Goal: Task Accomplishment & Management: Use online tool/utility

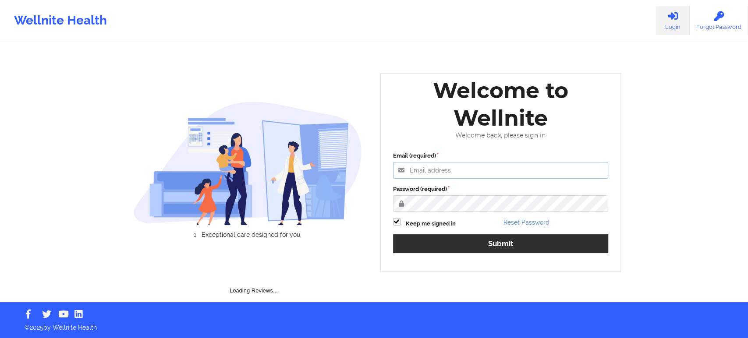
type input "saad@wellnite.com"
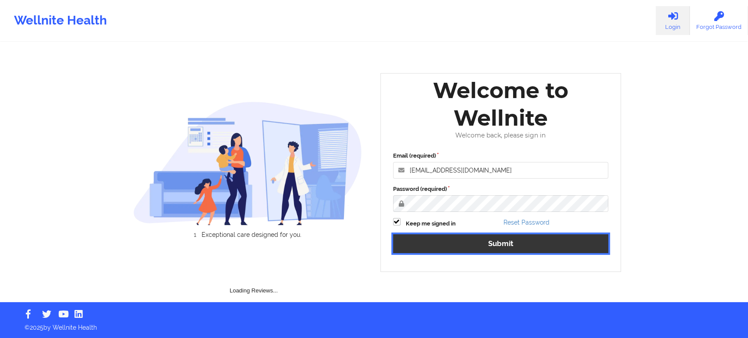
click at [524, 244] on button "Submit" at bounding box center [500, 243] width 215 height 19
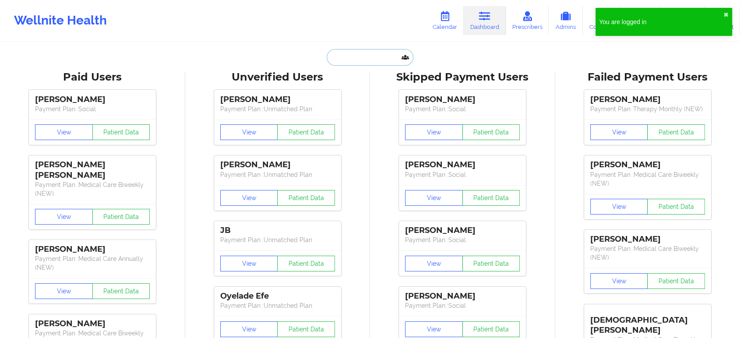
click at [371, 64] on input "text" at bounding box center [370, 57] width 87 height 17
paste input "Zachary Naus"
type input "Zachary Naus"
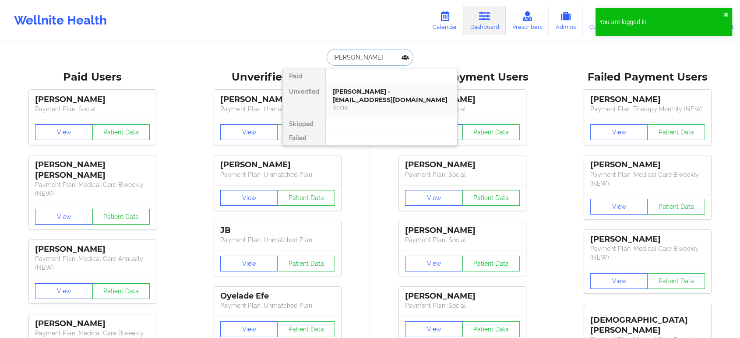
click at [374, 104] on div "Social" at bounding box center [391, 107] width 117 height 7
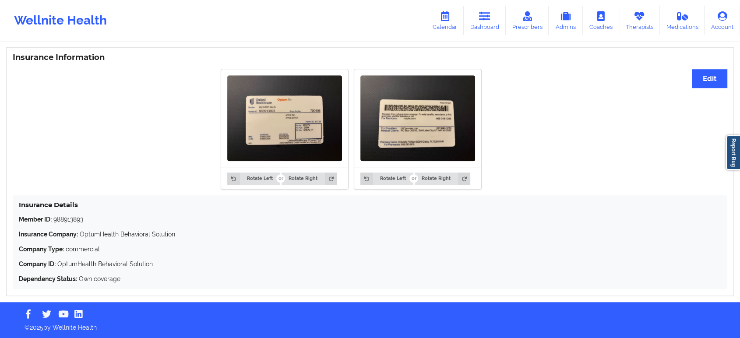
scroll to position [649, 0]
click at [62, 219] on p "Member ID: 988913893" at bounding box center [370, 219] width 702 height 9
copy p "988913893"
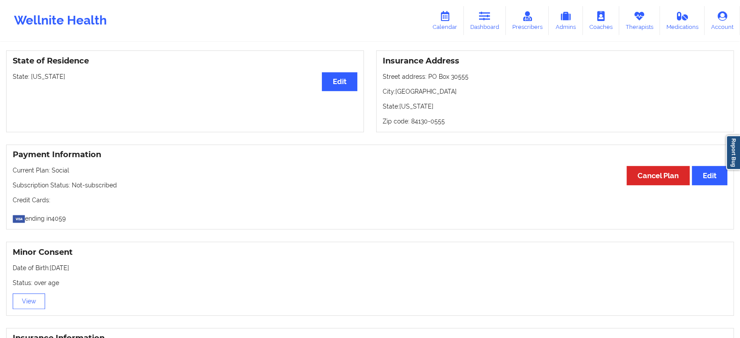
scroll to position [0, 0]
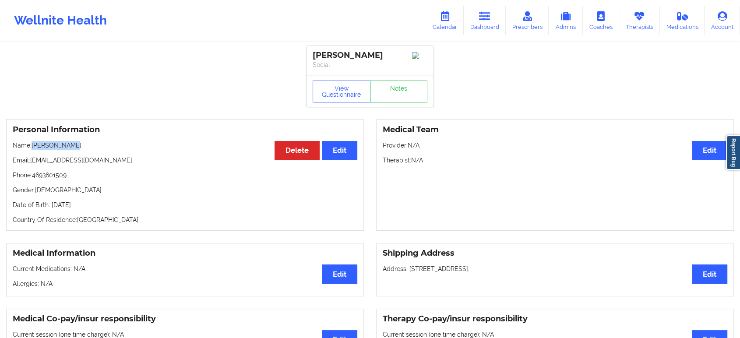
drag, startPoint x: 81, startPoint y: 151, endPoint x: 33, endPoint y: 146, distance: 48.8
click at [33, 146] on p "Name: Zachary Naus" at bounding box center [185, 145] width 345 height 9
copy p "Zachary Naus"
click at [497, 15] on link "Dashboard" at bounding box center [485, 20] width 42 height 29
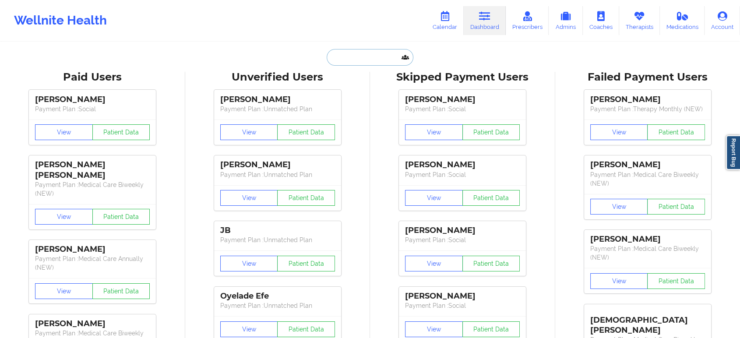
click at [360, 58] on input "text" at bounding box center [370, 57] width 87 height 17
paste input "buckvrazel@gmail.com"
type input "buckvrazel@gmail.com"
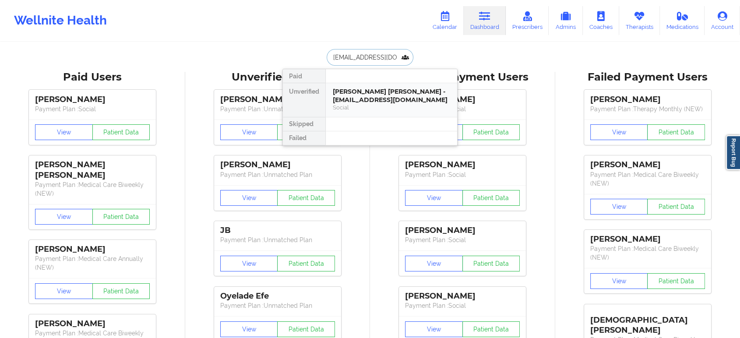
click at [371, 95] on div "Buchanan Vrazel - buckvrazel@gmail.com" at bounding box center [391, 96] width 117 height 16
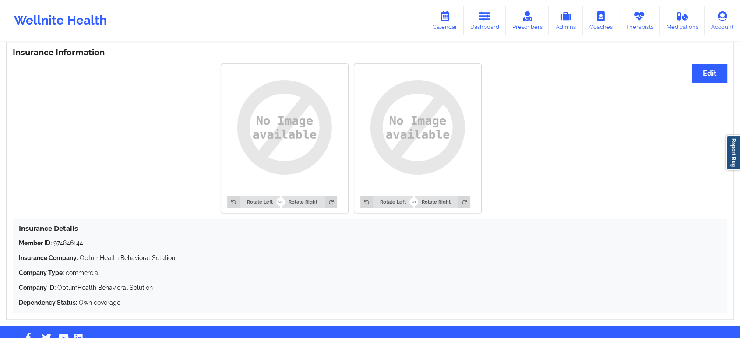
scroll to position [678, 0]
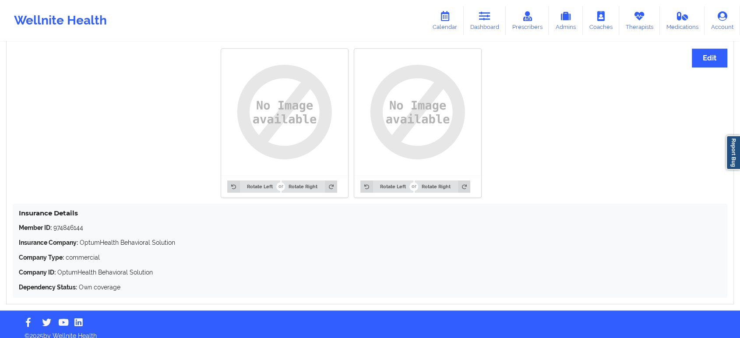
drag, startPoint x: 155, startPoint y: 250, endPoint x: 172, endPoint y: 181, distance: 70.8
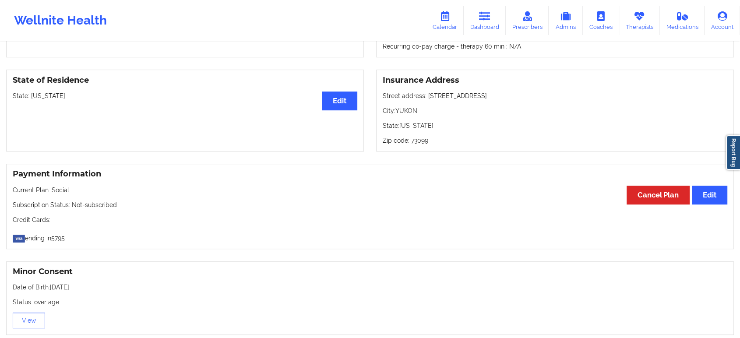
scroll to position [0, 0]
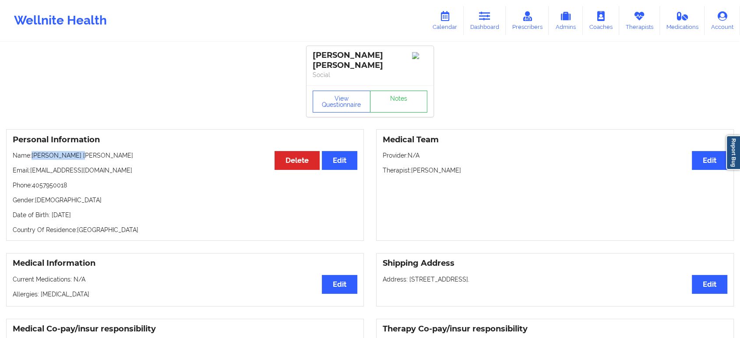
drag, startPoint x: 95, startPoint y: 147, endPoint x: 33, endPoint y: 147, distance: 62.2
click at [33, 151] on p "Name: Buchanan Vrazel" at bounding box center [185, 155] width 345 height 9
copy p "Buchanan Vrazel"
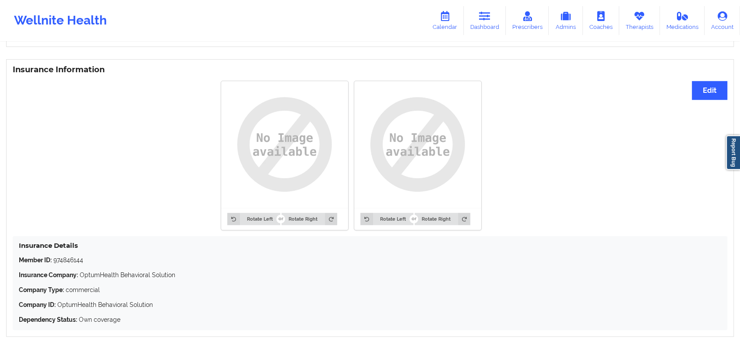
scroll to position [678, 0]
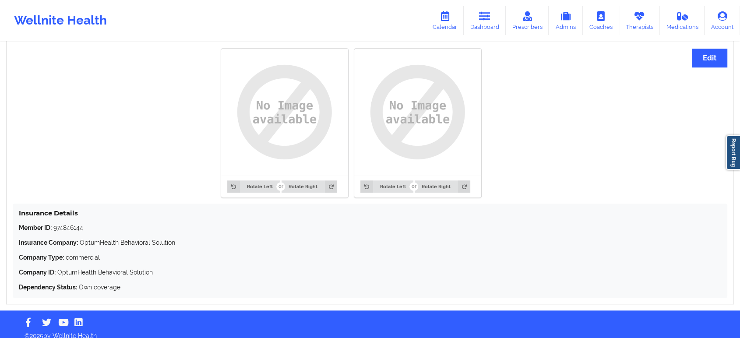
click at [67, 223] on p "Member ID: 974846144" at bounding box center [370, 227] width 702 height 9
copy p "974846144"
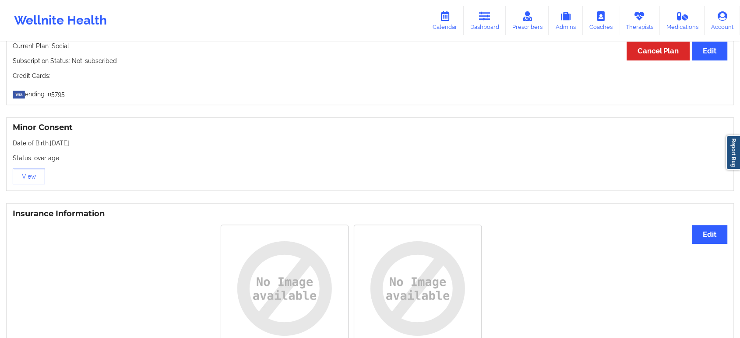
scroll to position [0, 0]
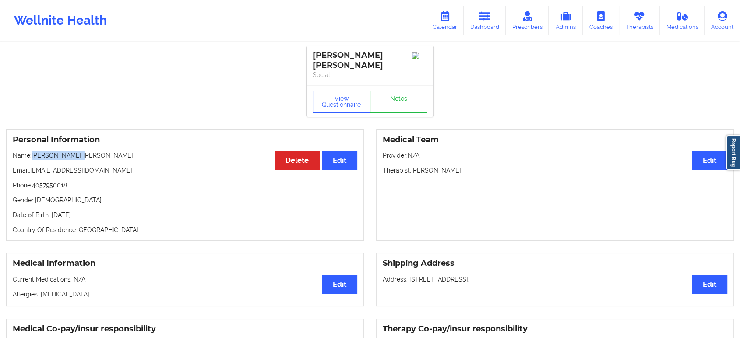
drag, startPoint x: 85, startPoint y: 148, endPoint x: 33, endPoint y: 147, distance: 52.6
click at [33, 151] on p "Name: Buchanan Vrazel" at bounding box center [185, 155] width 345 height 9
copy p "Buchanan Vrazel"
click at [449, 201] on div "Medical Team Edit Provider: N/A Therapist: Katrina Rushing" at bounding box center [555, 185] width 358 height 112
click at [490, 19] on icon at bounding box center [484, 16] width 11 height 10
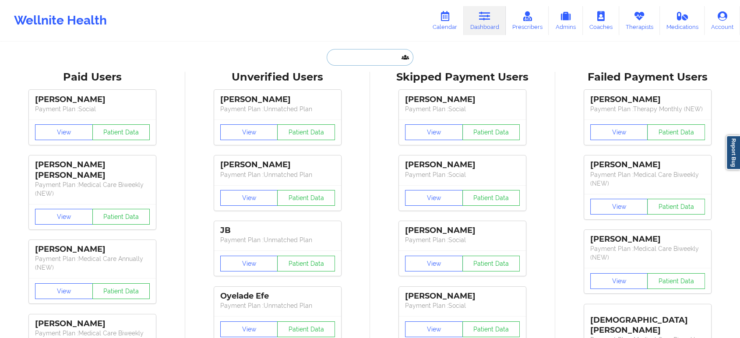
click at [378, 53] on input "text" at bounding box center [370, 57] width 87 height 17
paste input "Claudia Lundberg"
type input "Claudia Lundberg"
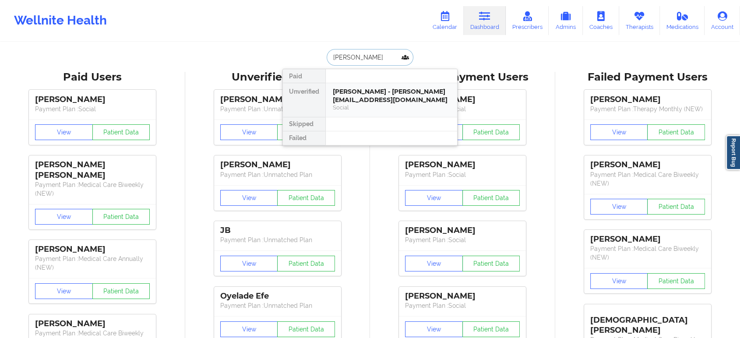
click at [382, 101] on div "Claudia Lundberg - lundbergie@proton.me" at bounding box center [391, 96] width 117 height 16
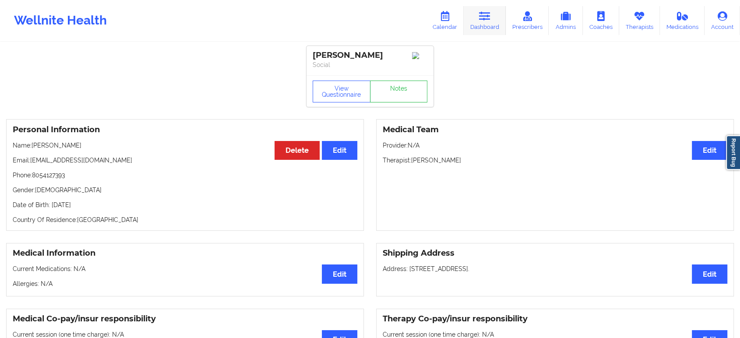
click at [488, 20] on icon at bounding box center [484, 16] width 11 height 10
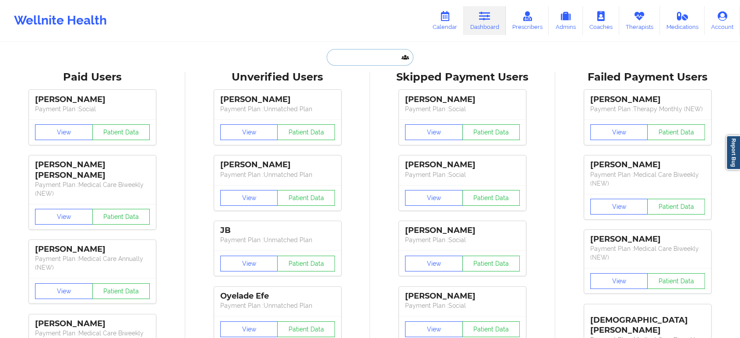
click at [362, 53] on input "text" at bounding box center [370, 57] width 87 height 17
paste input "claudiarea96@gmail.com"
type input "claudiarea96@gmail.com"
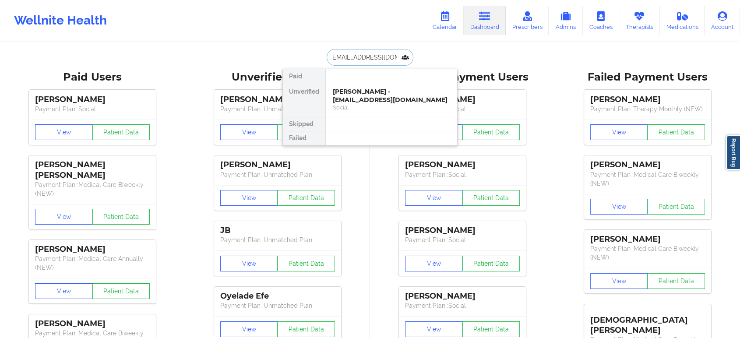
click at [376, 98] on div "Claudia G Lundberg - claudiarea96@gmail.com" at bounding box center [391, 96] width 117 height 16
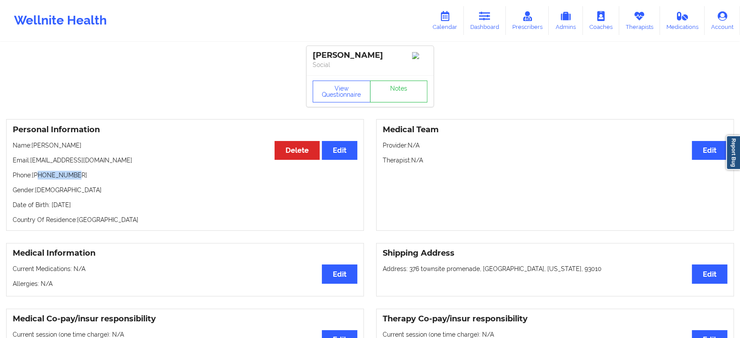
drag, startPoint x: 79, startPoint y: 178, endPoint x: 39, endPoint y: 178, distance: 39.9
click at [39, 178] on p "Phone: +18054127393" at bounding box center [185, 175] width 345 height 9
copy p "8054127393"
drag, startPoint x: 109, startPoint y: 163, endPoint x: 32, endPoint y: 160, distance: 77.6
click at [32, 160] on p "Email: claudiarea96@gmail.com" at bounding box center [185, 160] width 345 height 9
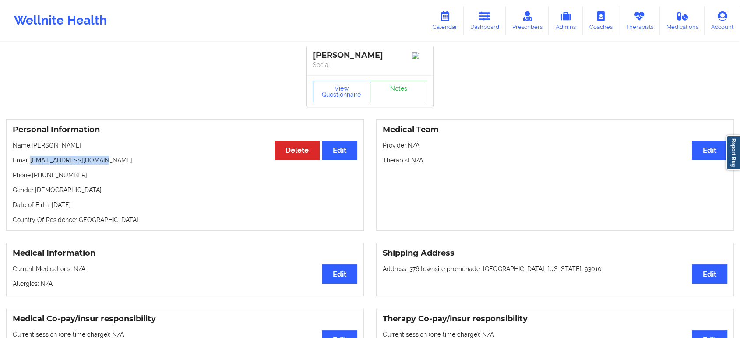
copy p "claudiarea96@gmail.com"
click at [494, 18] on link "Dashboard" at bounding box center [485, 20] width 42 height 29
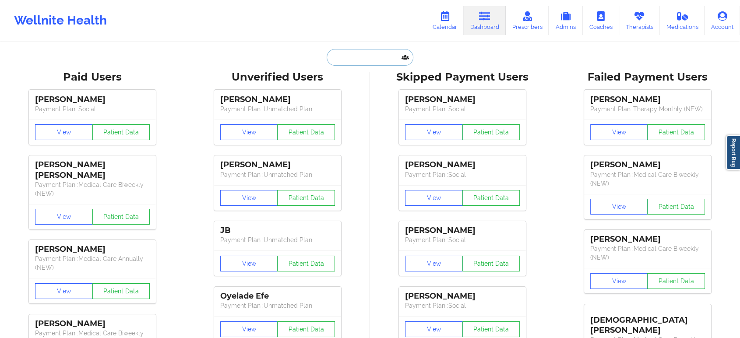
click at [375, 53] on input "text" at bounding box center [370, 57] width 87 height 17
paste input "Buchanan Vrazel"
type input "Buchanan Vrazel"
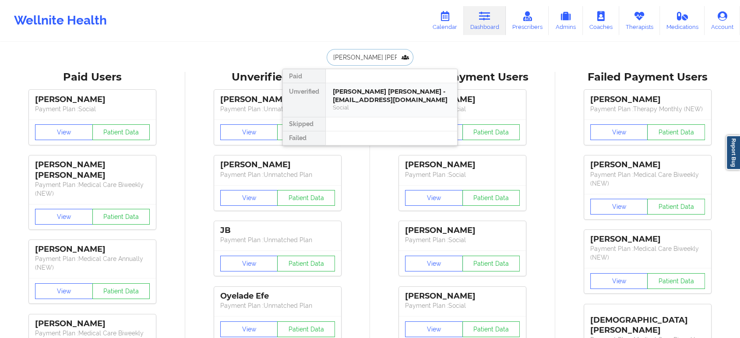
click at [376, 95] on div "Buchanan Vrazel - buckvrazel@gmail.com" at bounding box center [391, 96] width 117 height 16
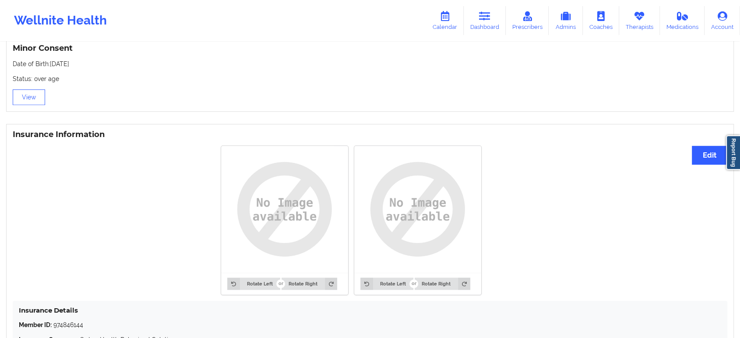
scroll to position [678, 0]
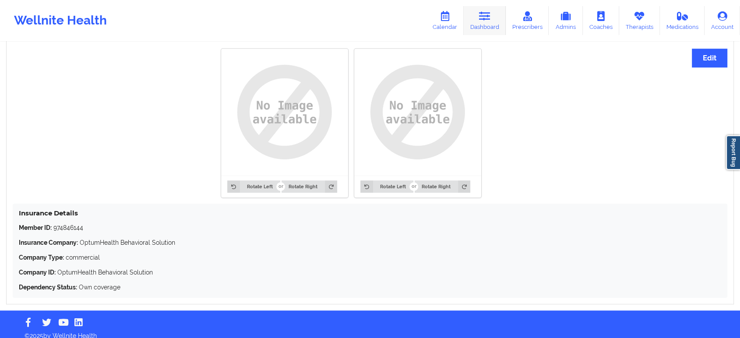
click at [480, 26] on link "Dashboard" at bounding box center [485, 20] width 42 height 29
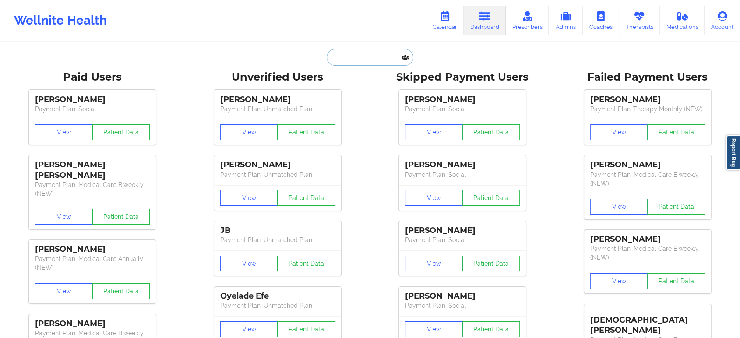
click at [364, 55] on input "text" at bounding box center [370, 57] width 87 height 17
paste input "CYNTHIA A VILLONGCO"
type input "CYNTHIA A VILLONGCO"
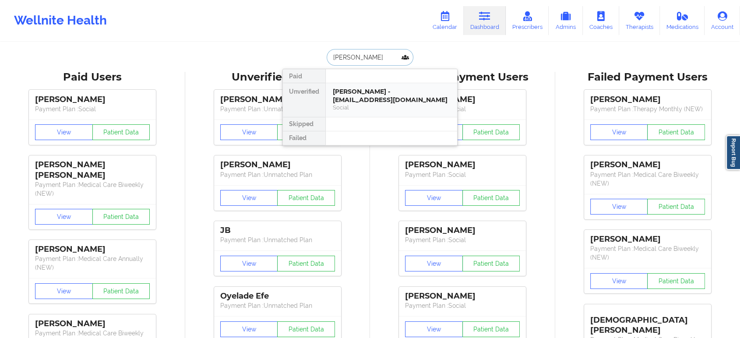
click at [369, 108] on div "Social" at bounding box center [391, 107] width 117 height 7
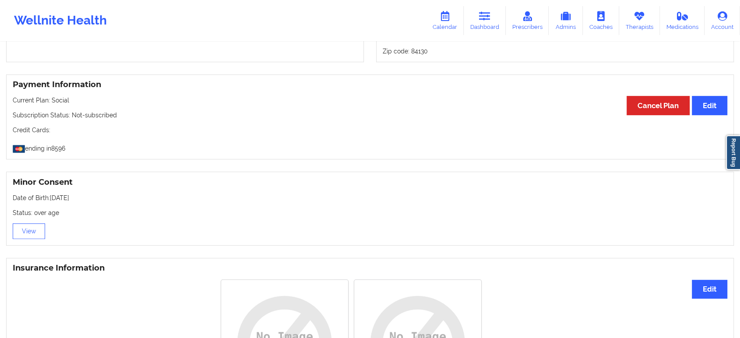
scroll to position [435, 0]
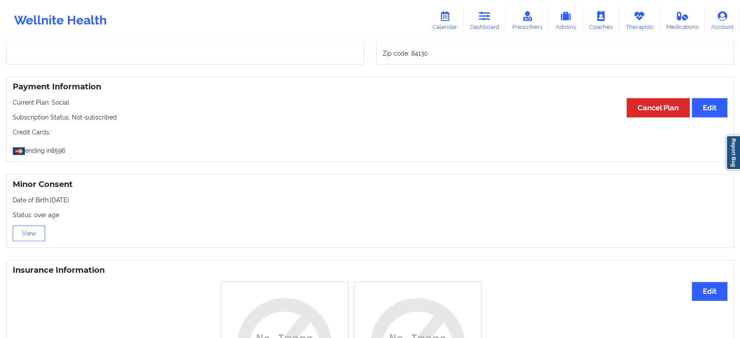
drag, startPoint x: 138, startPoint y: 223, endPoint x: 145, endPoint y: 91, distance: 132.8
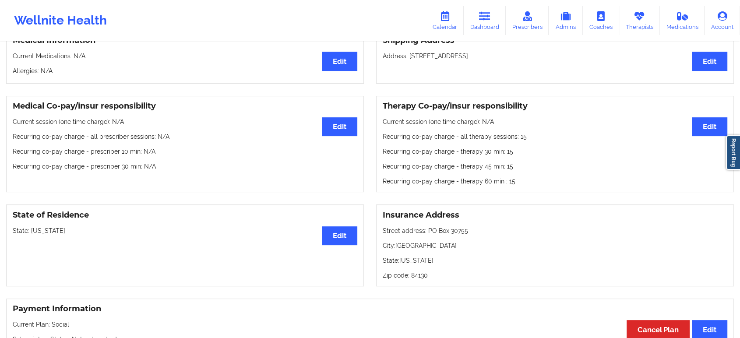
scroll to position [0, 0]
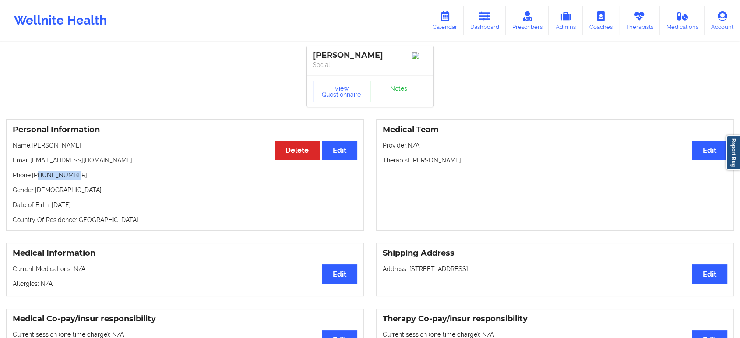
drag, startPoint x: 80, startPoint y: 176, endPoint x: 39, endPoint y: 177, distance: 40.7
click at [39, 177] on p "Phone: +19169698785" at bounding box center [185, 175] width 345 height 9
copy p "9169698785"
click at [473, 16] on link "Dashboard" at bounding box center [485, 20] width 42 height 29
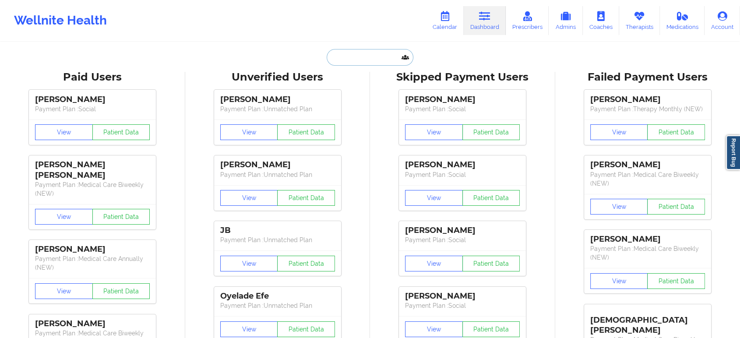
click at [380, 60] on input "text" at bounding box center [370, 57] width 87 height 17
paste input "razambena@protonmail.com"
type input "razambena@protonmail.com"
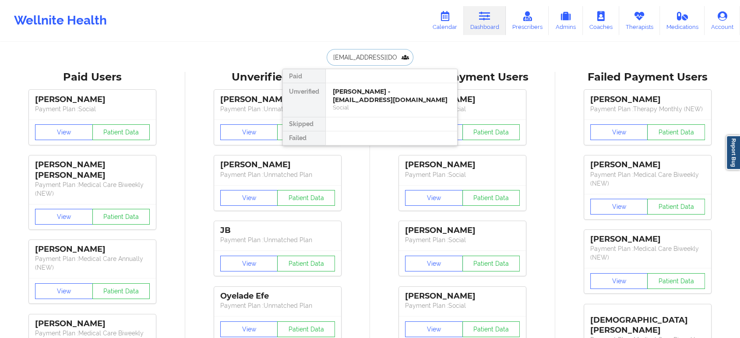
scroll to position [0, 13]
click at [374, 90] on div "Albert Colbert - razambena@protonmail.com" at bounding box center [391, 96] width 117 height 16
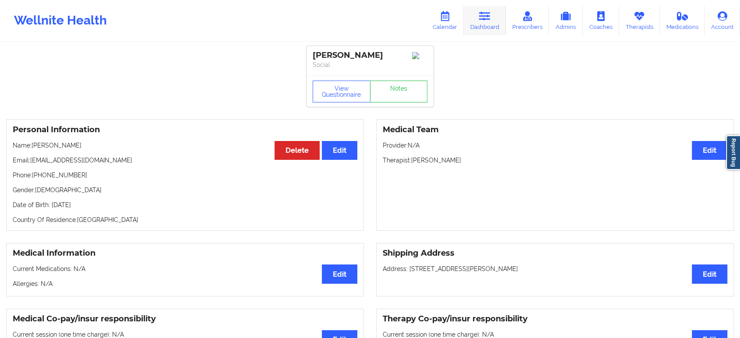
click at [479, 23] on link "Dashboard" at bounding box center [485, 20] width 42 height 29
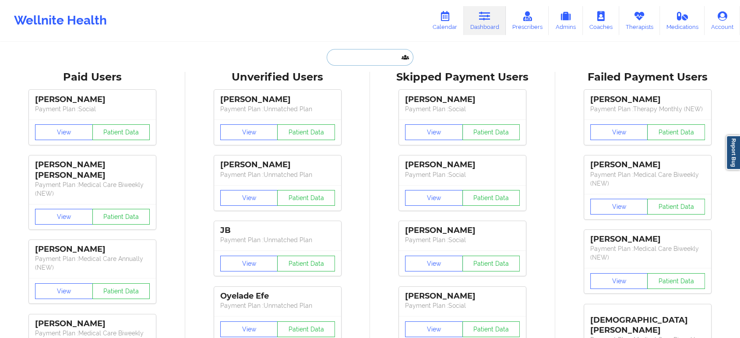
click at [371, 62] on input "text" at bounding box center [370, 57] width 87 height 17
paste input "geodedos@gmail.com"
type input "geodedos@gmail.com"
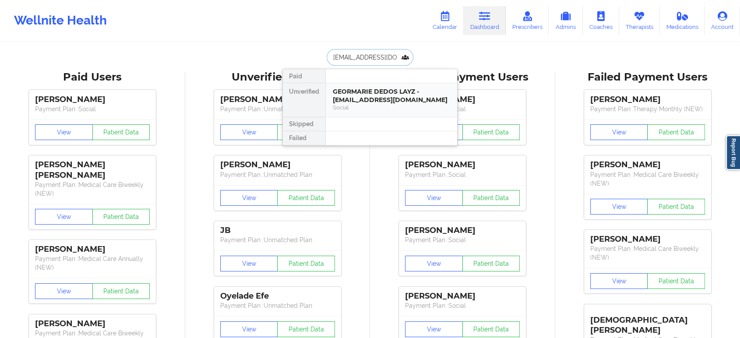
click at [369, 93] on div "GEORMARIE DEDOS LAYZ - geodedos@gmail.com" at bounding box center [391, 96] width 117 height 16
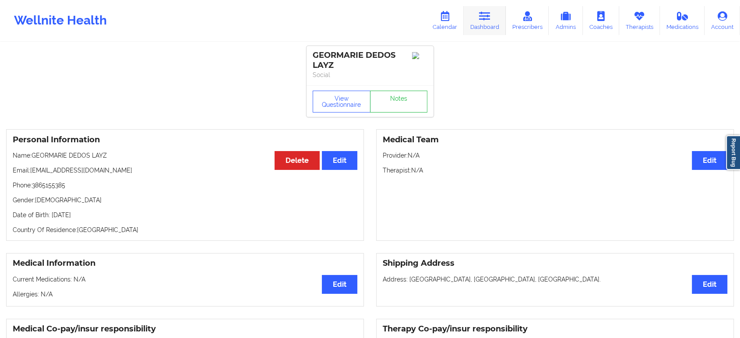
click at [480, 11] on icon at bounding box center [484, 16] width 11 height 10
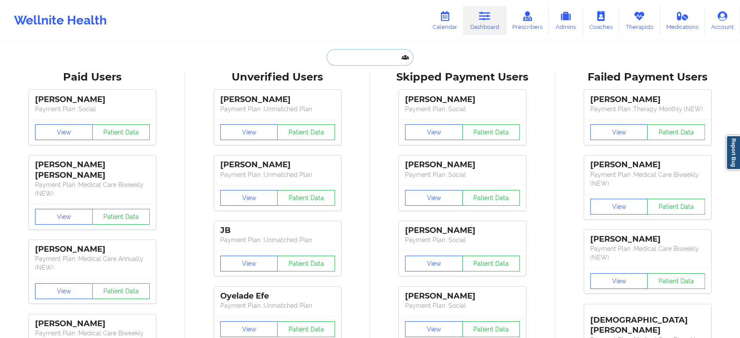
click at [374, 60] on input "text" at bounding box center [370, 57] width 87 height 17
paste input "zjnaus@gmail.com"
type input "zjnaus@gmail.com"
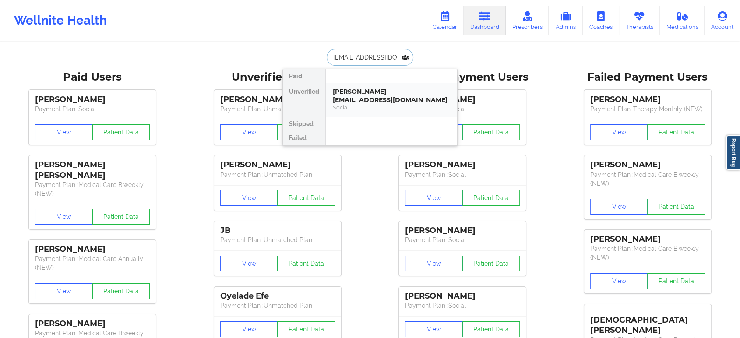
click at [384, 95] on div "Zachary Naus - zjnaus@gmail.com" at bounding box center [391, 96] width 117 height 16
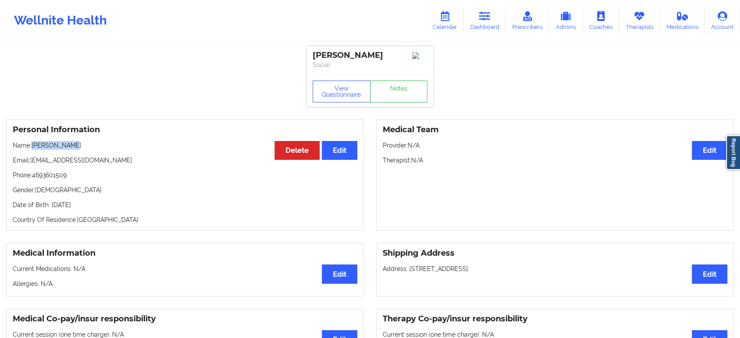
drag, startPoint x: 81, startPoint y: 146, endPoint x: 32, endPoint y: 149, distance: 48.7
click at [32, 149] on p "Name: Zachary Naus" at bounding box center [185, 145] width 345 height 9
copy p "Zachary Naus"
click at [477, 22] on link "Dashboard" at bounding box center [485, 20] width 42 height 29
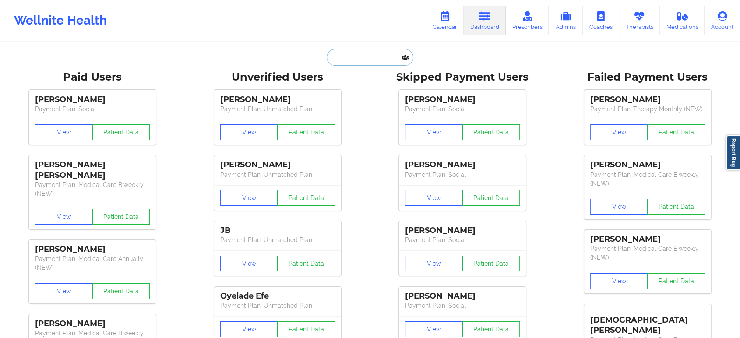
click at [375, 54] on input "text" at bounding box center [370, 57] width 87 height 17
paste input "Rosa Espinoza-Morales"
type input "Rosa Espinoza-Morales"
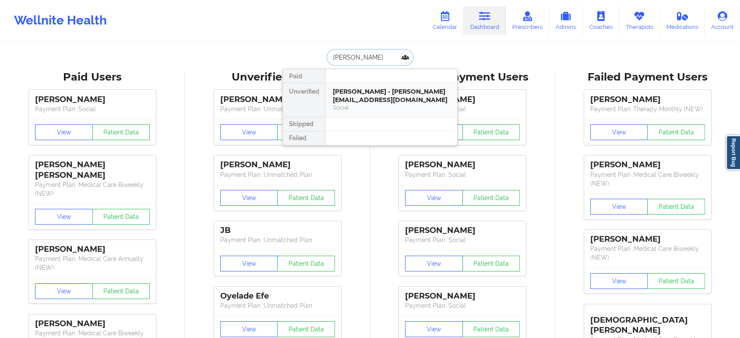
click at [375, 95] on div "Rosa Espinoza-Morales - rosie_e_espinoza@yahoo.com" at bounding box center [391, 96] width 117 height 16
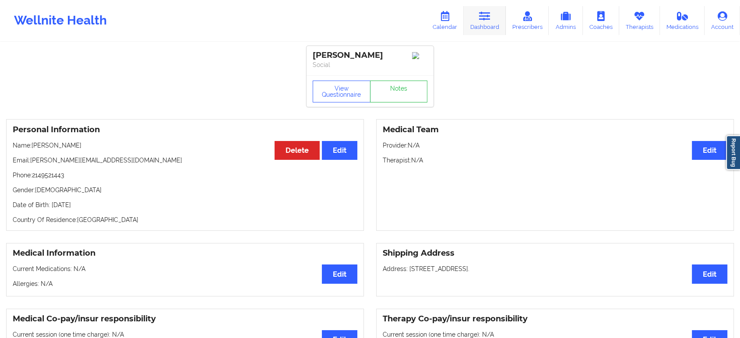
click at [488, 17] on icon at bounding box center [484, 16] width 11 height 10
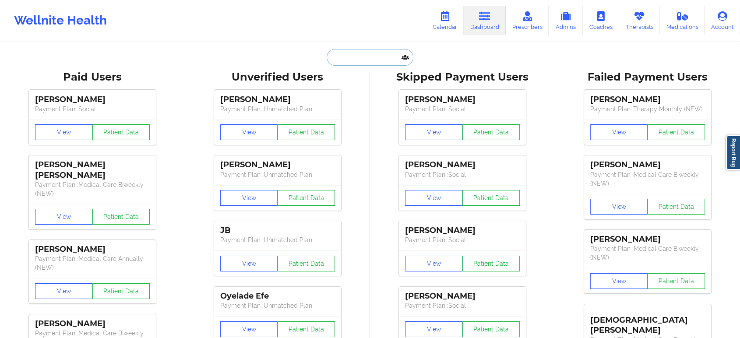
click at [377, 61] on input "text" at bounding box center [370, 57] width 87 height 17
paste input "Rosa Espinoza-Morales"
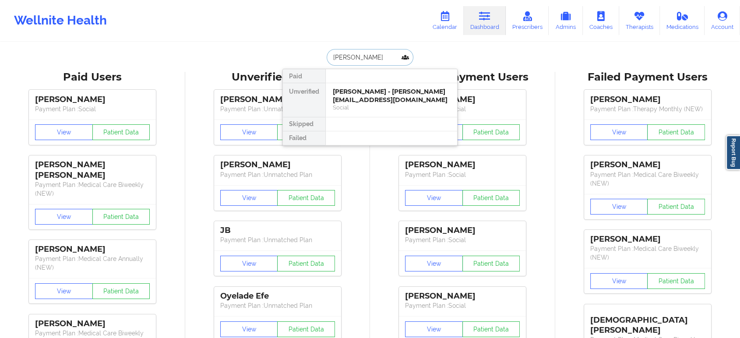
type input "Rosa E"
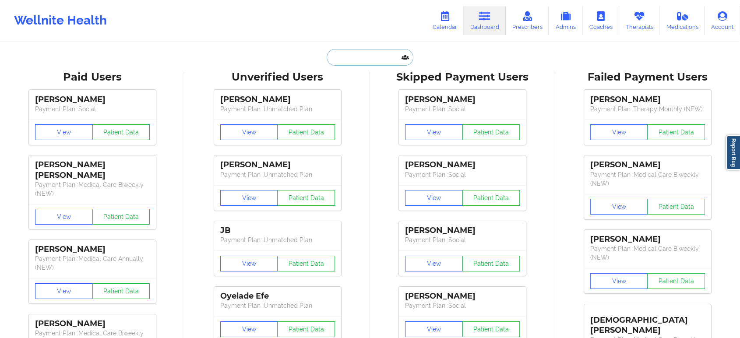
paste input "Ashley Snyder"
type input "Ashley Snyder"
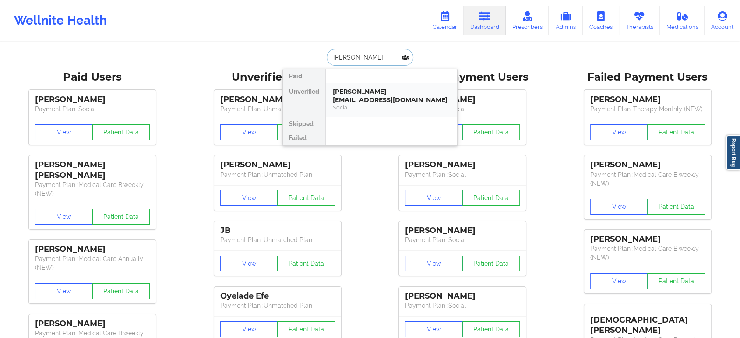
click at [380, 92] on div "Ashley Snyder - snyderashley1985@gmail.com" at bounding box center [391, 96] width 117 height 16
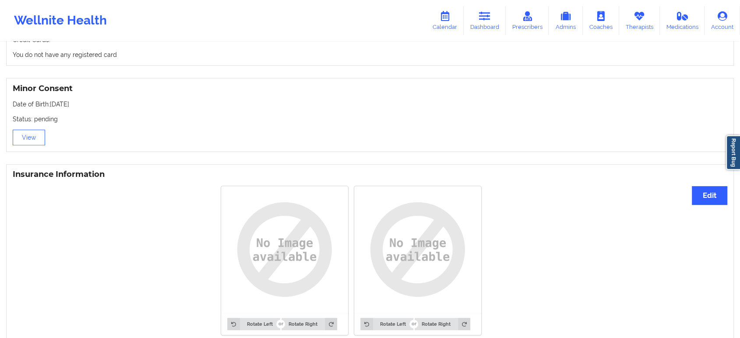
scroll to position [606, 0]
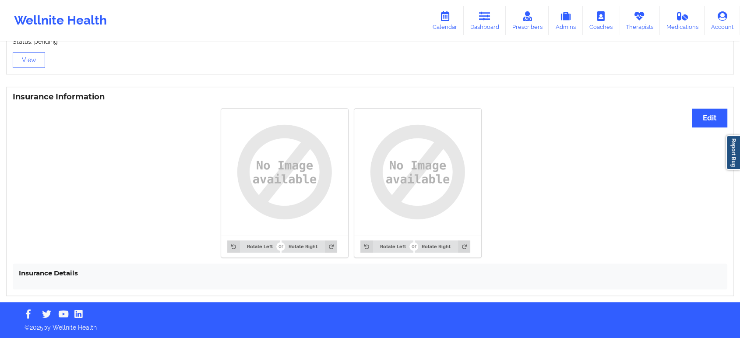
drag, startPoint x: 504, startPoint y: 217, endPoint x: 489, endPoint y: 145, distance: 73.4
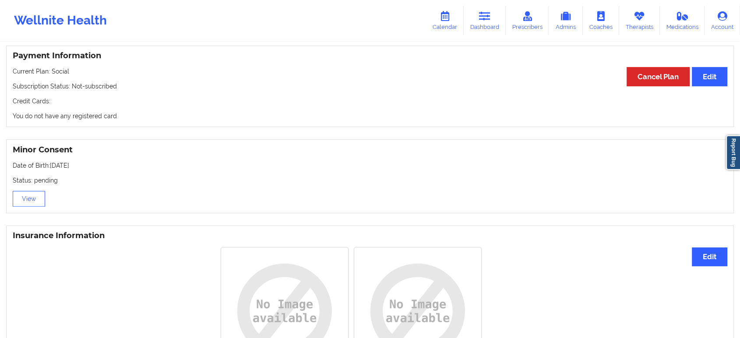
scroll to position [0, 0]
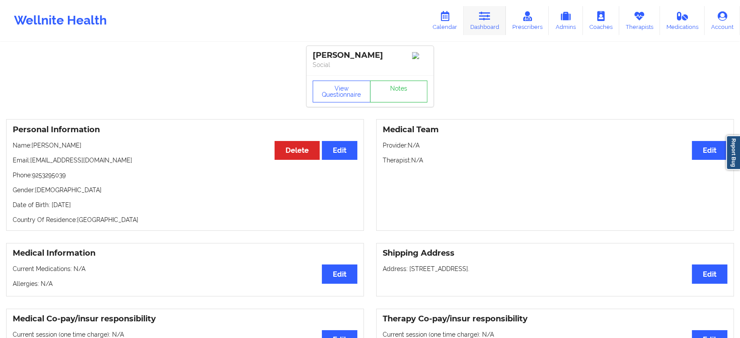
click at [483, 16] on icon at bounding box center [484, 16] width 11 height 10
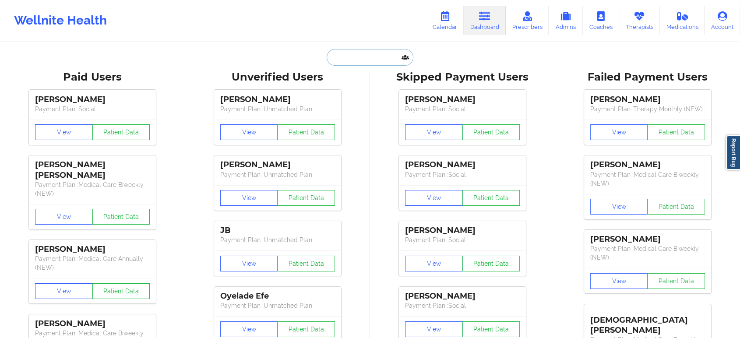
click at [368, 56] on input "text" at bounding box center [370, 57] width 87 height 17
paste input "William Hollowell"
type input "William Hollowell"
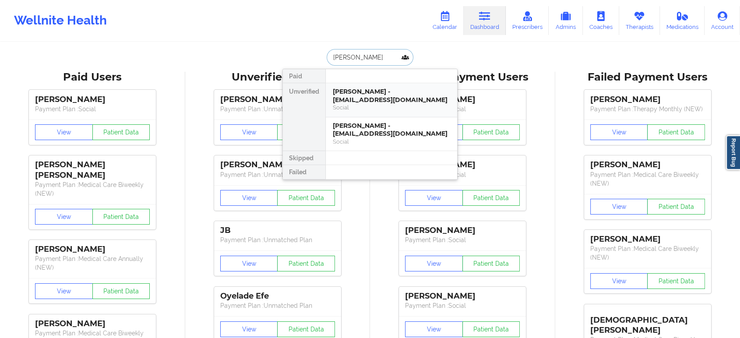
click at [385, 97] on div "William Hollowell - williamjhollowell@gmail.com" at bounding box center [391, 96] width 117 height 16
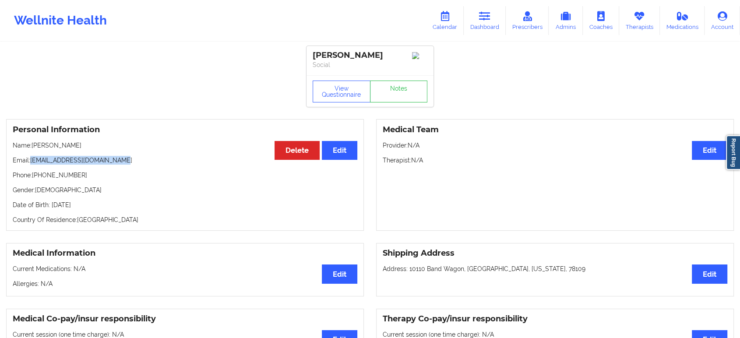
drag, startPoint x: 386, startPoint y: 56, endPoint x: 315, endPoint y: 51, distance: 71.6
click at [315, 51] on div "William Hollowell" at bounding box center [370, 55] width 115 height 10
click at [497, 22] on link "Dashboard" at bounding box center [485, 20] width 42 height 29
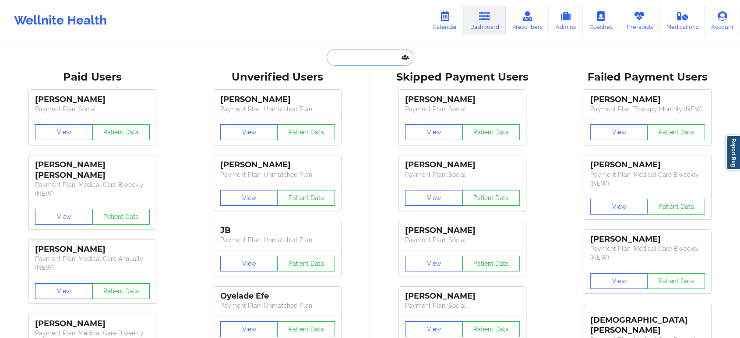
click at [348, 53] on input "text" at bounding box center [370, 57] width 87 height 17
paste input "justin321x90@gmail.com"
type input "justin321x90@gmail.com"
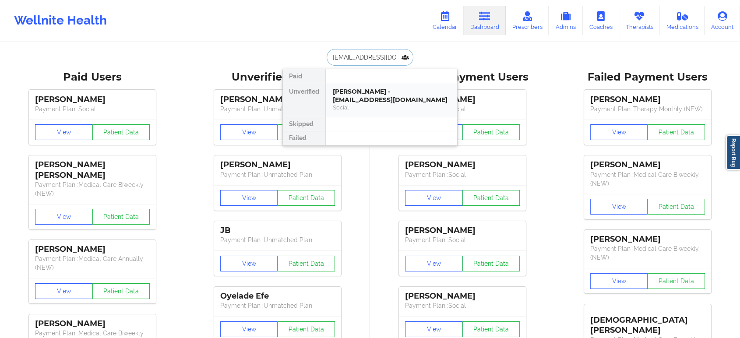
click at [381, 99] on div "Justin John - justin321x90@gmail.com" at bounding box center [391, 96] width 117 height 16
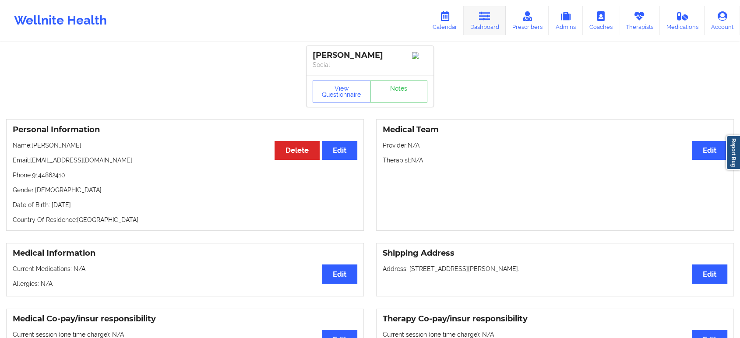
click at [489, 7] on link "Dashboard" at bounding box center [485, 20] width 42 height 29
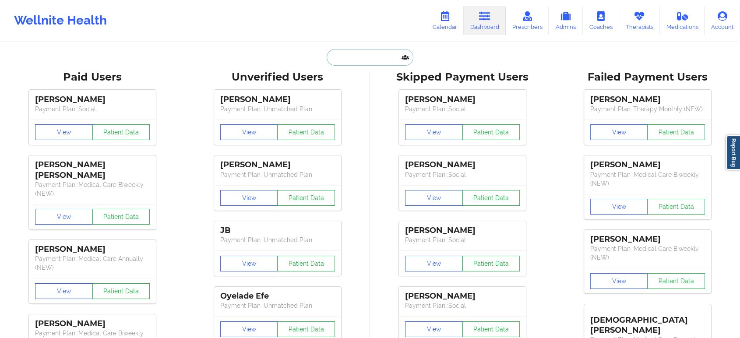
click at [375, 53] on input "text" at bounding box center [370, 57] width 87 height 17
paste input "Justin John"
type input "Justin John"
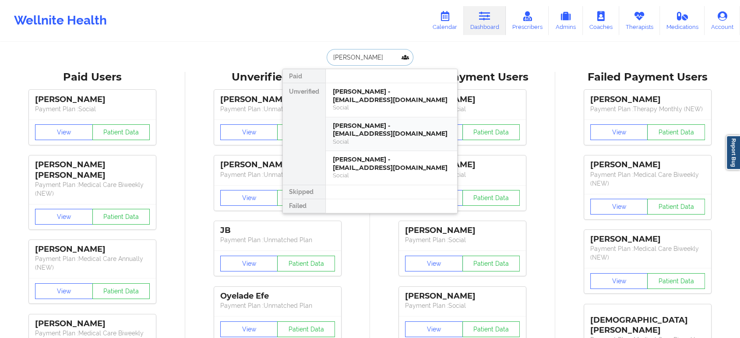
click at [406, 127] on div "Justin Johnson - escobearp93@gmail.com" at bounding box center [391, 130] width 117 height 16
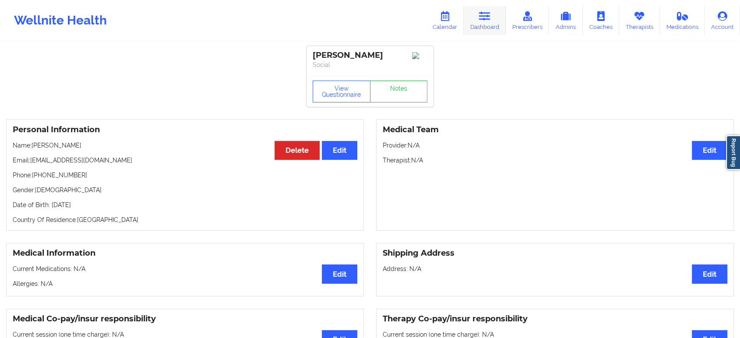
click at [482, 23] on link "Dashboard" at bounding box center [485, 20] width 42 height 29
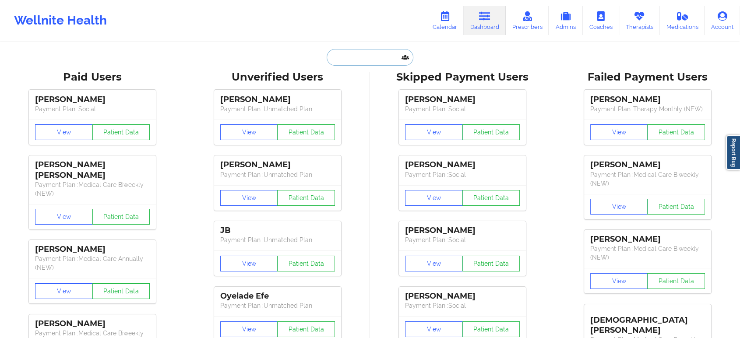
click at [368, 59] on input "text" at bounding box center [370, 57] width 87 height 17
paste input "Justin John"
type input "Justin John"
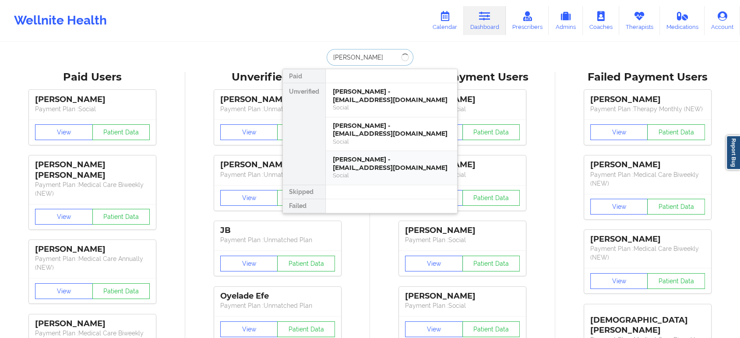
click at [389, 166] on div "JUSTIN JOHNSON - jjohnson.93@outlook.com" at bounding box center [391, 163] width 117 height 16
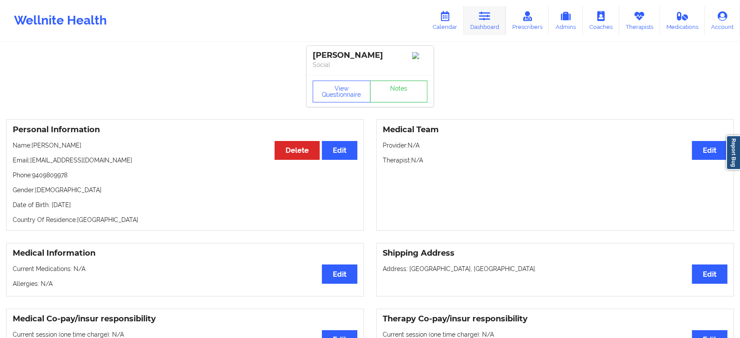
click at [484, 21] on icon at bounding box center [484, 16] width 11 height 10
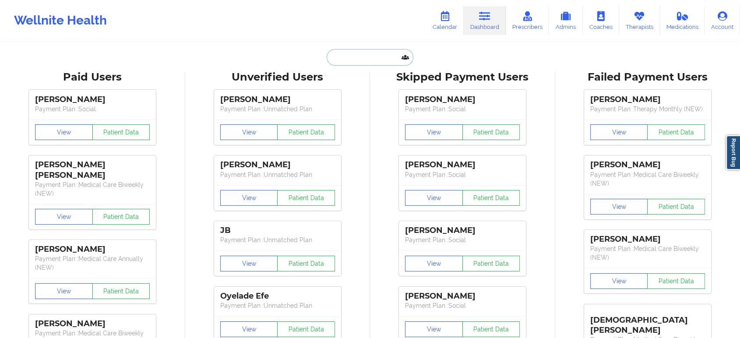
click at [356, 61] on input "text" at bounding box center [370, 57] width 87 height 17
paste input "Justin John"
type input "Justin John"
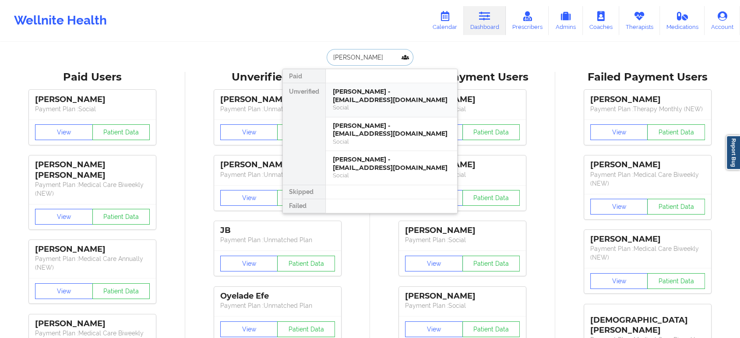
click at [386, 101] on div "Justin John - justin321x90@gmail.com" at bounding box center [391, 96] width 117 height 16
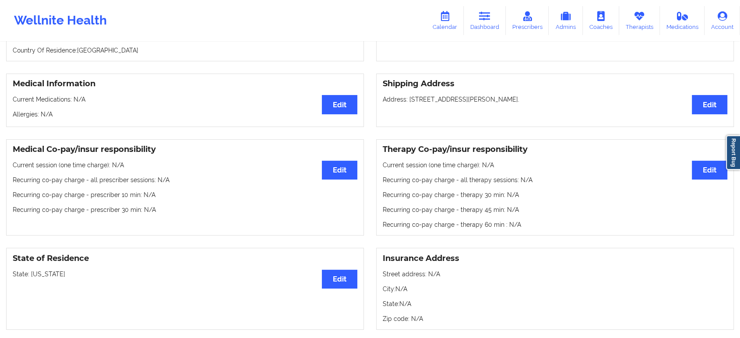
scroll to position [83, 0]
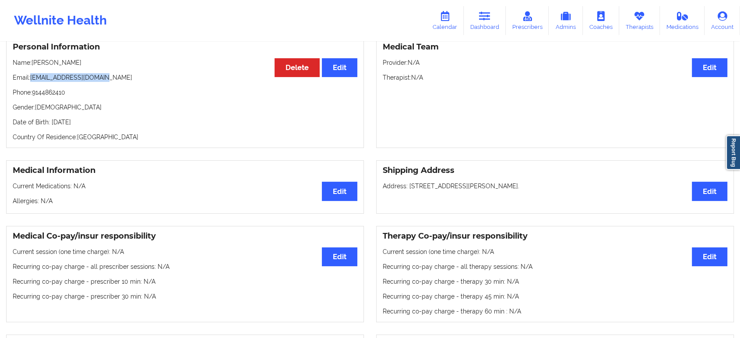
drag, startPoint x: 114, startPoint y: 80, endPoint x: 31, endPoint y: 76, distance: 82.8
click at [31, 76] on p "Email: justin321x90@gmail.com" at bounding box center [185, 77] width 345 height 9
drag, startPoint x: 488, startPoint y: 17, endPoint x: 486, endPoint y: 30, distance: 13.4
click at [489, 17] on icon at bounding box center [484, 16] width 11 height 10
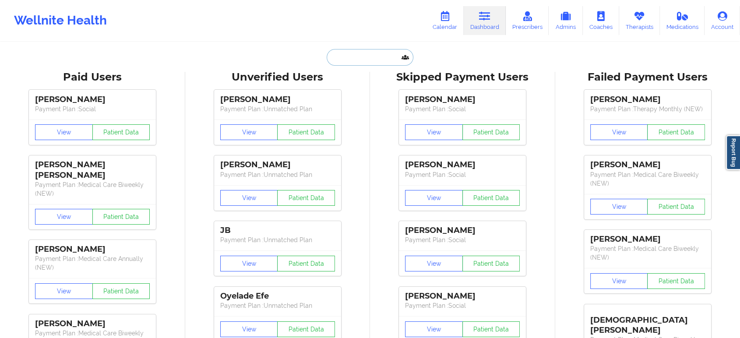
click at [363, 57] on input "text" at bounding box center [370, 57] width 87 height 17
paste input "ADAM BURNS"
type input "ADAM BURNS"
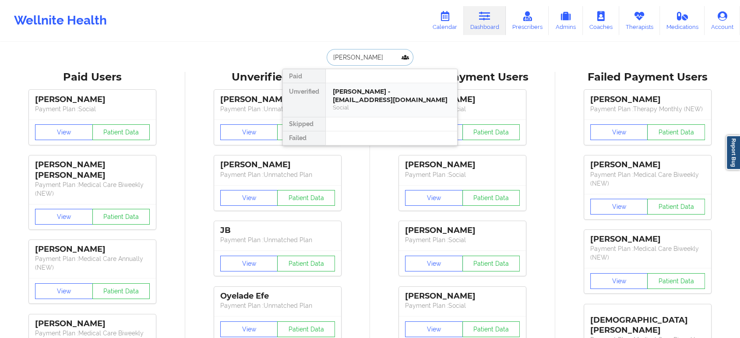
click at [364, 96] on div "ADAM BURNS - adamburns123@yahoo.com" at bounding box center [391, 96] width 117 height 16
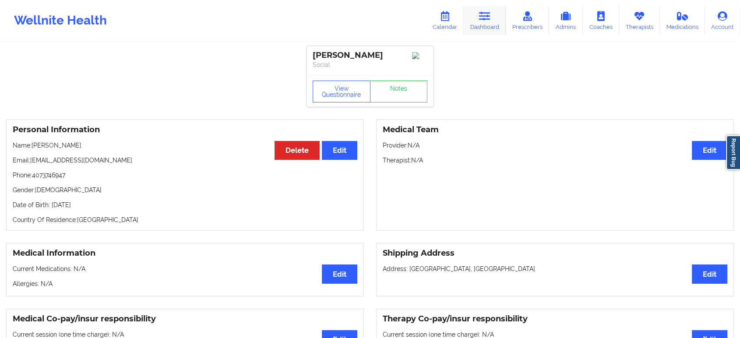
click at [485, 22] on link "Dashboard" at bounding box center [485, 20] width 42 height 29
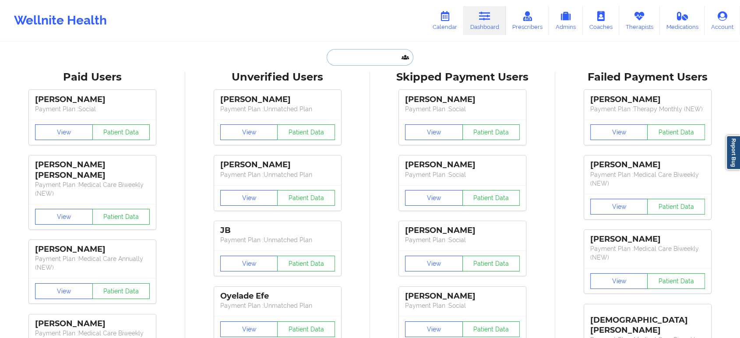
click at [366, 55] on input "text" at bounding box center [370, 57] width 87 height 17
paste input "Paula LaCour"
type input "Paula LaCour"
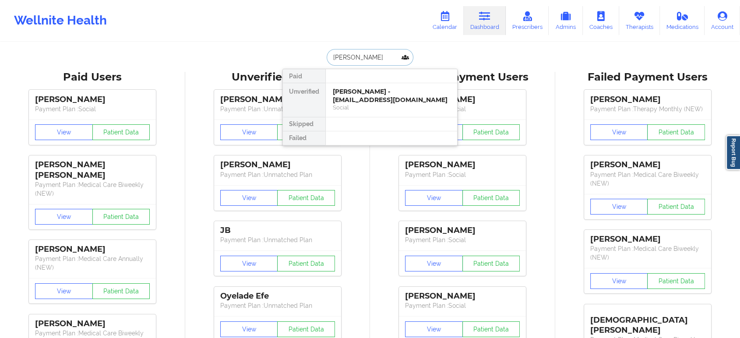
click at [375, 97] on div "Paula LaCour - placour@ebrschools.org" at bounding box center [391, 96] width 117 height 16
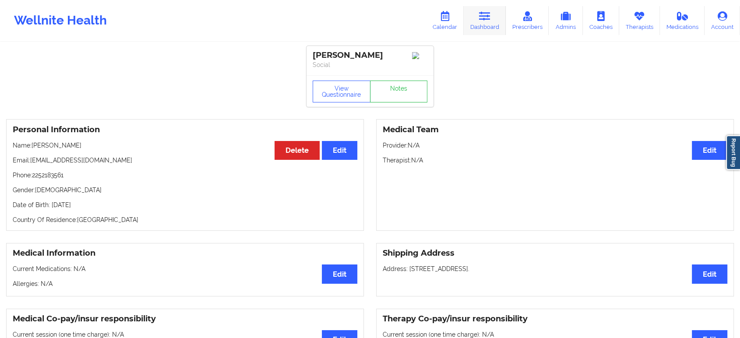
click at [493, 13] on link "Dashboard" at bounding box center [485, 20] width 42 height 29
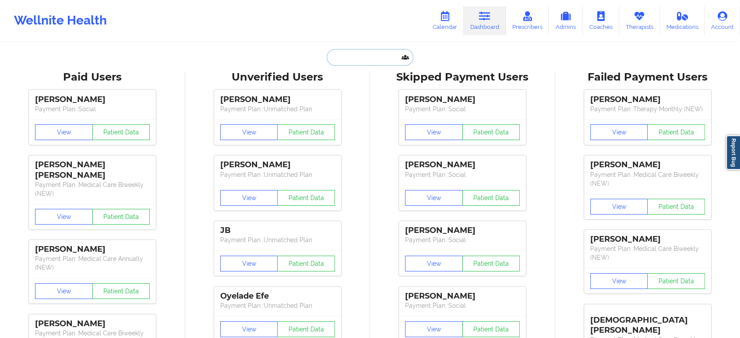
click at [389, 55] on input "text" at bounding box center [370, 57] width 87 height 17
paste input "Paula LaCour"
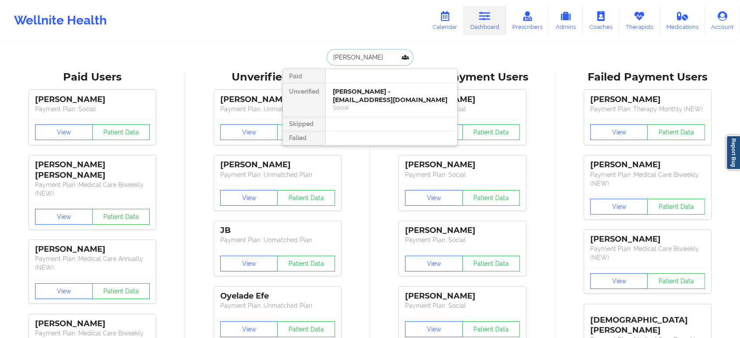
paste input "STEPHEN VLASOFF"
click at [363, 57] on input "STEPHEN VLASOFF" at bounding box center [370, 57] width 87 height 17
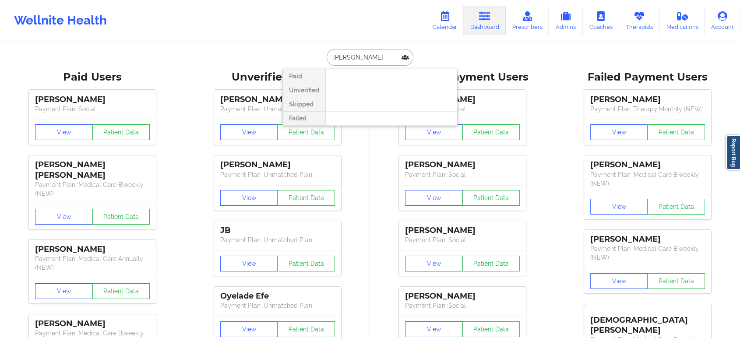
drag, startPoint x: 389, startPoint y: 53, endPoint x: 360, endPoint y: 55, distance: 29.8
click at [360, 55] on input "STEPHEN LASOFF" at bounding box center [370, 57] width 87 height 17
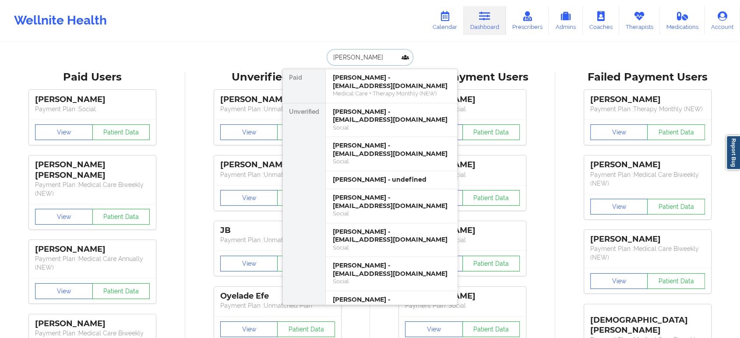
type input "STEPHEN v"
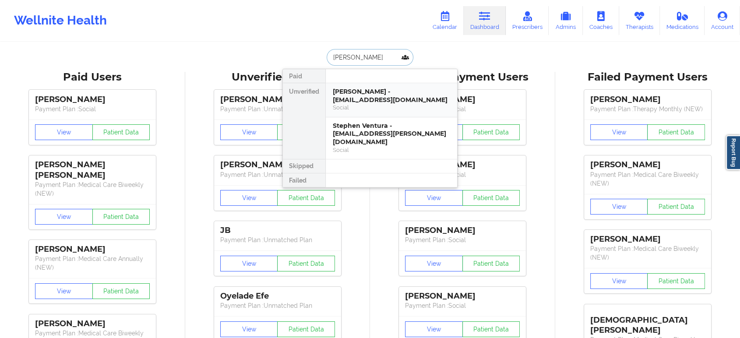
click at [383, 94] on div "STEPHEN VLASOFF - sdvlasoff@gmail.com" at bounding box center [391, 96] width 117 height 16
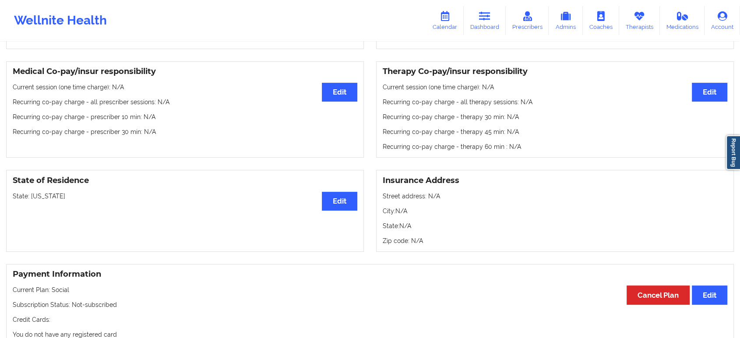
scroll to position [8, 0]
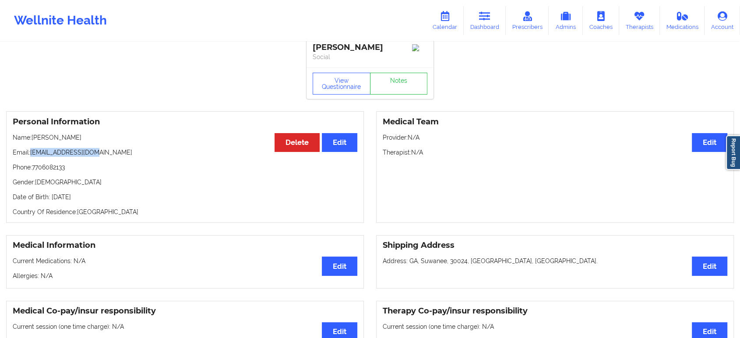
drag, startPoint x: 95, startPoint y: 155, endPoint x: 31, endPoint y: 155, distance: 63.5
click at [31, 155] on p "Email: sdvlasoff@gmail.com" at bounding box center [185, 152] width 345 height 9
click at [481, 17] on icon at bounding box center [484, 16] width 11 height 10
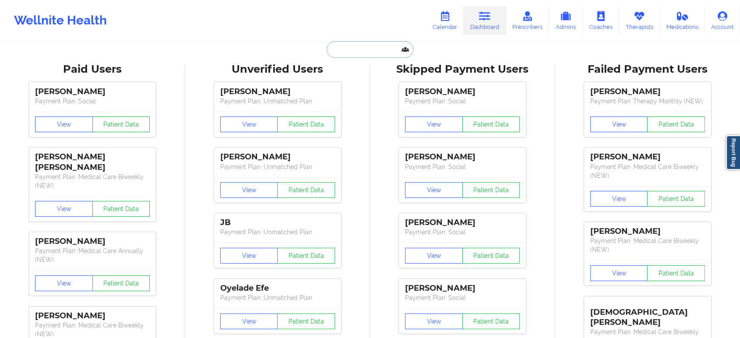
click at [371, 46] on input "text" at bounding box center [370, 49] width 87 height 17
paste input "Cynthia DiBiase-Cox"
type input "Cynthia DiBiase-Cox"
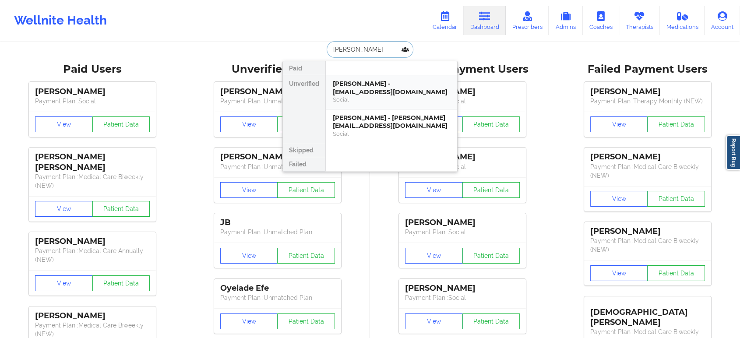
click at [380, 86] on div "Cynthia DiBiase-Cox - cindicox1999@gmail.com" at bounding box center [391, 88] width 117 height 16
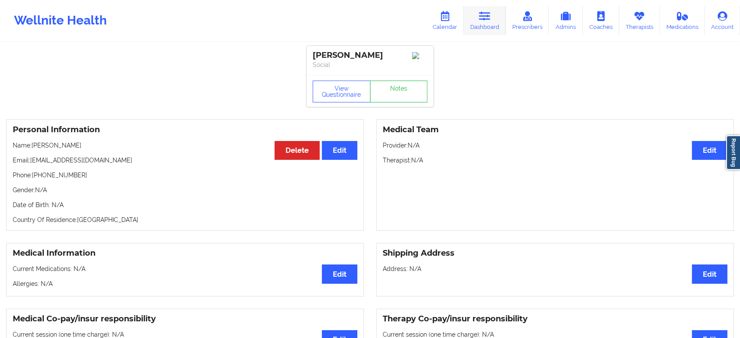
click at [483, 14] on icon at bounding box center [484, 16] width 11 height 10
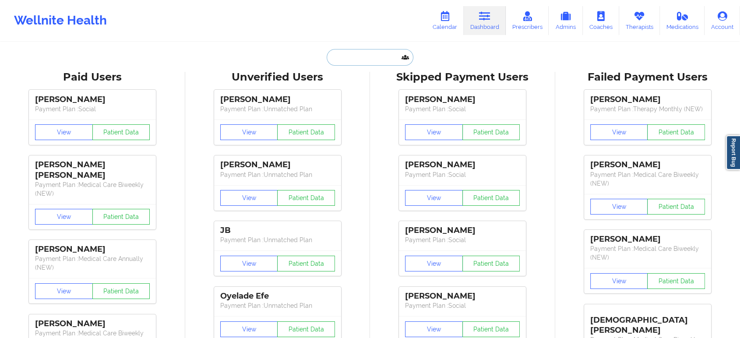
click at [372, 55] on input "text" at bounding box center [370, 57] width 87 height 17
paste input "Cynthia DiBiase-Cox"
type input "Cynthia DiBiase-Cox"
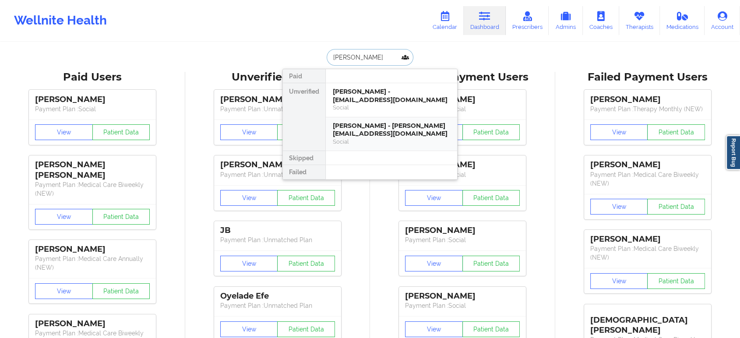
click at [382, 128] on div "Cynthia DiBiase-Cox - cynthia.cox420@aol.com" at bounding box center [391, 130] width 117 height 16
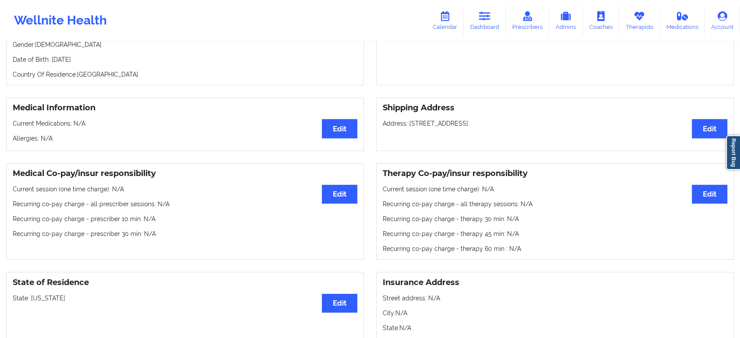
scroll to position [146, 0]
drag, startPoint x: 83, startPoint y: 304, endPoint x: 72, endPoint y: 298, distance: 12.1
click at [30, 300] on p "State: North Carolina" at bounding box center [185, 297] width 345 height 9
click at [487, 14] on icon at bounding box center [484, 16] width 11 height 10
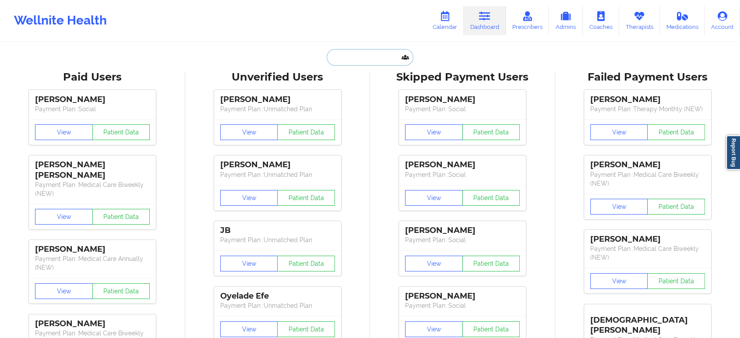
click at [368, 56] on input "text" at bounding box center [370, 57] width 87 height 17
paste input "Sandra Lopez Cruz"
type input "Sandra Lopez Cruz"
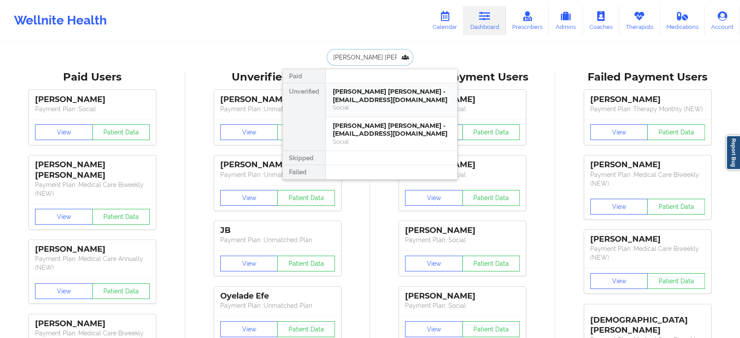
click at [369, 90] on div "Sandra Lopez Cruz - mozosandy0@gmail.com" at bounding box center [391, 96] width 117 height 16
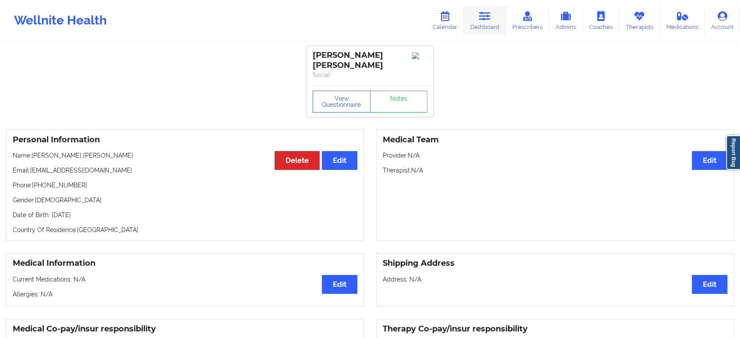
click at [484, 9] on link "Dashboard" at bounding box center [485, 20] width 42 height 29
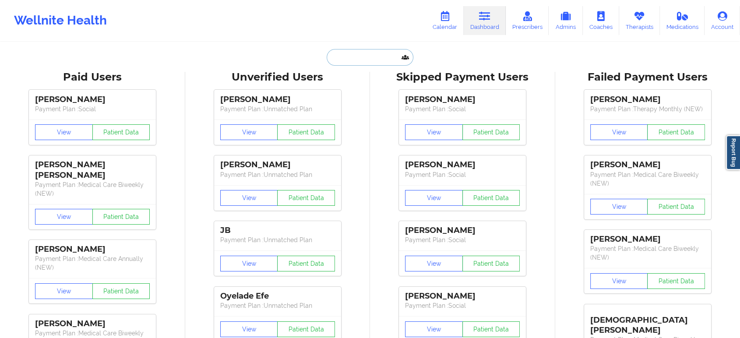
click at [371, 58] on input "text" at bounding box center [370, 57] width 87 height 17
paste input "Sandra Lopez Cruz"
type input "Sandra Lopez Cruz"
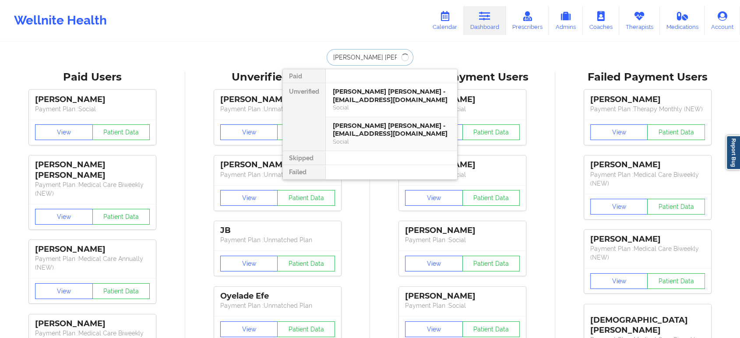
click at [385, 139] on div "Social" at bounding box center [391, 141] width 117 height 7
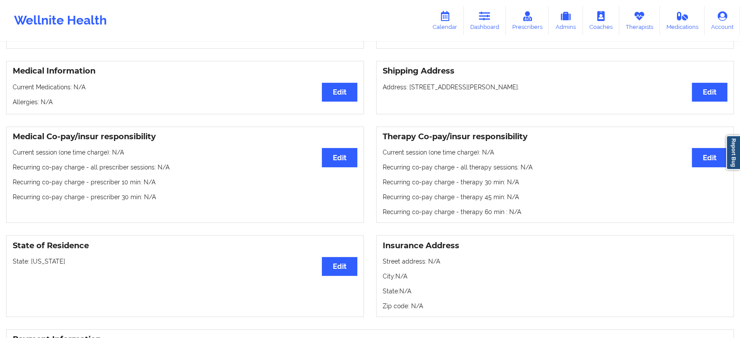
scroll to position [194, 0]
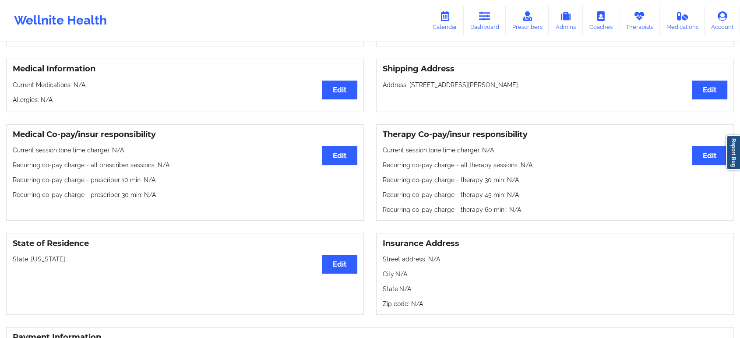
click at [42, 255] on p "State: California" at bounding box center [185, 259] width 345 height 9
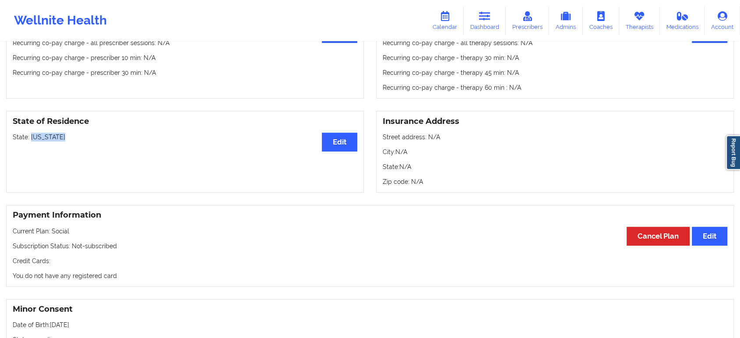
scroll to position [389, 0]
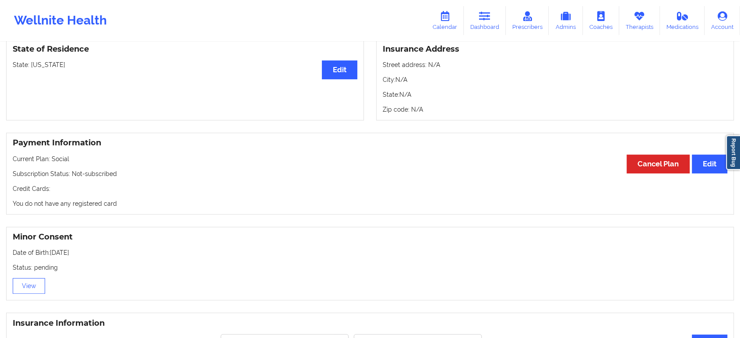
drag, startPoint x: 466, startPoint y: 144, endPoint x: 468, endPoint y: 129, distance: 15.0
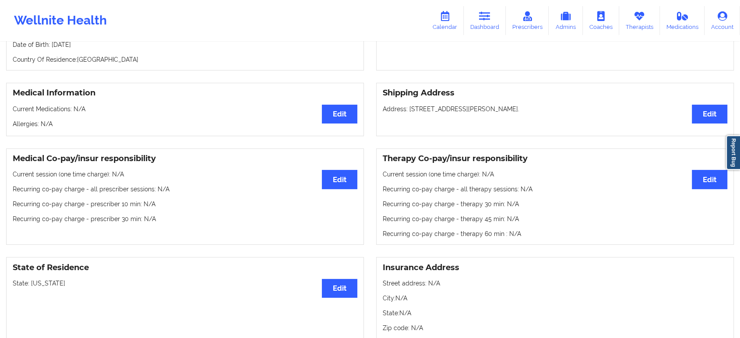
scroll to position [0, 0]
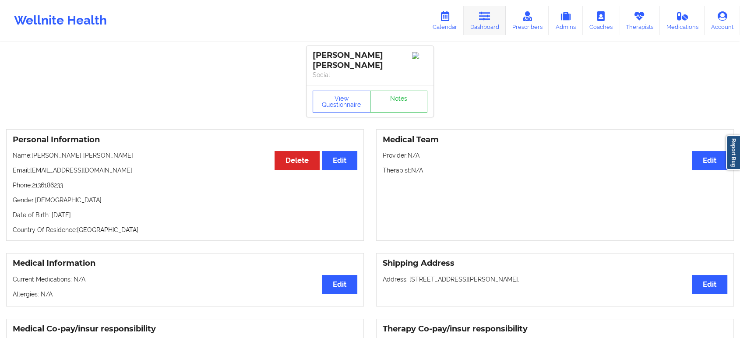
click at [488, 18] on icon at bounding box center [484, 16] width 11 height 10
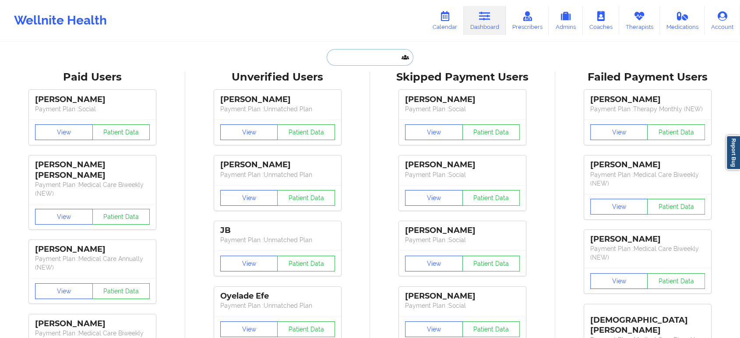
click at [378, 56] on input "text" at bounding box center [370, 57] width 87 height 17
paste input "ROBERT WARNICK"
type input "ROBERT WARNICK"
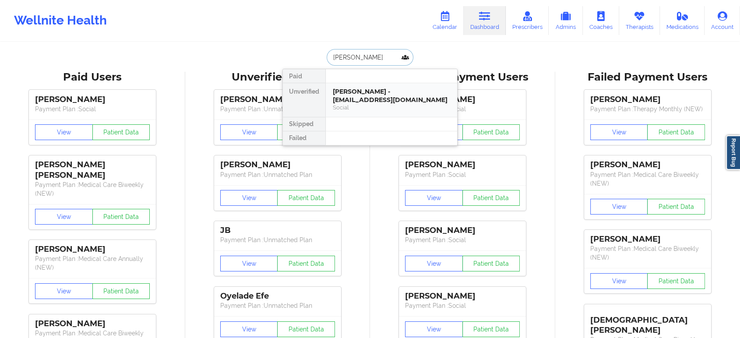
click at [350, 97] on div "ROBERT WARNICK - krwarnick@bellsouth.net" at bounding box center [391, 96] width 117 height 16
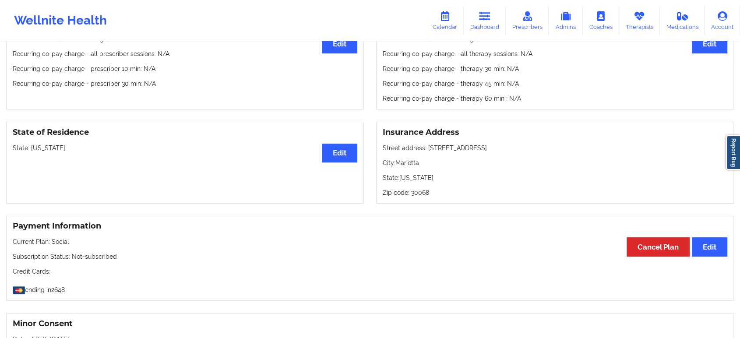
scroll to position [198, 0]
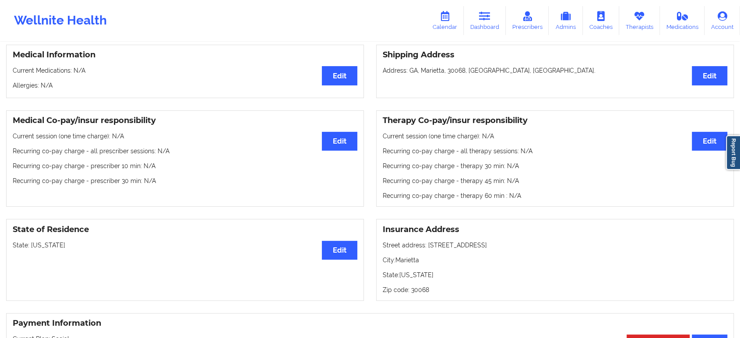
click at [43, 249] on p "State: Georgia" at bounding box center [185, 245] width 345 height 9
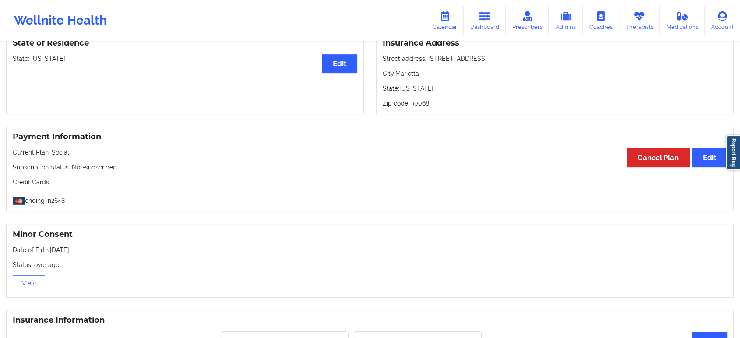
scroll to position [0, 0]
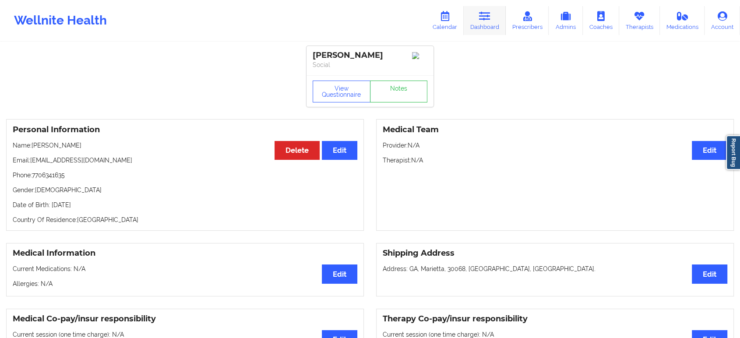
click at [486, 6] on link "Dashboard" at bounding box center [485, 20] width 42 height 29
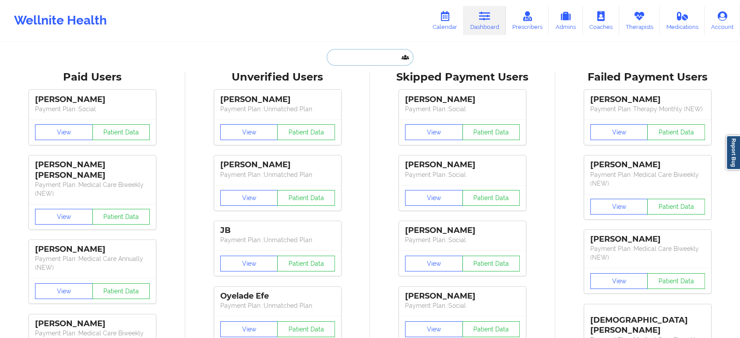
click at [353, 60] on input "text" at bounding box center [370, 57] width 87 height 17
paste input "snyderashley1985@gmail.com"
type input "snyderashley1985@gmail.com"
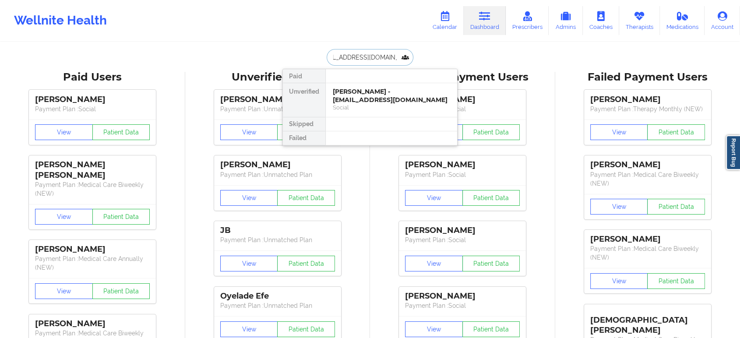
click at [378, 101] on div "Ashley Snyder - snyderashley1985@gmail.com" at bounding box center [391, 96] width 117 height 16
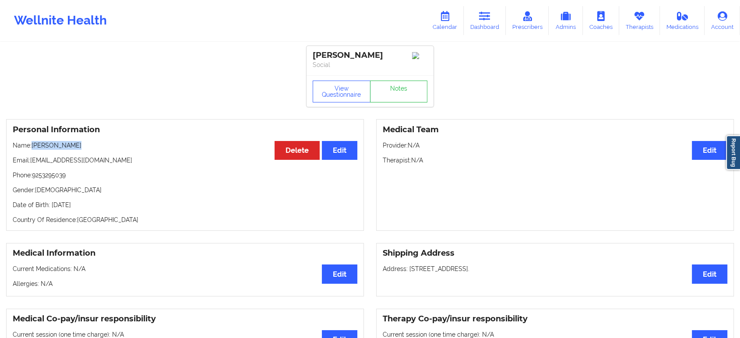
drag, startPoint x: 79, startPoint y: 149, endPoint x: 33, endPoint y: 148, distance: 46.0
click at [33, 148] on p "Name: Ashley Snyder" at bounding box center [185, 145] width 345 height 9
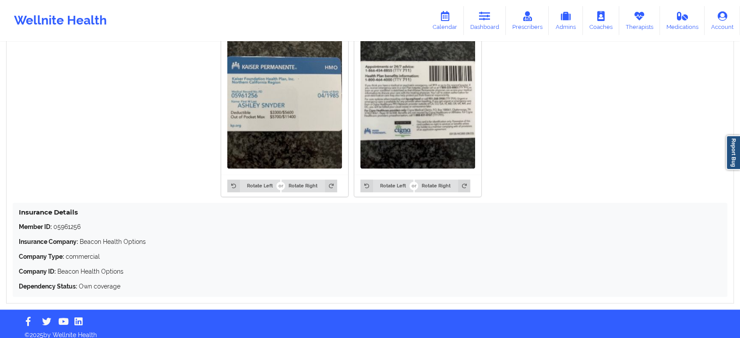
scroll to position [716, 0]
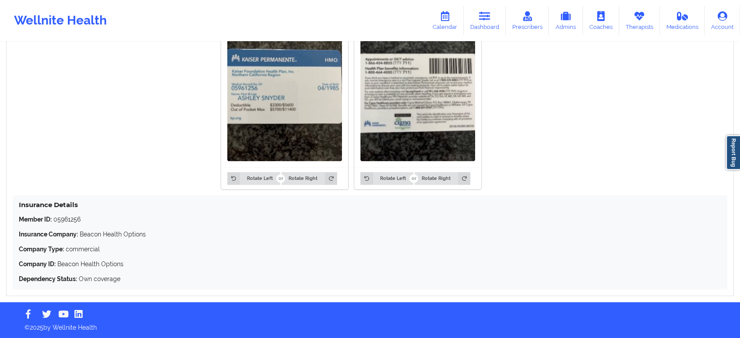
click at [67, 219] on p "Member ID: 05961256" at bounding box center [370, 219] width 702 height 9
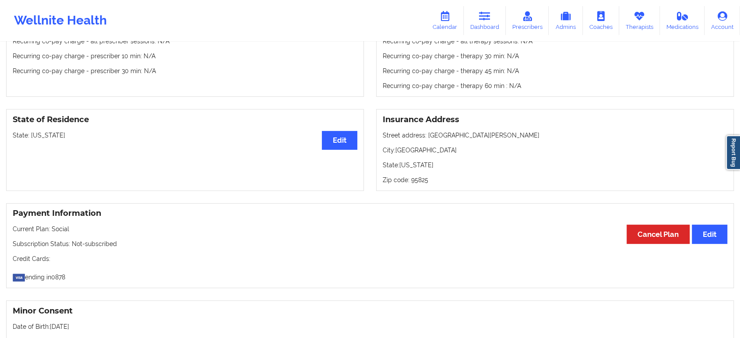
scroll to position [0, 0]
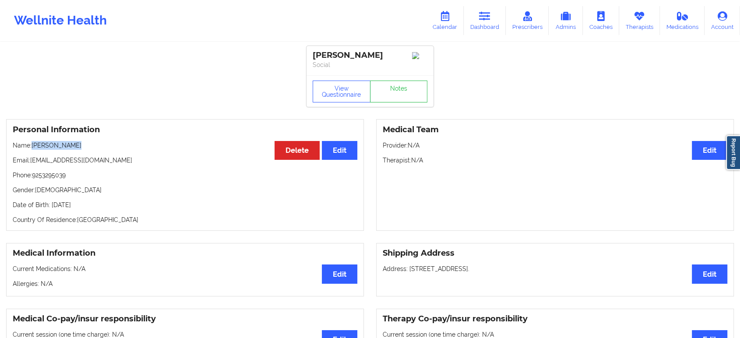
drag, startPoint x: 78, startPoint y: 146, endPoint x: 34, endPoint y: 145, distance: 44.7
click at [34, 145] on p "Name: Ashley Snyder" at bounding box center [185, 145] width 345 height 9
drag, startPoint x: 123, startPoint y: 164, endPoint x: 32, endPoint y: 162, distance: 91.5
click at [32, 162] on p "Email: snyderashley1985@gmail.com" at bounding box center [185, 160] width 345 height 9
click at [491, 21] on icon at bounding box center [484, 16] width 11 height 10
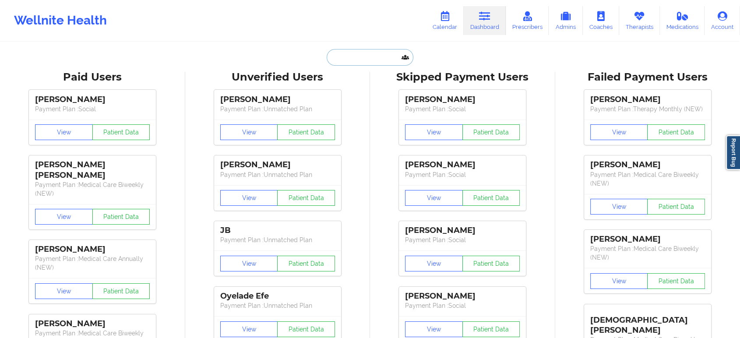
click at [368, 53] on input "text" at bounding box center [370, 57] width 87 height 17
paste input "Justin John"
type input "Justin John"
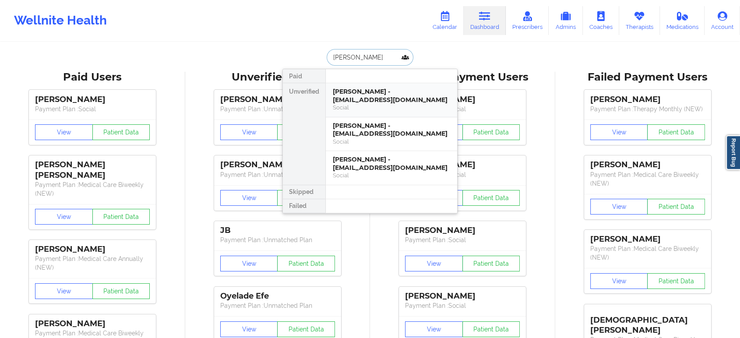
click at [420, 95] on div "Justin John - justin321x90@gmail.com" at bounding box center [391, 96] width 117 height 16
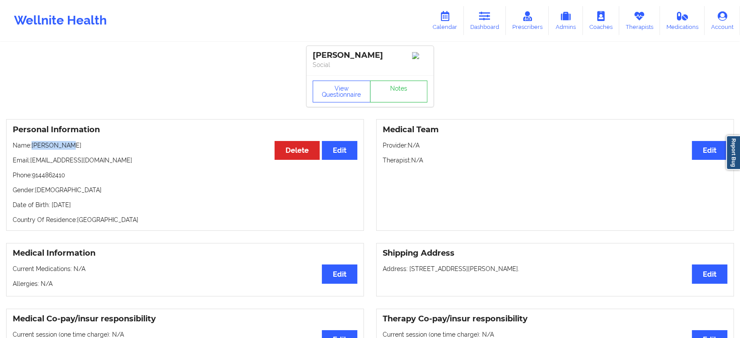
drag, startPoint x: 79, startPoint y: 149, endPoint x: 33, endPoint y: 148, distance: 46.4
click at [33, 148] on p "Name: Justin John" at bounding box center [185, 145] width 345 height 9
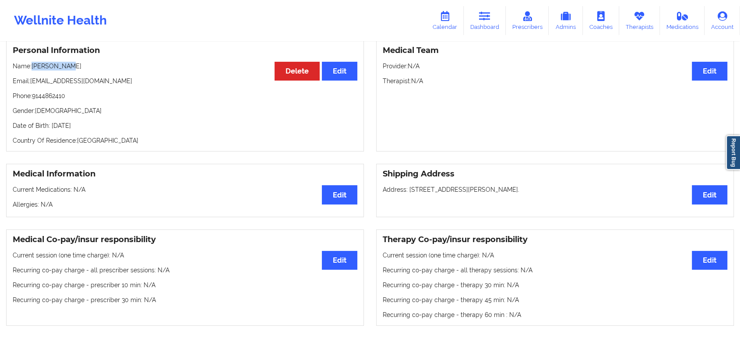
scroll to position [49, 0]
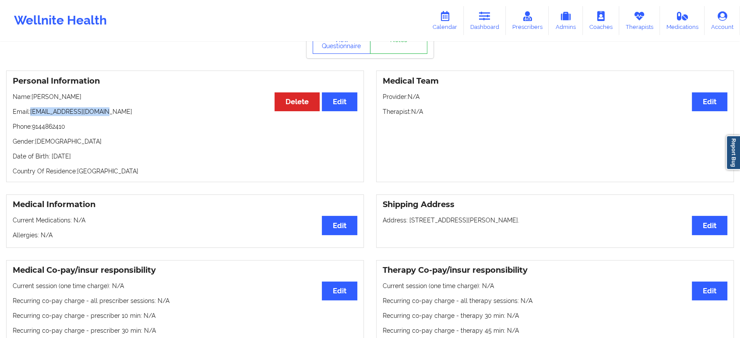
drag, startPoint x: 109, startPoint y: 116, endPoint x: 31, endPoint y: 118, distance: 78.4
click at [31, 116] on p "Email: justin321x90@gmail.com" at bounding box center [185, 111] width 345 height 9
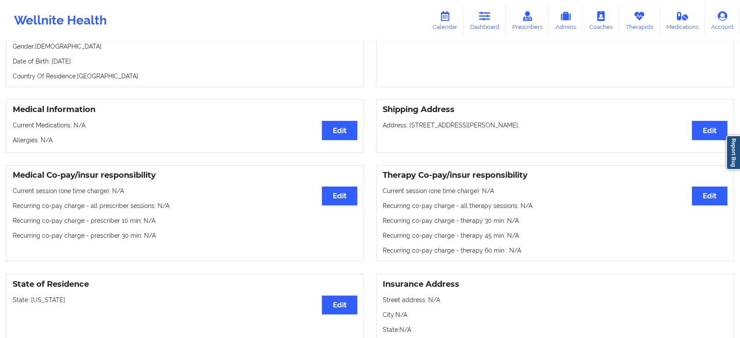
scroll to position [0, 0]
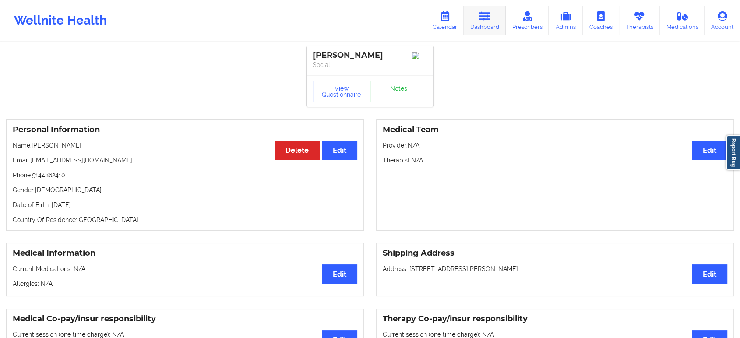
click at [488, 12] on icon at bounding box center [484, 16] width 11 height 10
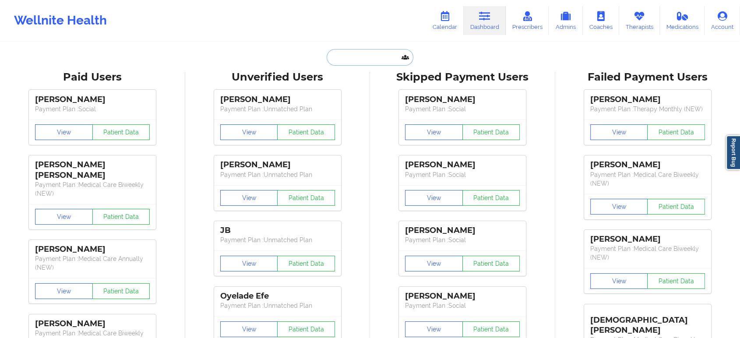
click at [374, 57] on input "text" at bounding box center [370, 57] width 87 height 17
paste input "Alec Tundidor"
type input "Alec Tundidor"
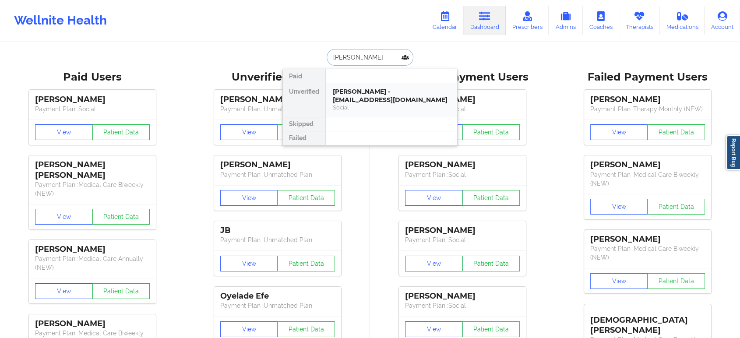
click at [372, 94] on div "Alec Tundidor - alectund@gmail.com" at bounding box center [391, 96] width 117 height 16
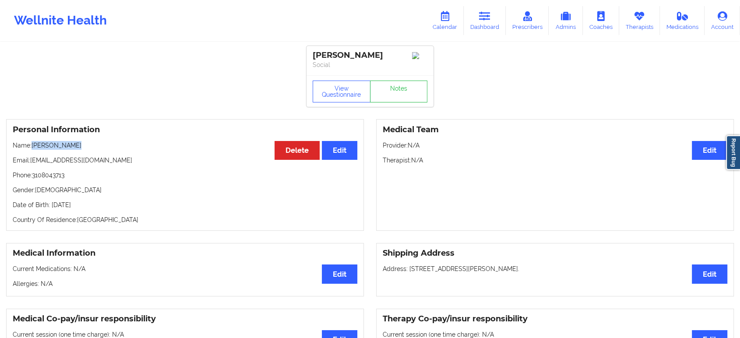
drag, startPoint x: 77, startPoint y: 147, endPoint x: 33, endPoint y: 147, distance: 44.2
click at [33, 147] on p "Name: Alec Tundidor" at bounding box center [185, 145] width 345 height 9
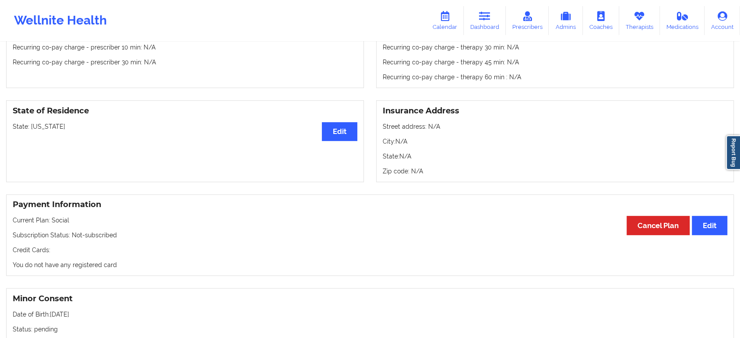
scroll to position [314, 0]
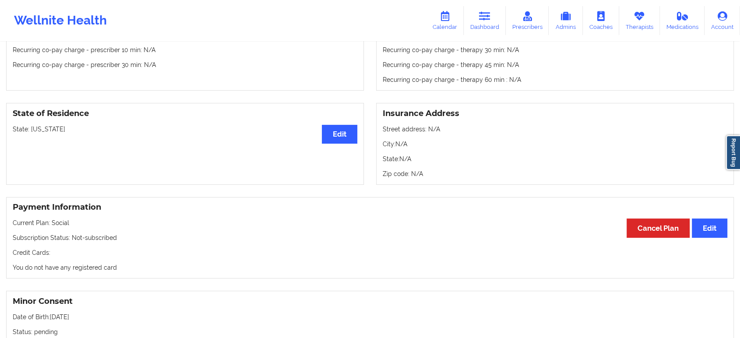
click at [47, 128] on p "State: Georgia" at bounding box center [185, 129] width 345 height 9
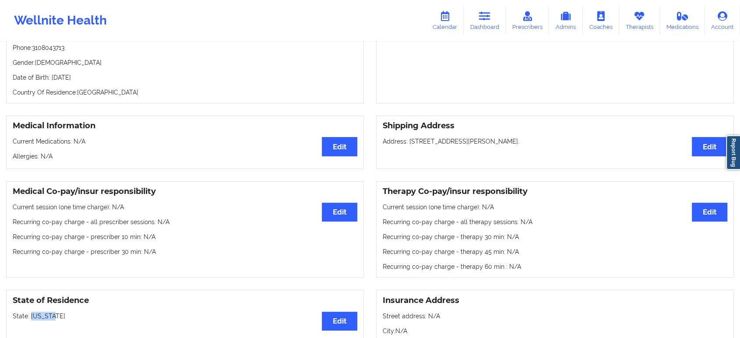
scroll to position [0, 0]
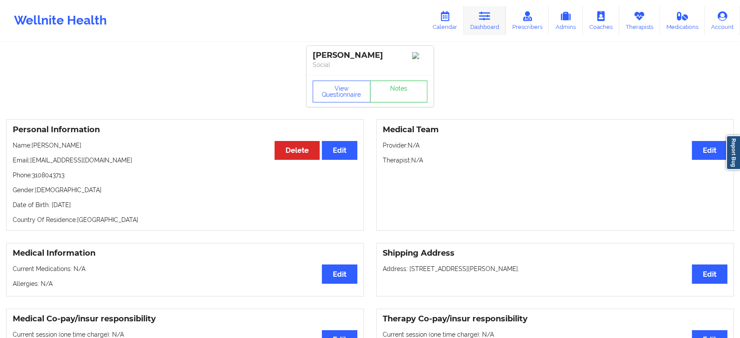
click at [480, 22] on link "Dashboard" at bounding box center [485, 20] width 42 height 29
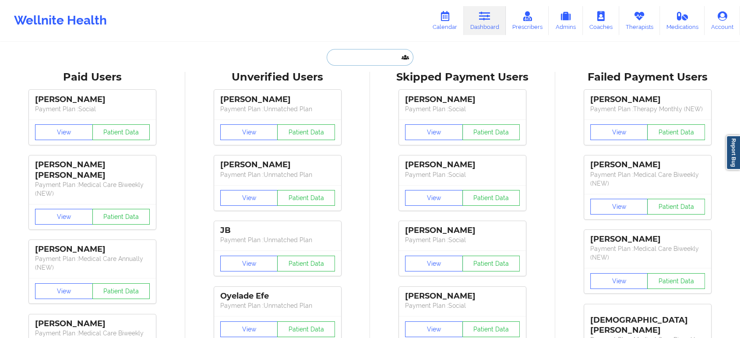
click at [382, 58] on input "text" at bounding box center [370, 57] width 87 height 17
paste input "snelson3094@gmail.com"
type input "snelson3094@gmail.com"
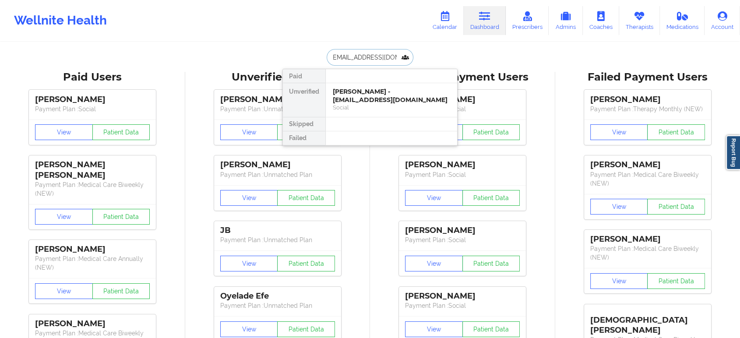
click at [382, 98] on div "Steven Nelson - snelson3094@gmail.com" at bounding box center [391, 96] width 117 height 16
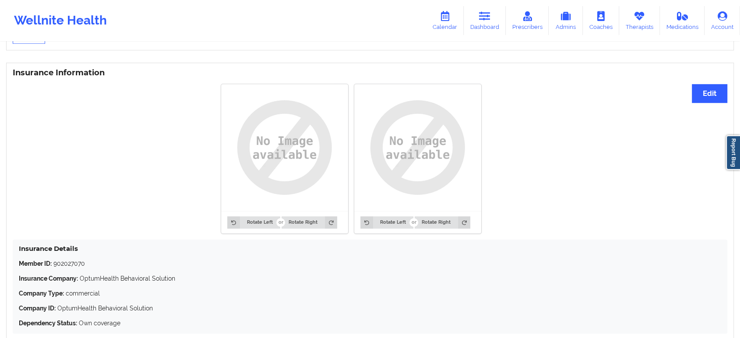
drag, startPoint x: 186, startPoint y: 135, endPoint x: 187, endPoint y: 125, distance: 10.7
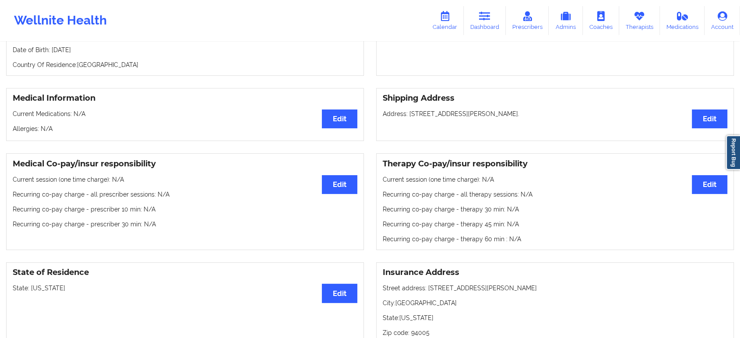
scroll to position [58, 0]
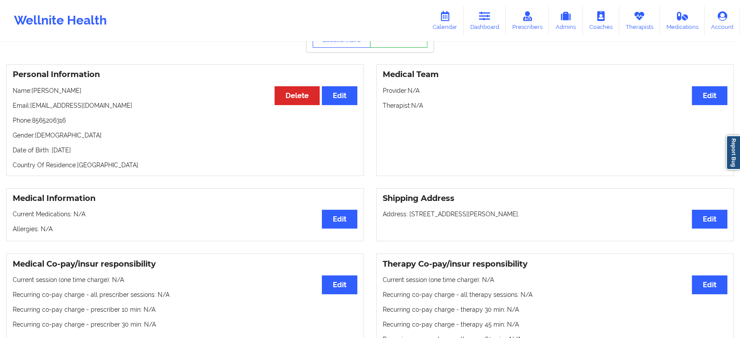
click at [138, 85] on div "Personal Information Edit Delete Name: Steven Nelson Email: snelson3094@gmail.c…" at bounding box center [185, 120] width 358 height 112
drag, startPoint x: 77, startPoint y: 90, endPoint x: 34, endPoint y: 90, distance: 42.9
click at [34, 90] on p "Name: Steven Nelson" at bounding box center [185, 90] width 345 height 9
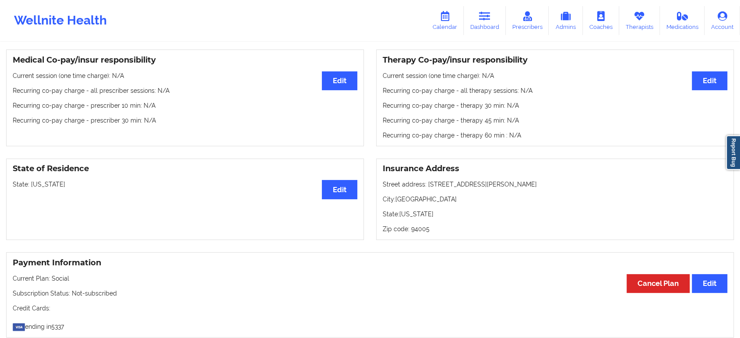
scroll to position [301, 0]
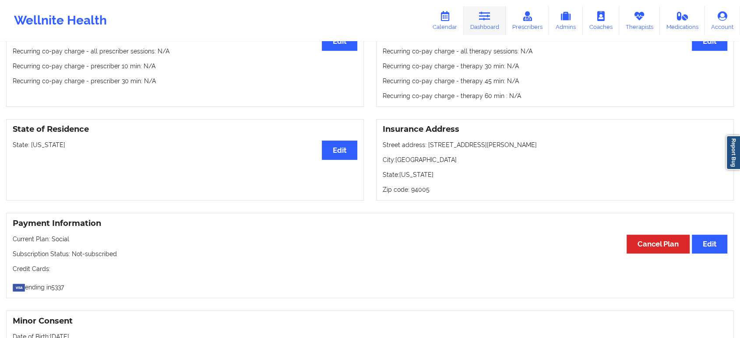
click at [488, 20] on icon at bounding box center [484, 16] width 11 height 10
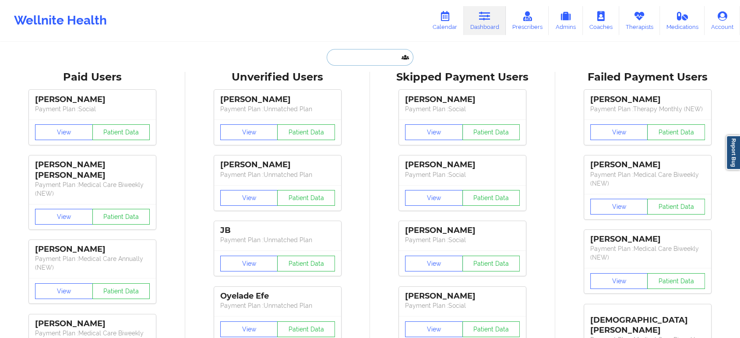
click at [364, 49] on input "text" at bounding box center [370, 57] width 87 height 17
paste input "snyderashley1985@gmail.com"
type input "snyderashley1985@gmail.com"
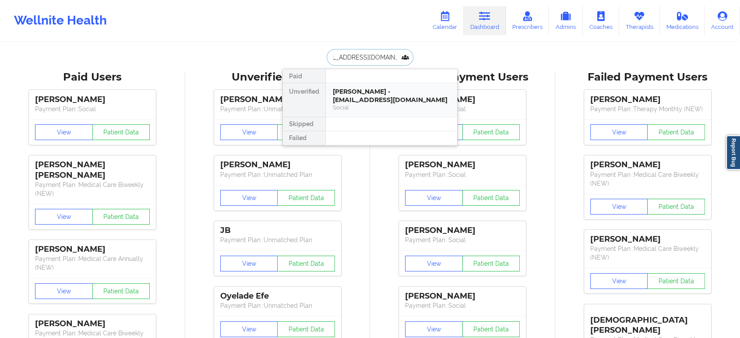
click at [363, 91] on div "Ashley Snyder - snyderashley1985@gmail.com" at bounding box center [391, 96] width 117 height 16
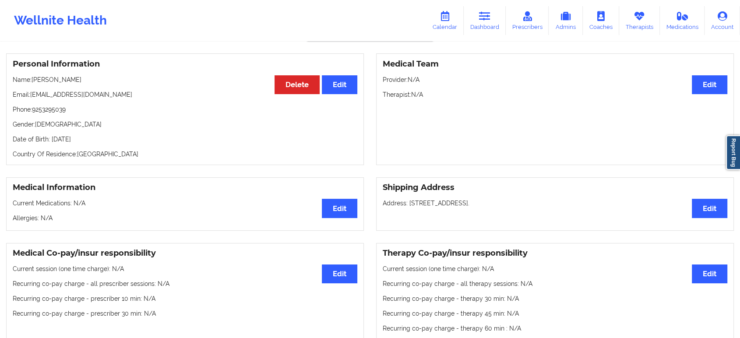
scroll to position [35, 0]
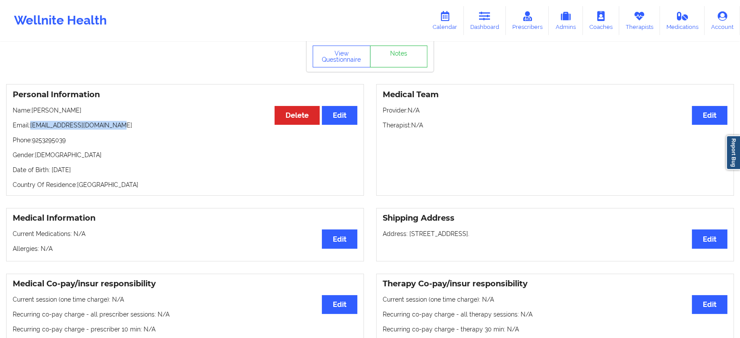
drag, startPoint x: 91, startPoint y: 127, endPoint x: 31, endPoint y: 126, distance: 60.5
click at [31, 126] on p "Email: snyderashley1985@gmail.com" at bounding box center [185, 125] width 345 height 9
click at [486, 22] on link "Dashboard" at bounding box center [485, 20] width 42 height 29
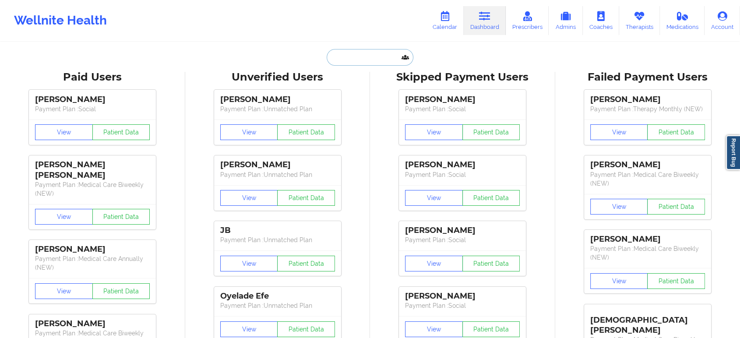
click at [369, 61] on input "text" at bounding box center [370, 57] width 87 height 17
paste input "Caitlin Suire"
type input "Caitlin Suire"
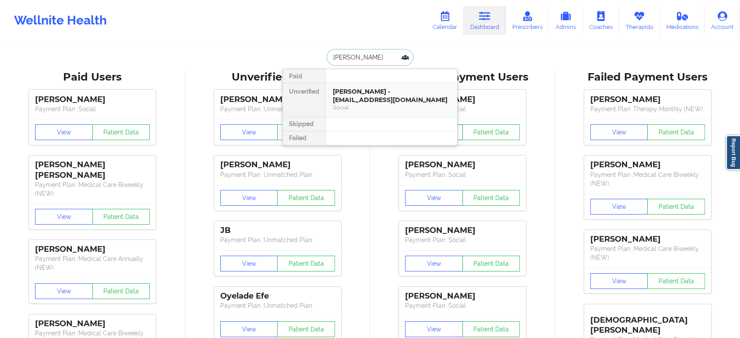
click at [375, 92] on div "Caitlin Suire - cnsuire@gmail.com" at bounding box center [391, 96] width 117 height 16
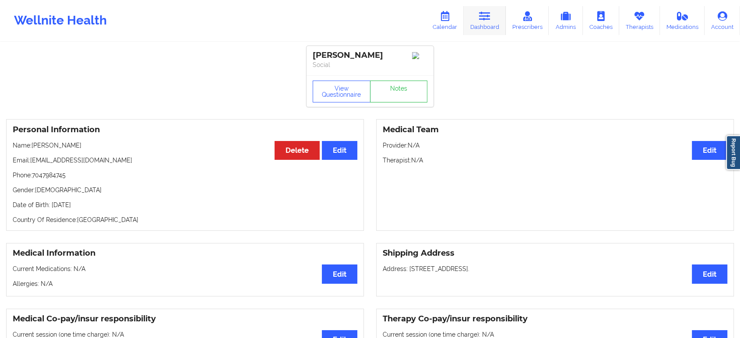
click at [486, 20] on icon at bounding box center [484, 16] width 11 height 10
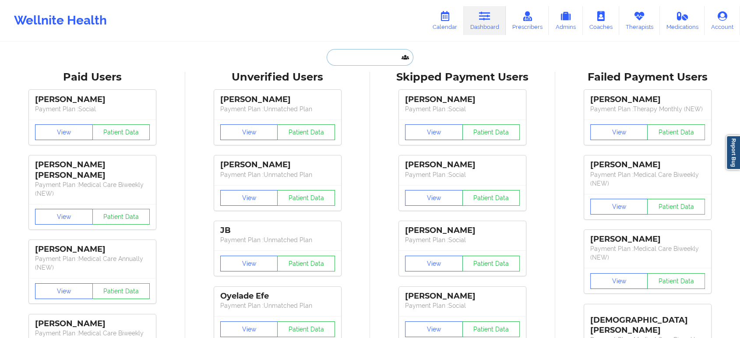
click at [383, 56] on input "text" at bounding box center [370, 57] width 87 height 17
paste input "Adrian Landeros"
type input "Adrian Landeros"
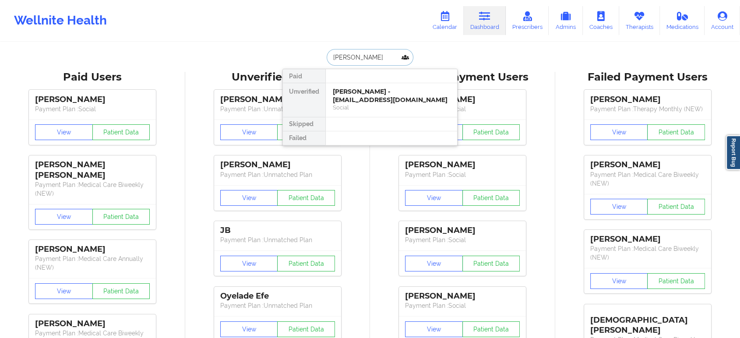
click at [360, 99] on div "Adrian Landeros - adrianlanderos98@gmail.com" at bounding box center [391, 96] width 117 height 16
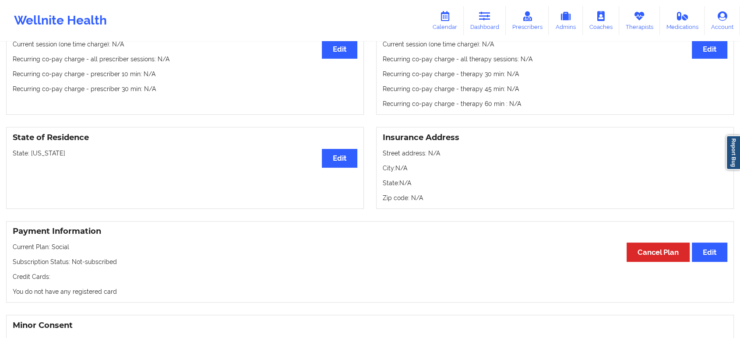
scroll to position [292, 0]
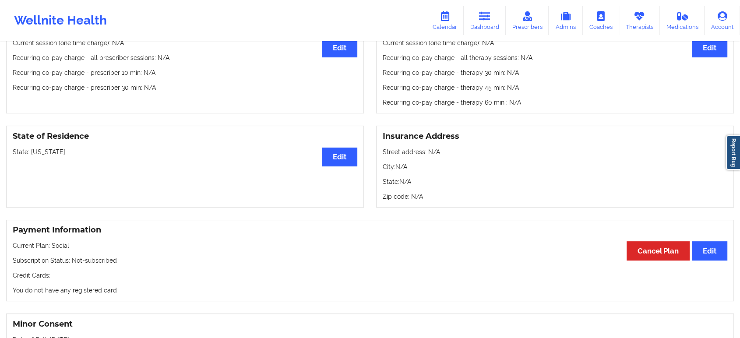
click at [42, 153] on p "State: California" at bounding box center [185, 152] width 345 height 9
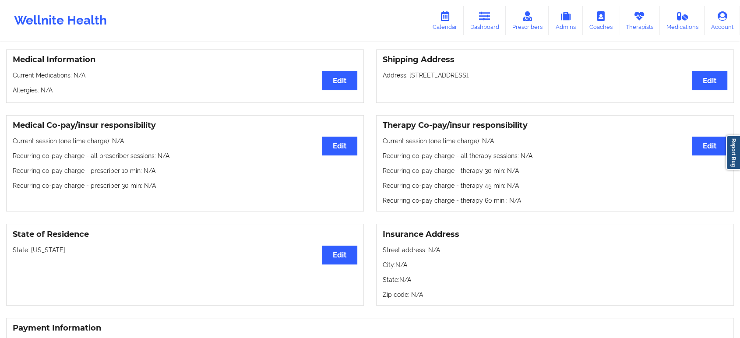
scroll to position [0, 0]
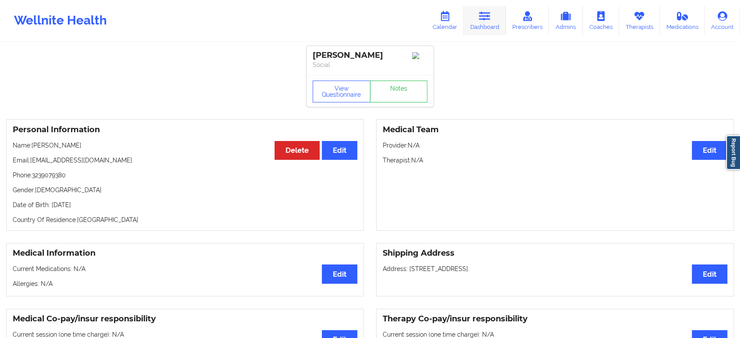
click at [484, 12] on icon at bounding box center [484, 16] width 11 height 10
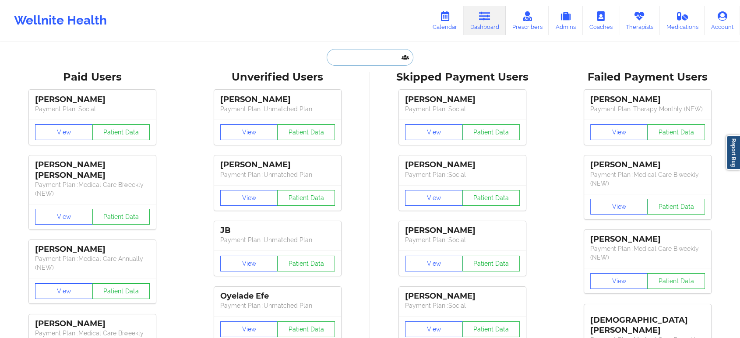
click at [361, 58] on input "text" at bounding box center [370, 57] width 87 height 17
paste input "Steven Nelson"
type input "Steven Nelson"
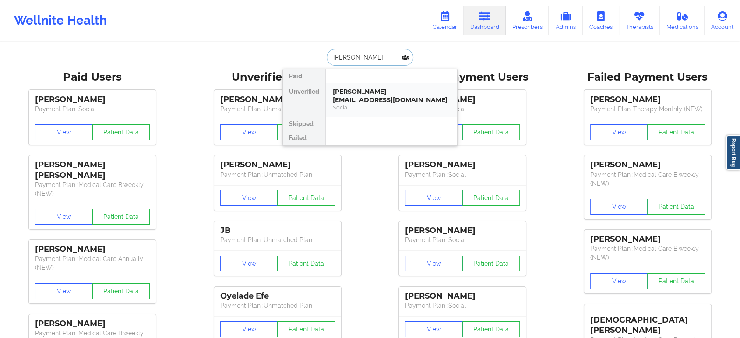
click at [381, 94] on div "Steven Nelson - snelson3094@gmail.com" at bounding box center [391, 96] width 117 height 16
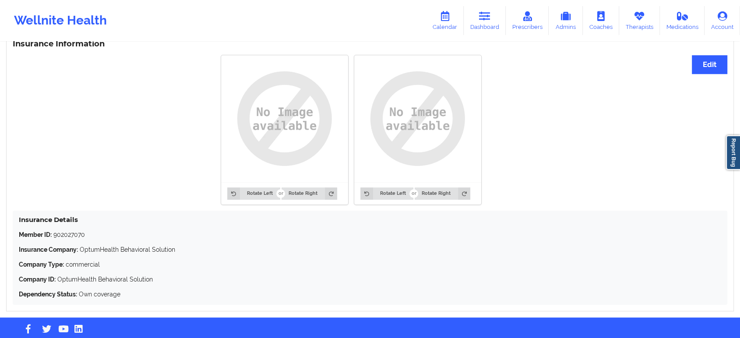
scroll to position [678, 0]
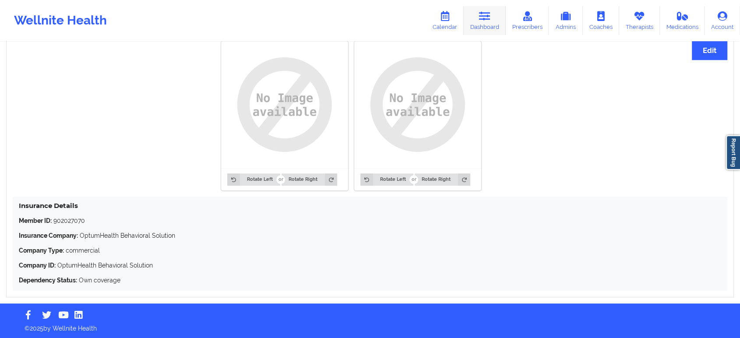
click at [487, 20] on icon at bounding box center [484, 16] width 11 height 10
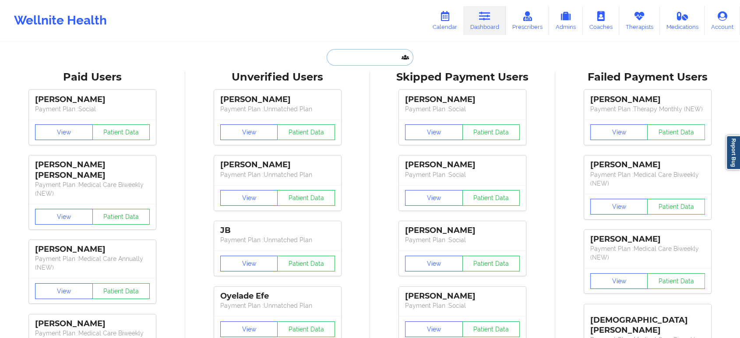
click at [374, 60] on input "text" at bounding box center [370, 57] width 87 height 17
paste input "alectund@gmail.com"
type input "alectund@gmail.com"
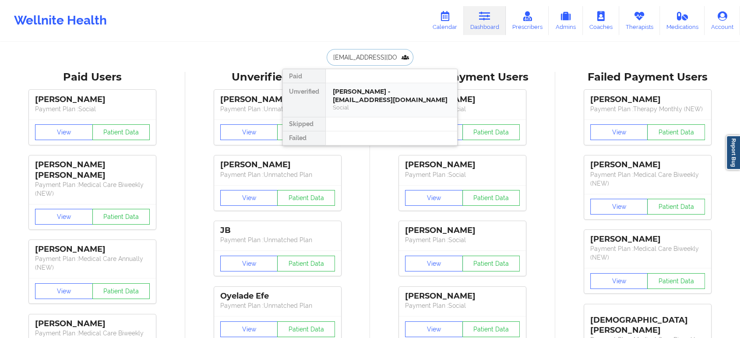
click at [376, 93] on div "Alec Tundidor - alectund@gmail.com" at bounding box center [391, 96] width 117 height 16
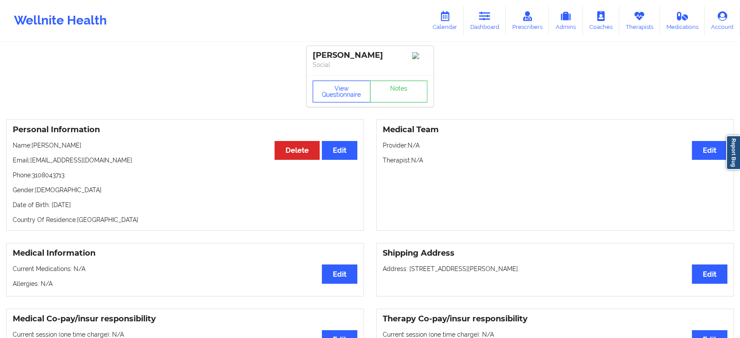
click at [350, 95] on button "View Questionnaire" at bounding box center [342, 92] width 58 height 22
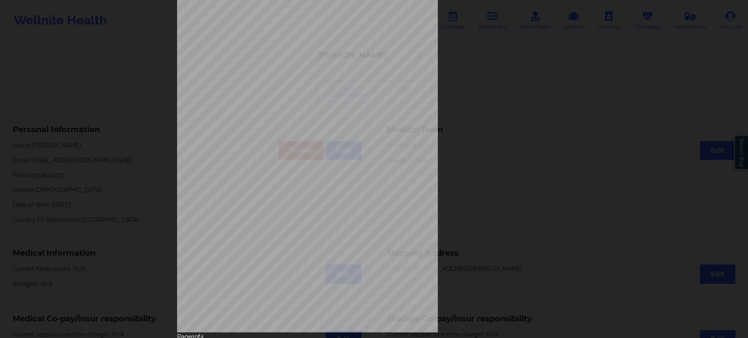
scroll to position [79, 0]
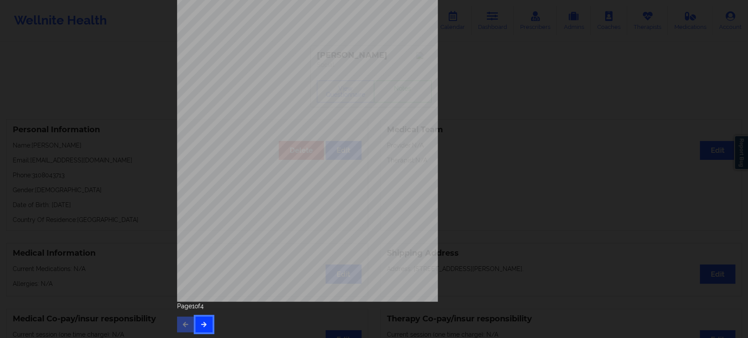
click at [205, 326] on icon "button" at bounding box center [203, 323] width 7 height 5
click at [207, 322] on button "button" at bounding box center [203, 325] width 17 height 16
click at [202, 320] on button "button" at bounding box center [203, 325] width 17 height 16
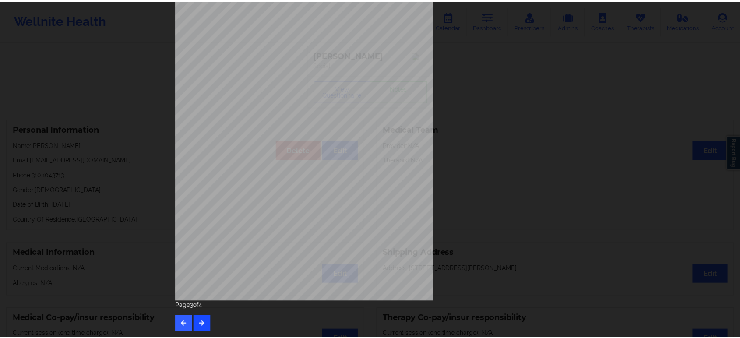
scroll to position [0, 0]
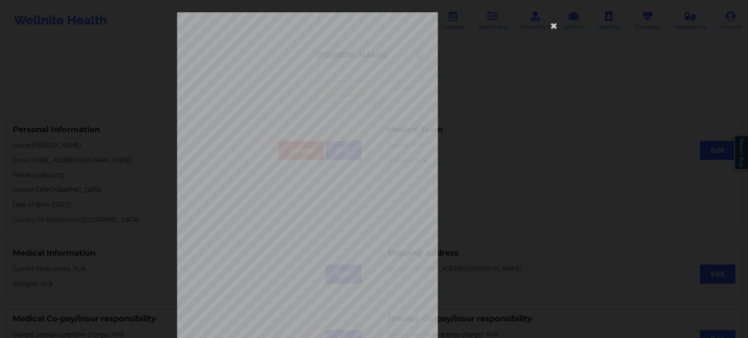
click at [144, 152] on div "Please feel free to provide us with any other additional details that have led …" at bounding box center [374, 169] width 748 height 338
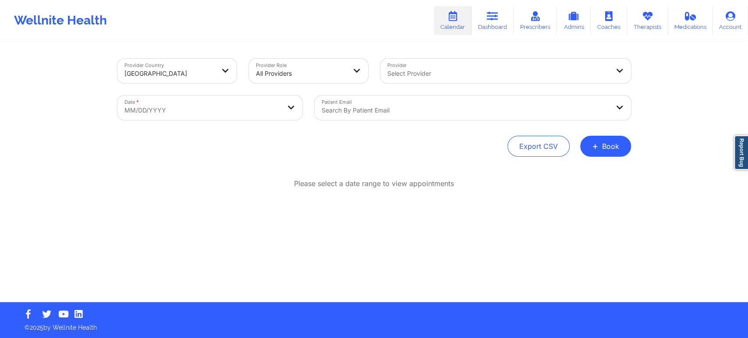
click at [252, 105] on body "Wellnite Health Calendar Dashboard Prescribers Admins Coaches Therapists Medica…" at bounding box center [374, 169] width 748 height 338
select select "2025-8"
select select "2025-9"
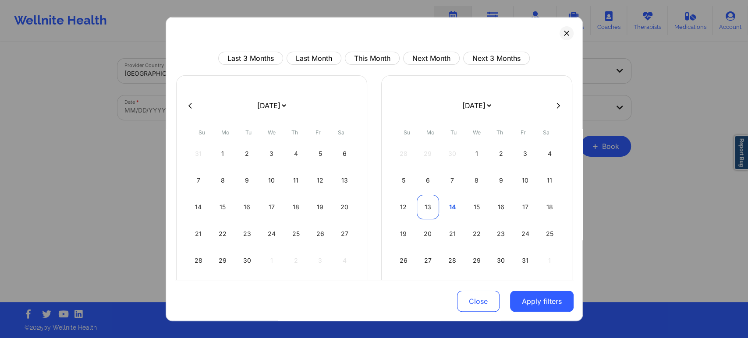
click at [424, 205] on div "13" at bounding box center [427, 207] width 22 height 25
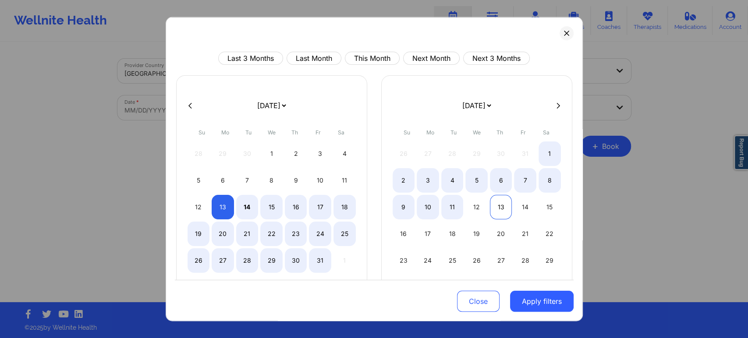
select select "2025-9"
select select "2025-10"
select select "2025-9"
select select "2025-10"
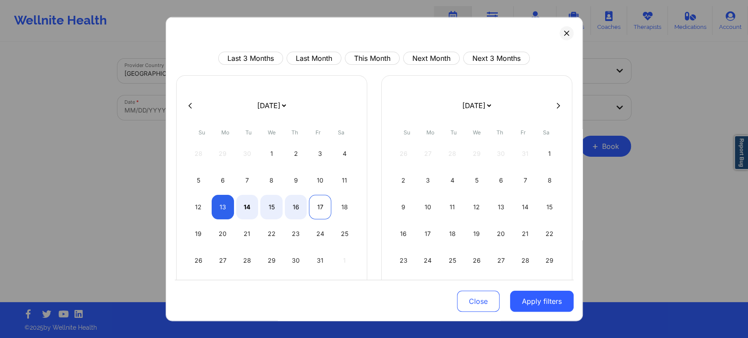
select select "2025-9"
select select "2025-10"
click at [317, 209] on div "17" at bounding box center [320, 207] width 22 height 25
select select "2025-9"
select select "2025-10"
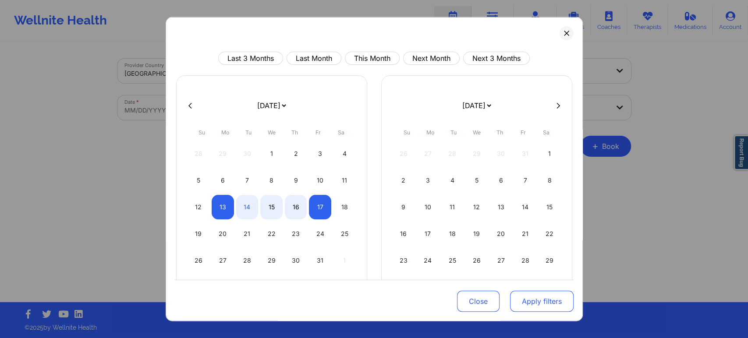
click at [524, 297] on button "Apply filters" at bounding box center [542, 301] width 64 height 21
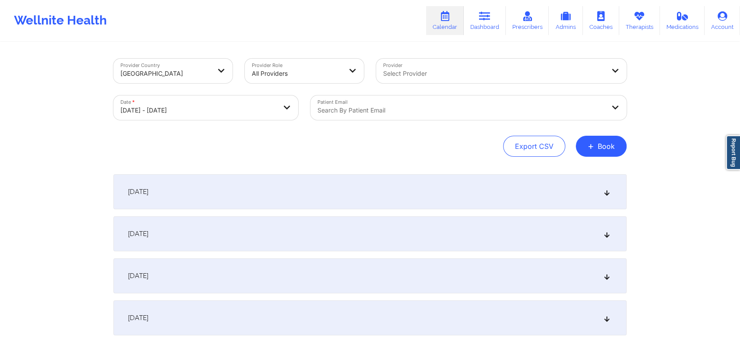
click at [459, 107] on div at bounding box center [461, 110] width 287 height 11
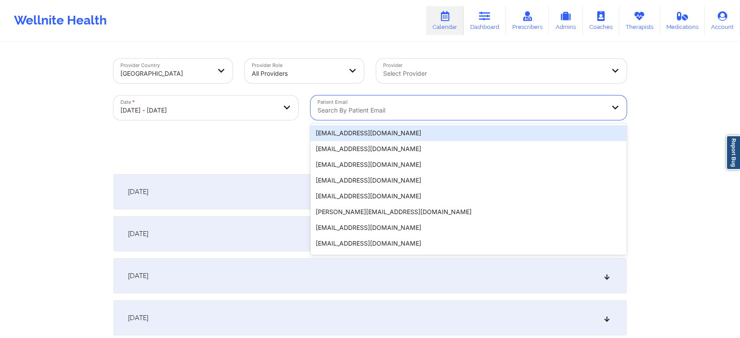
paste input "buckvrazel@gmail.com"
type input "buckvrazel@gmail.com"
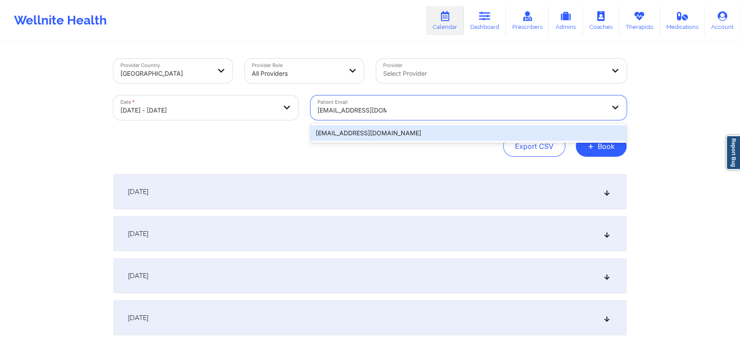
click at [403, 133] on div "buckvrazel@gmail.com" at bounding box center [469, 133] width 316 height 16
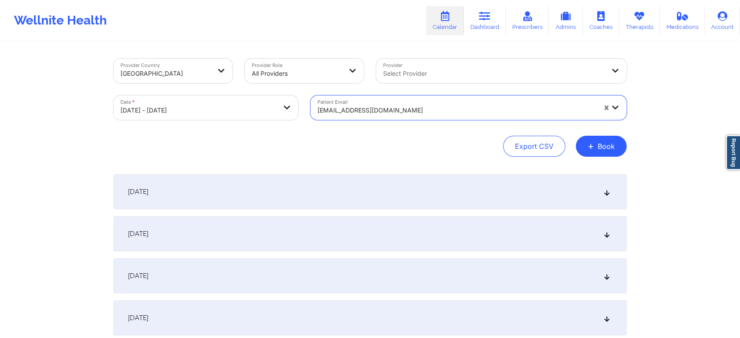
click at [403, 133] on div "Provider Country United States Provider Role All Providers Provider Select Prov…" at bounding box center [369, 108] width 513 height 98
click at [466, 191] on div "October 13, 2025" at bounding box center [369, 191] width 513 height 35
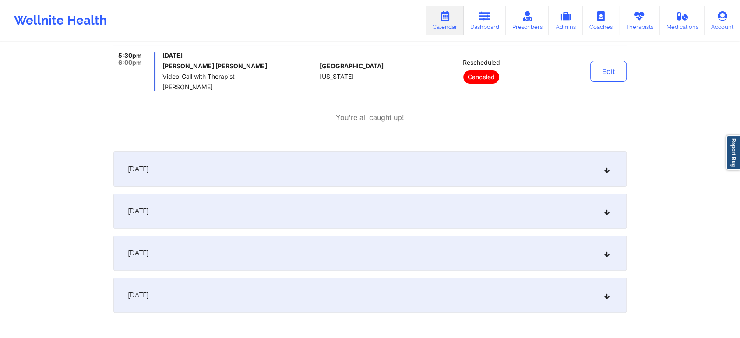
scroll to position [243, 0]
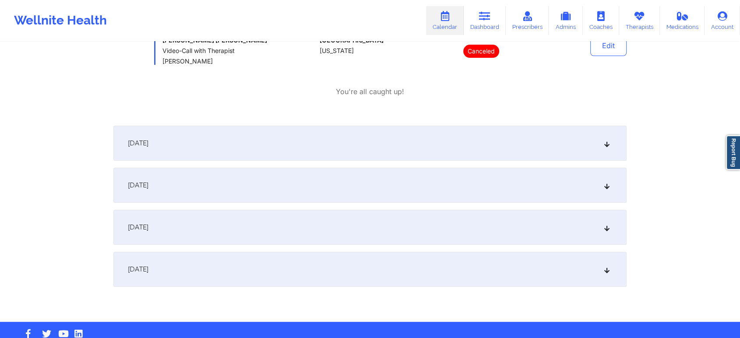
click at [596, 185] on div "October 15, 2025" at bounding box center [369, 185] width 513 height 35
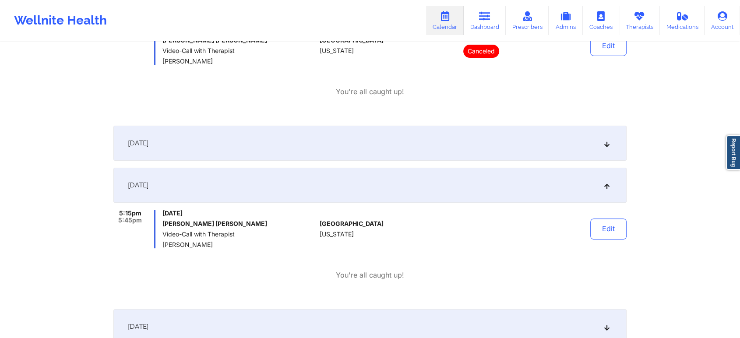
click at [604, 141] on icon at bounding box center [607, 143] width 7 height 6
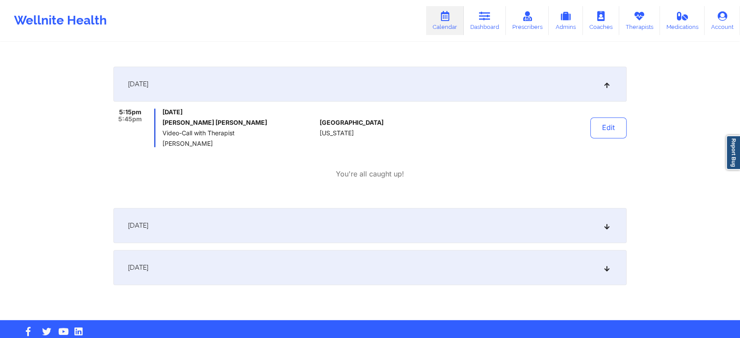
scroll to position [422, 0]
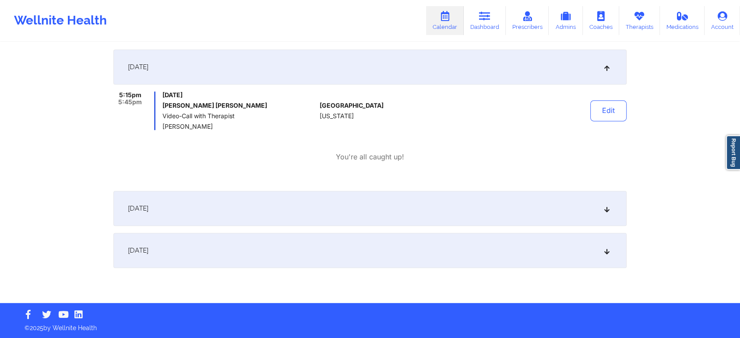
click at [608, 213] on div "October 16, 2025" at bounding box center [369, 208] width 513 height 35
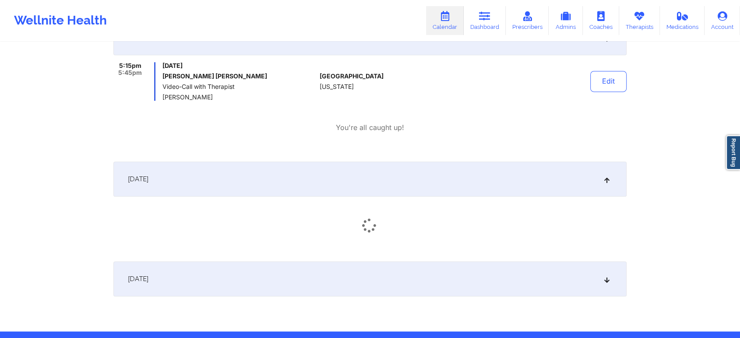
scroll to position [480, 0]
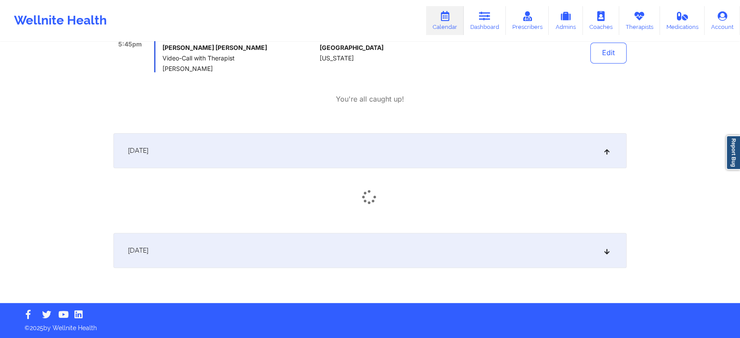
click at [607, 255] on div "October 17, 2025" at bounding box center [369, 250] width 513 height 35
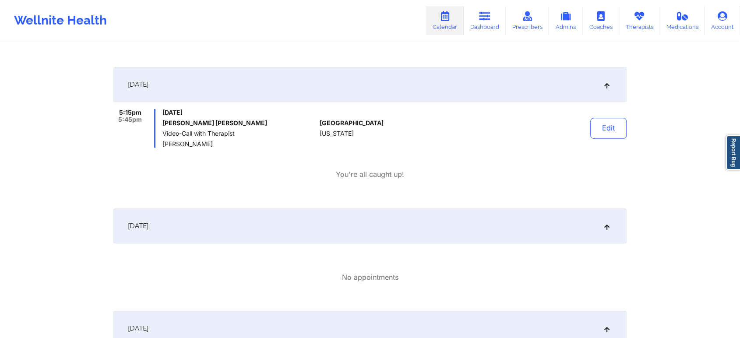
scroll to position [383, 0]
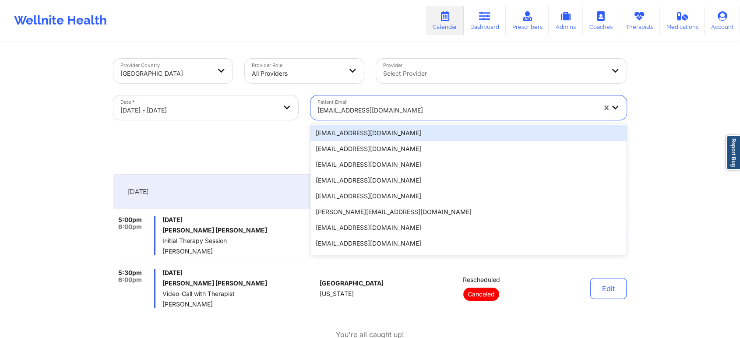
click at [441, 112] on div at bounding box center [457, 110] width 279 height 11
paste input "kjgrussa@gmail.com"
type input "kjgrussa@gmail.com"
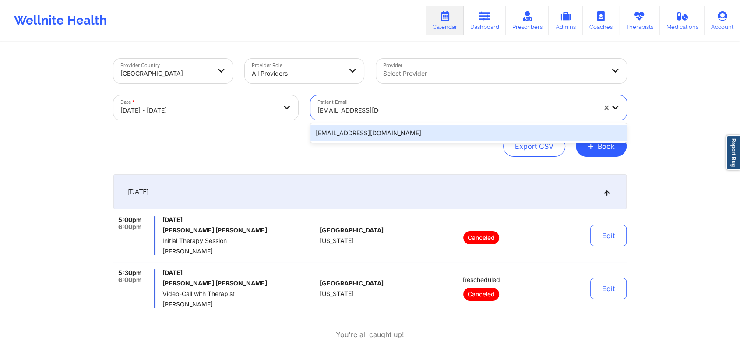
click at [416, 129] on div "kjgrussa@gmail.com" at bounding box center [469, 133] width 316 height 16
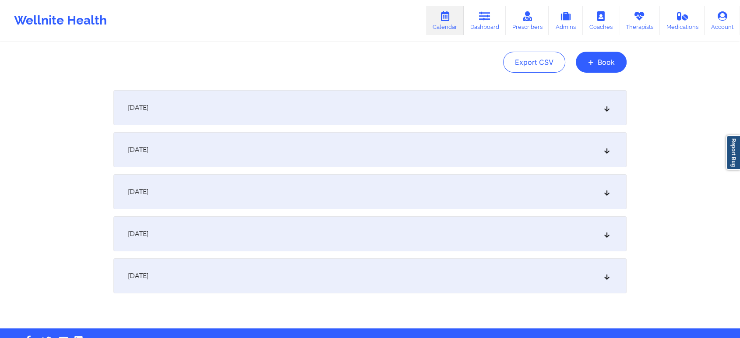
scroll to position [110, 0]
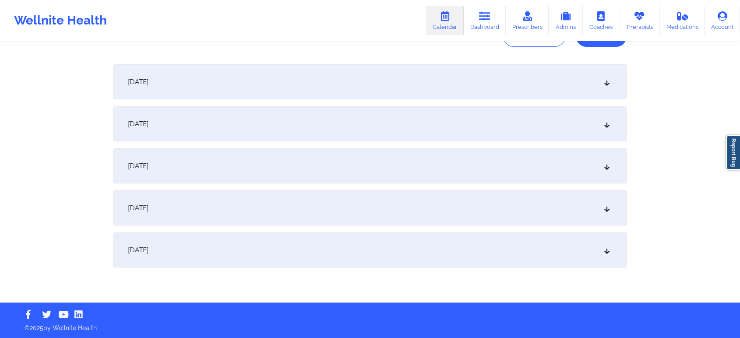
click at [603, 209] on div "October 16, 2025" at bounding box center [369, 208] width 513 height 35
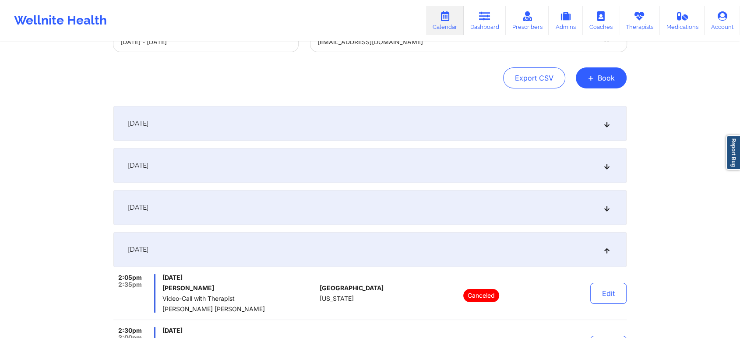
scroll to position [61, 0]
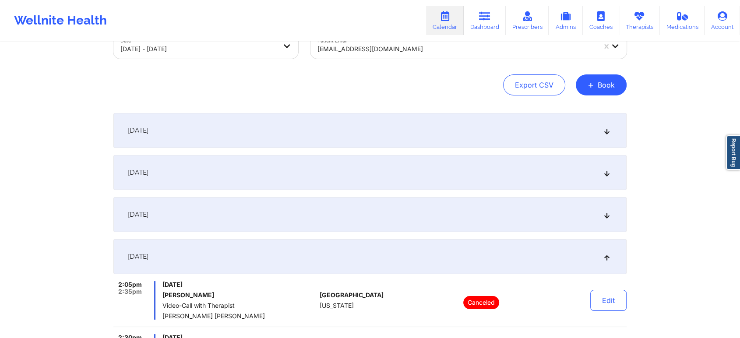
click at [602, 254] on div "October 16, 2025" at bounding box center [369, 256] width 513 height 35
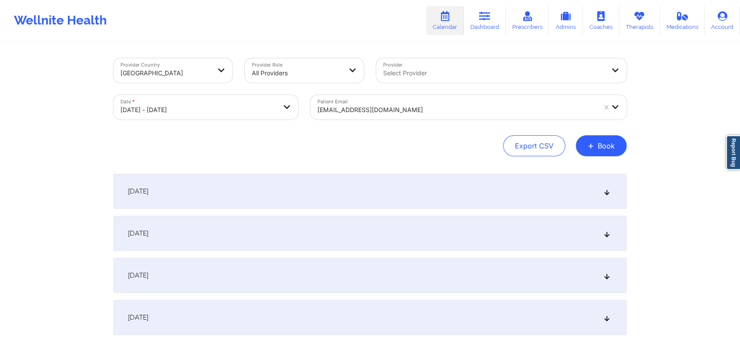
scroll to position [0, 0]
click at [258, 111] on body "Wellnite Health Calendar Dashboard Prescribers Admins Coaches Therapists Medica…" at bounding box center [370, 169] width 740 height 338
select select "2025-9"
select select "2025-10"
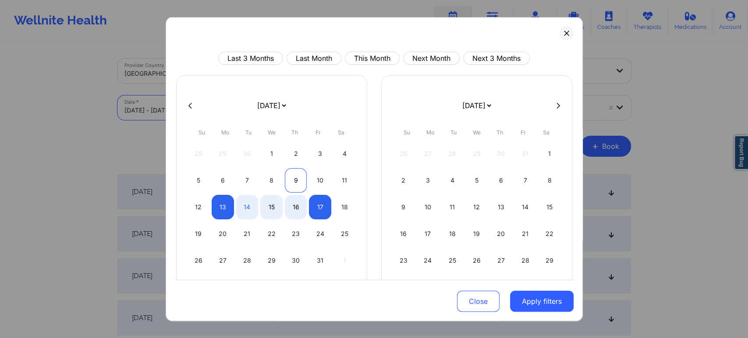
click at [289, 174] on div "9" at bounding box center [296, 180] width 22 height 25
select select "2025-9"
select select "2025-10"
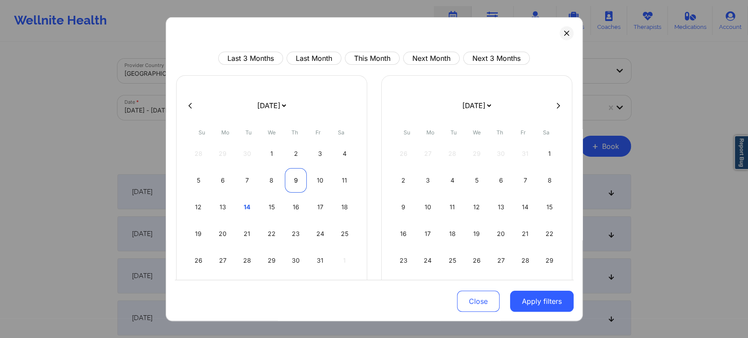
click at [296, 176] on div "9" at bounding box center [296, 180] width 22 height 25
select select "2025-9"
select select "2025-10"
click at [545, 301] on button "Apply filters" at bounding box center [542, 301] width 64 height 21
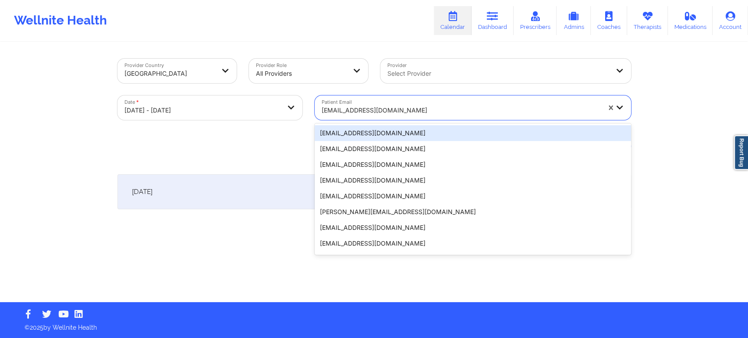
click at [462, 111] on div at bounding box center [460, 110] width 279 height 11
paste input "razambena@protonmail.com"
type input "razambena@protonmail.com"
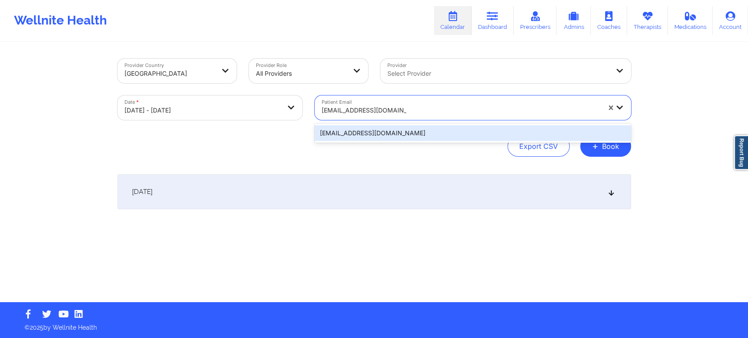
click at [429, 130] on div "razambena@protonmail.com" at bounding box center [472, 133] width 316 height 16
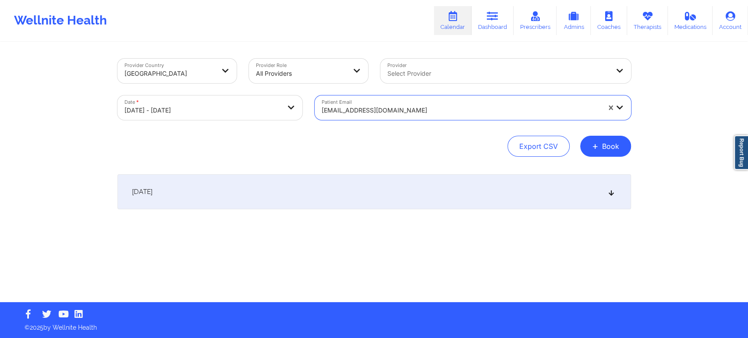
click at [428, 188] on div "October 9, 2025" at bounding box center [373, 191] width 513 height 35
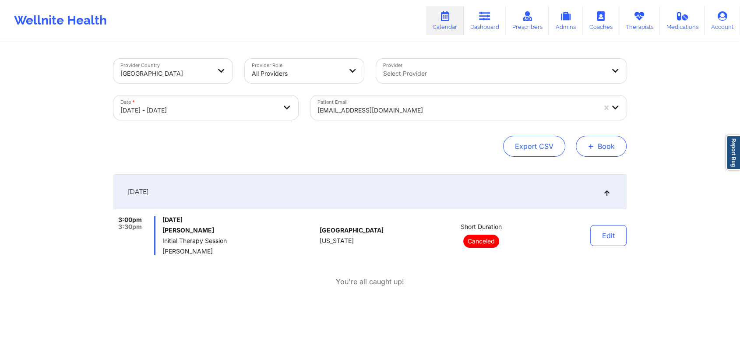
click at [600, 149] on button "+ Book" at bounding box center [601, 146] width 51 height 21
click at [593, 171] on button "Therapy Session" at bounding box center [586, 174] width 67 height 14
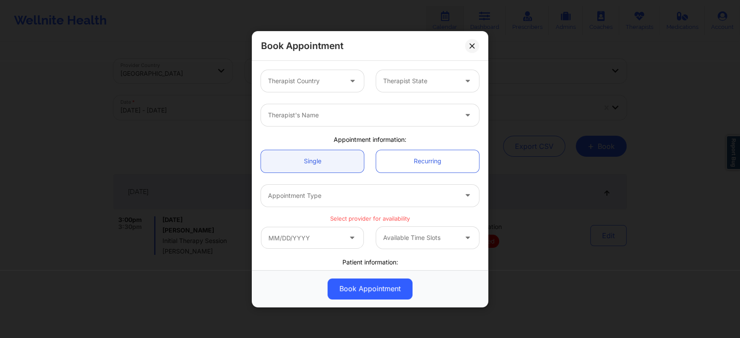
click at [348, 80] on icon at bounding box center [352, 78] width 9 height 7
click at [441, 82] on div at bounding box center [420, 81] width 74 height 11
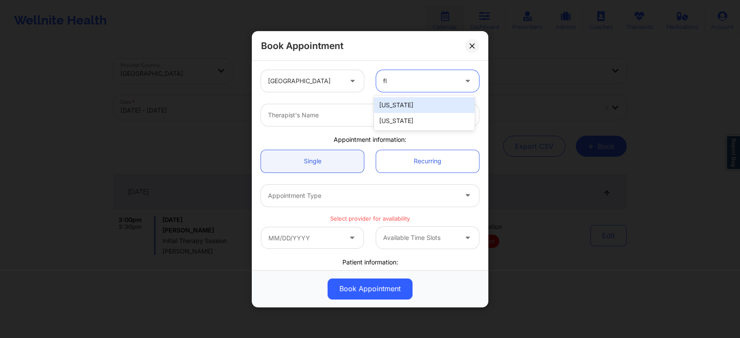
type input "flo"
click at [427, 117] on div at bounding box center [362, 115] width 189 height 11
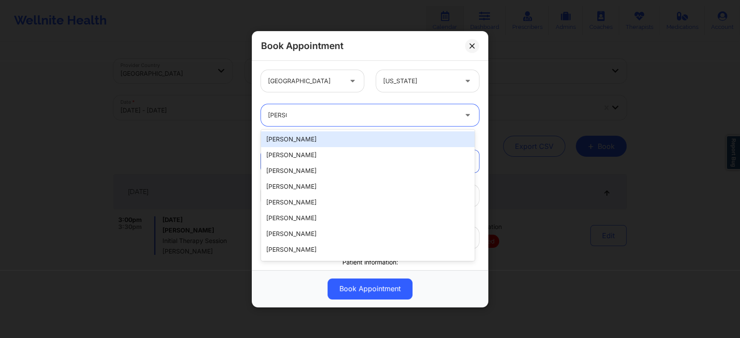
type input "shane"
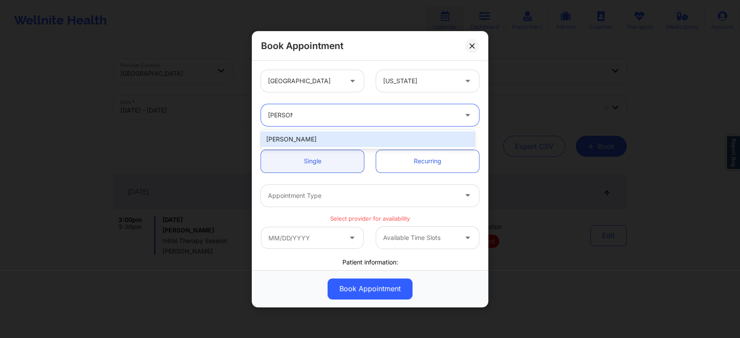
type input "shane d"
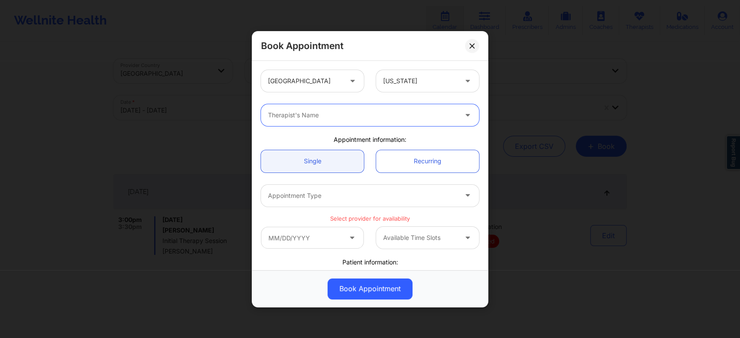
click at [371, 117] on div at bounding box center [362, 115] width 189 height 11
type input "Shane Davis"
click at [371, 117] on div at bounding box center [362, 115] width 189 height 11
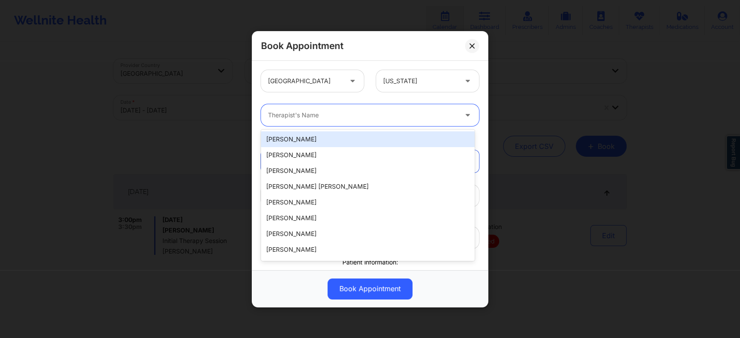
click at [371, 117] on div at bounding box center [362, 115] width 189 height 11
click at [372, 117] on div at bounding box center [362, 115] width 189 height 11
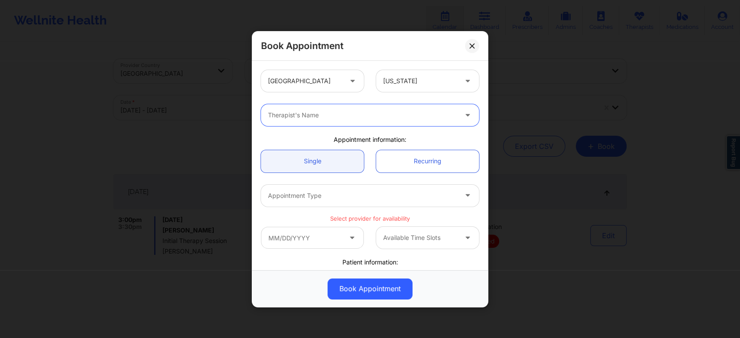
click at [450, 122] on div "Therapist's Name" at bounding box center [359, 115] width 197 height 22
type input "shane"
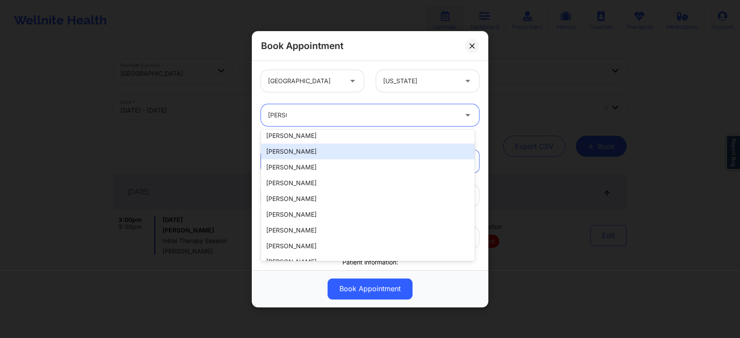
scroll to position [49, 0]
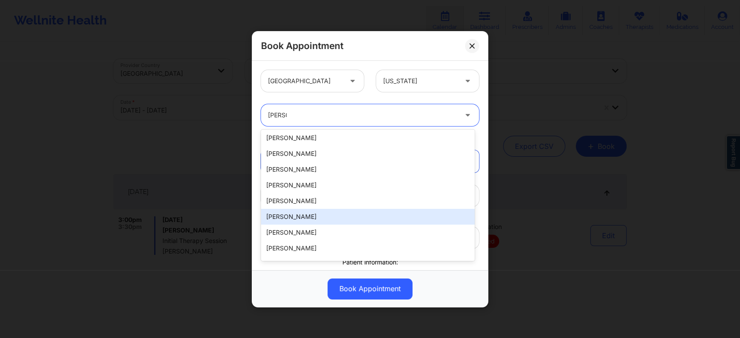
click at [364, 216] on div "[PERSON_NAME]" at bounding box center [368, 217] width 214 height 16
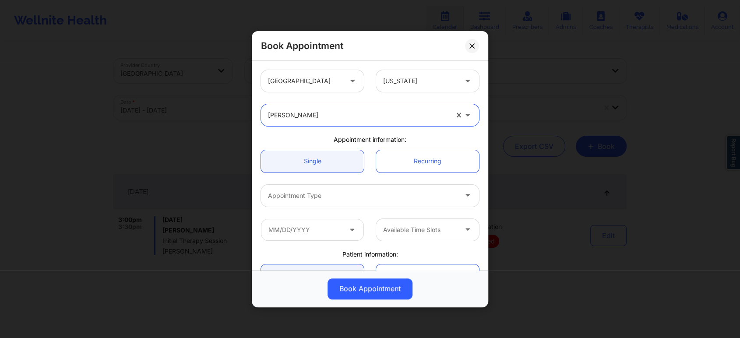
click at [429, 198] on div at bounding box center [362, 196] width 189 height 11
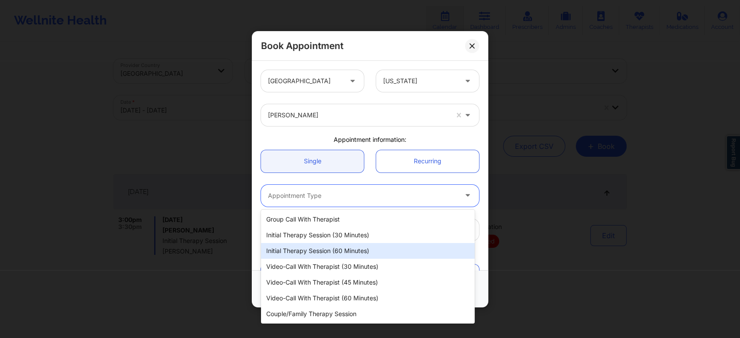
click at [392, 249] on div "Initial Therapy Session (60 minutes)" at bounding box center [368, 251] width 214 height 16
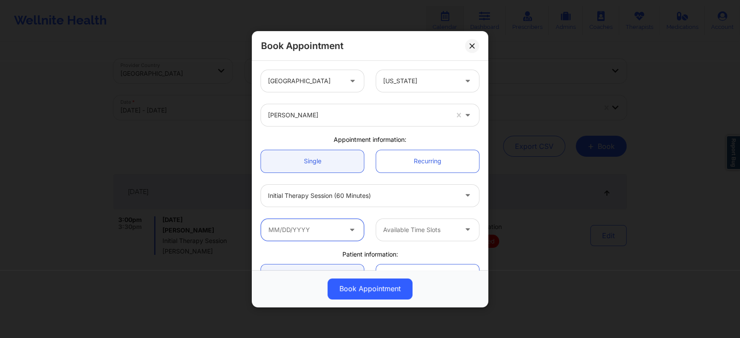
click at [328, 232] on input "text" at bounding box center [312, 230] width 103 height 22
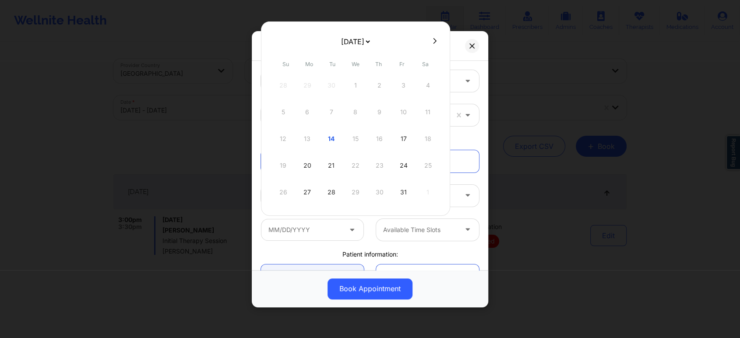
click at [384, 131] on div "12 13 14 15 16 17 18" at bounding box center [355, 139] width 166 height 25
drag, startPoint x: 380, startPoint y: 136, endPoint x: 375, endPoint y: 137, distance: 4.9
click at [379, 137] on div "12 13 14 15 16 17 18" at bounding box center [355, 139] width 166 height 25
click at [354, 137] on div "12 13 14 15 16 17 18" at bounding box center [355, 139] width 166 height 25
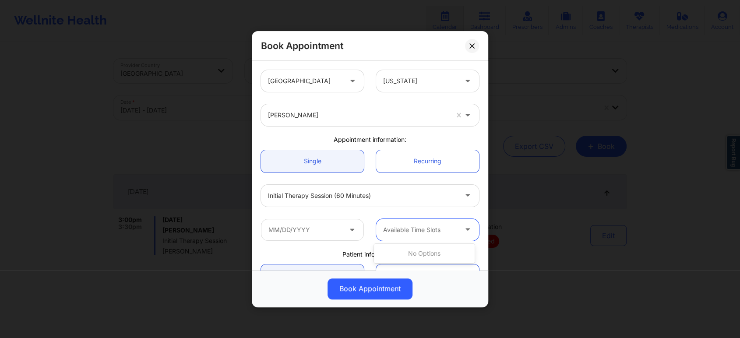
click at [446, 222] on div "Available Time Slots" at bounding box center [417, 230] width 82 height 22
click at [476, 209] on div "Initial Therapy Session (60 minutes)" at bounding box center [370, 195] width 230 height 34
click at [471, 46] on icon at bounding box center [471, 45] width 5 height 5
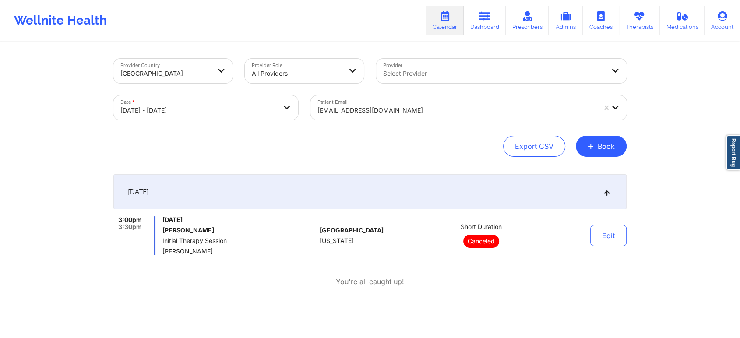
click at [432, 112] on div at bounding box center [457, 110] width 279 height 11
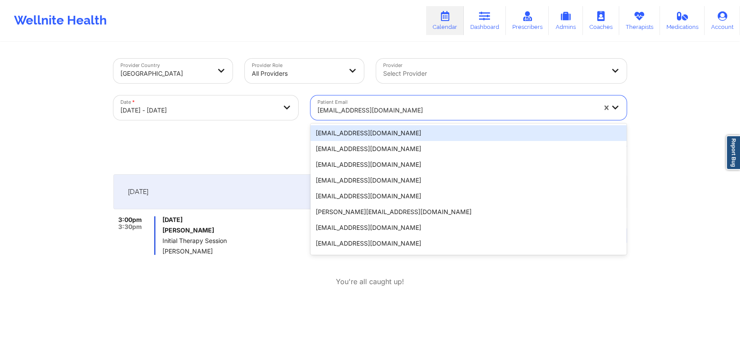
paste input "zjnaus@gmail.com"
type input "zjnaus@gmail.com"
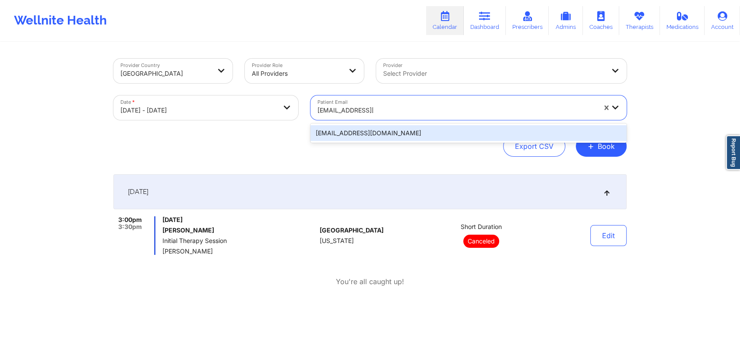
click at [355, 135] on div "zjnaus@gmail.com" at bounding box center [469, 133] width 316 height 16
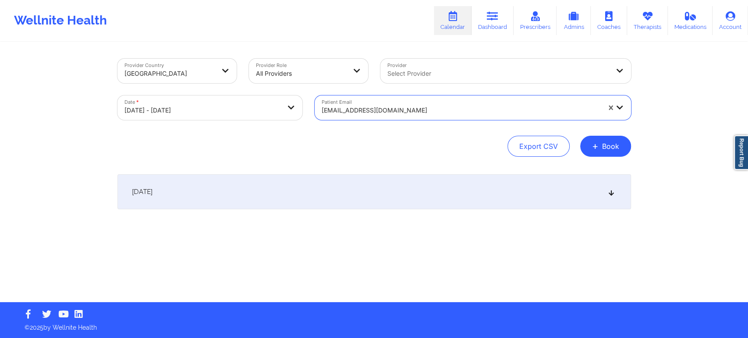
click at [268, 106] on body "Wellnite Health Calendar Dashboard Prescribers Admins Coaches Therapists Medica…" at bounding box center [374, 169] width 748 height 338
select select "2025-9"
select select "2025-10"
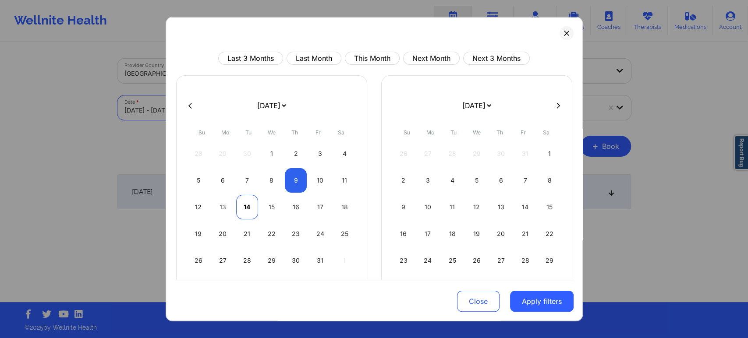
click at [249, 207] on div "14" at bounding box center [247, 207] width 22 height 25
select select "2025-9"
select select "2025-10"
click at [244, 207] on div "14" at bounding box center [247, 207] width 22 height 25
select select "2025-9"
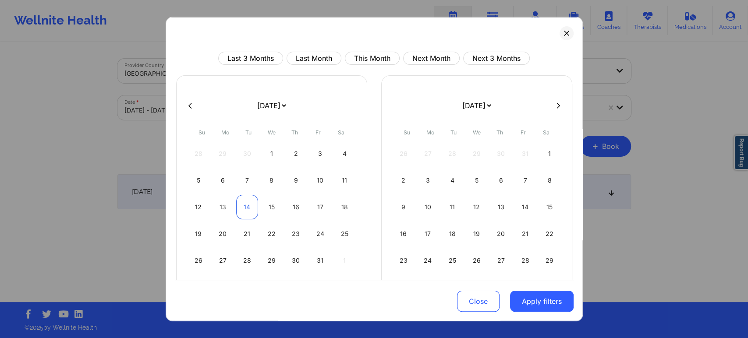
select select "2025-10"
click at [526, 306] on button "Apply filters" at bounding box center [542, 301] width 64 height 21
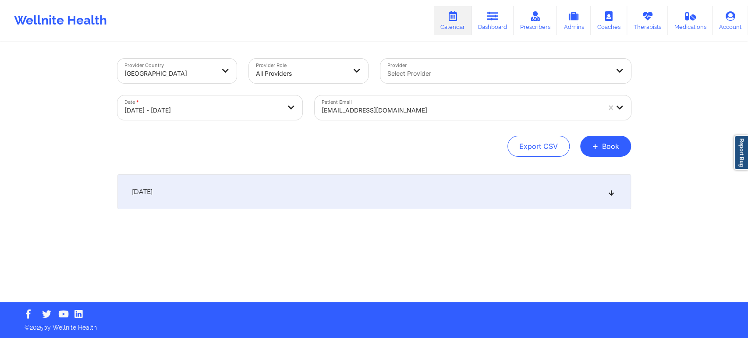
click at [589, 190] on div "October 14, 2025" at bounding box center [373, 191] width 513 height 35
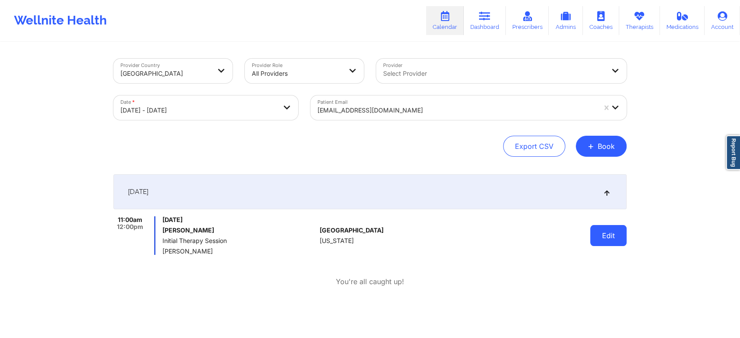
click at [610, 236] on button "Edit" at bounding box center [608, 235] width 36 height 21
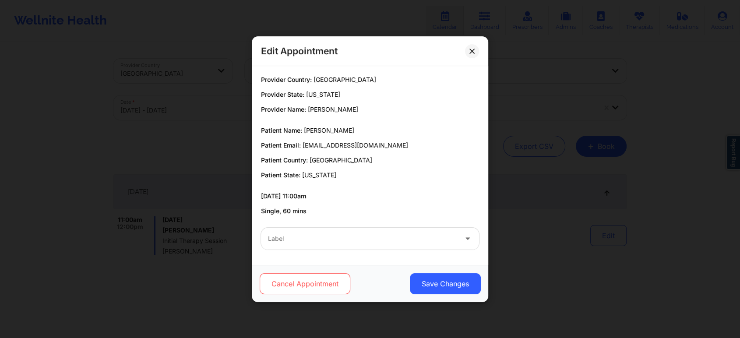
click at [308, 279] on button "Cancel Appointment" at bounding box center [305, 283] width 91 height 21
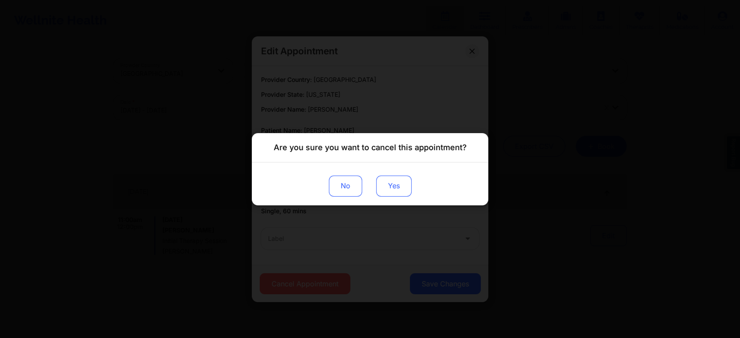
click at [392, 193] on button "Yes" at bounding box center [393, 185] width 35 height 21
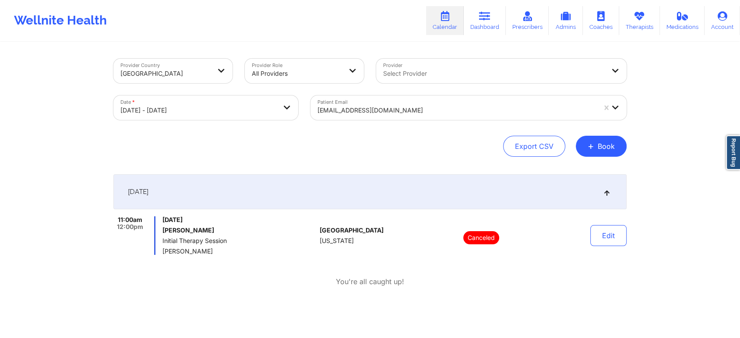
click at [423, 112] on div at bounding box center [457, 110] width 279 height 11
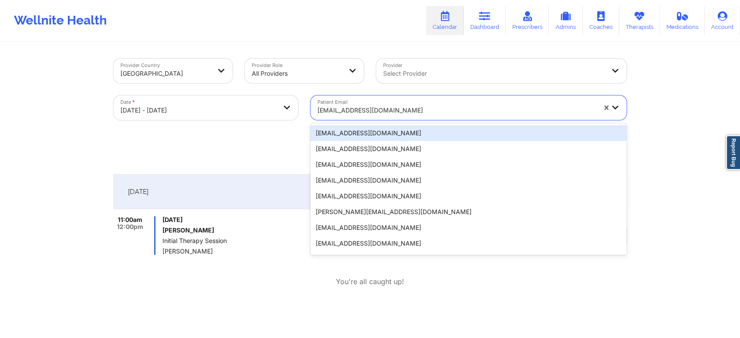
paste input "rosie_e_espinoza@yahoo.com"
type input "rosie_e_espinoza@yahoo.com"
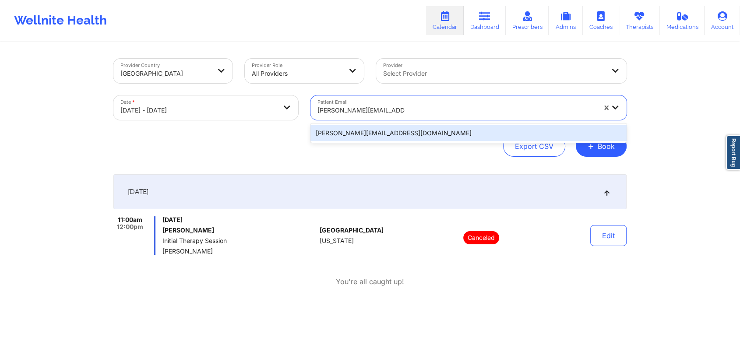
click at [414, 130] on div "rosie_e_espinoza@yahoo.com" at bounding box center [469, 133] width 316 height 16
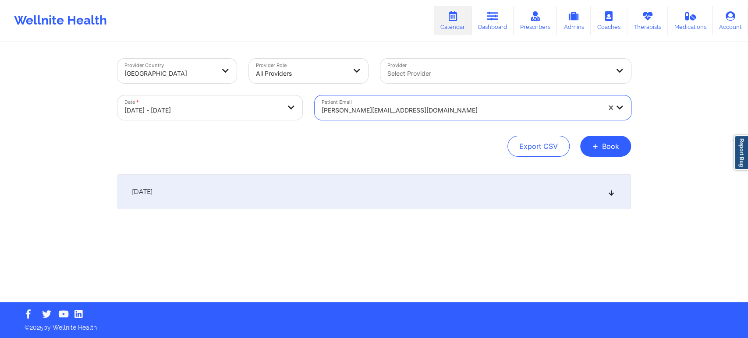
click at [500, 188] on div "October 14, 2025" at bounding box center [373, 191] width 513 height 35
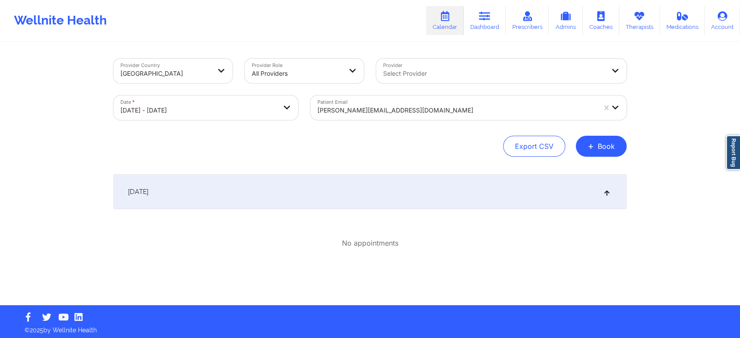
click at [229, 112] on body "Wellnite Health Calendar Dashboard Prescribers Admins Coaches Therapists Medica…" at bounding box center [370, 169] width 740 height 338
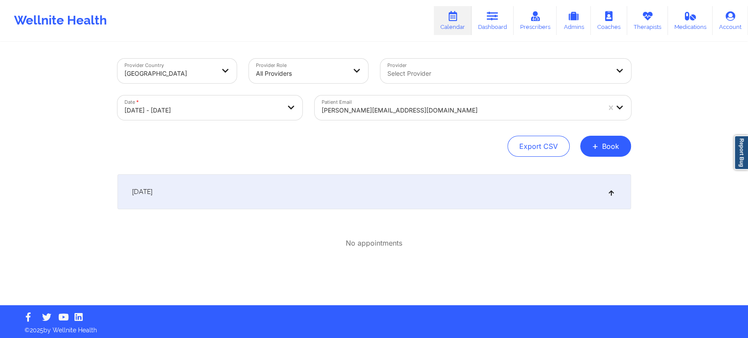
select select "2025-9"
select select "2025-10"
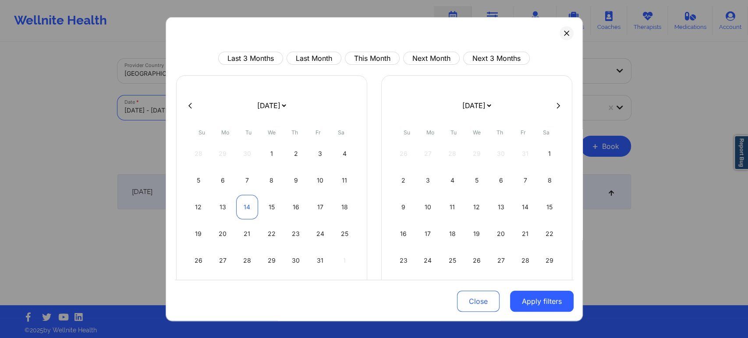
click at [248, 209] on div "14" at bounding box center [247, 207] width 22 height 25
select select "2025-9"
select select "2025-10"
select select "2025-9"
select select "2025-10"
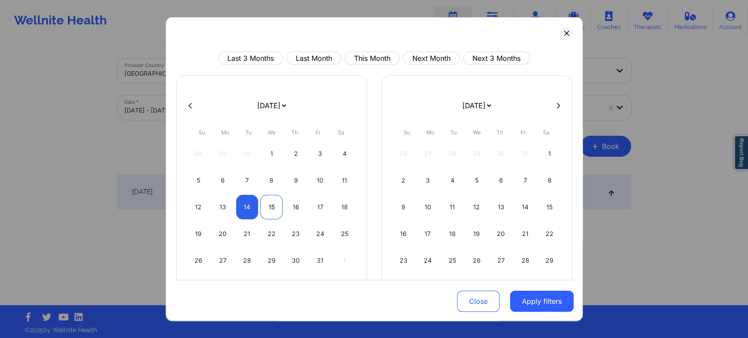
click at [268, 206] on div "15" at bounding box center [271, 207] width 22 height 25
select select "2025-9"
select select "2025-10"
click at [560, 305] on button "Apply filters" at bounding box center [542, 301] width 64 height 21
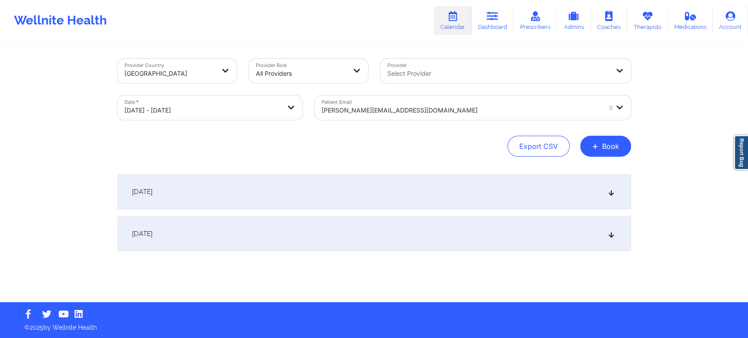
click at [608, 231] on icon at bounding box center [610, 234] width 7 height 6
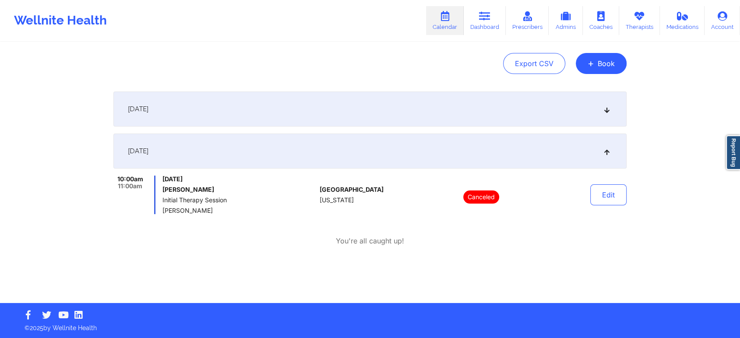
scroll to position [83, 0]
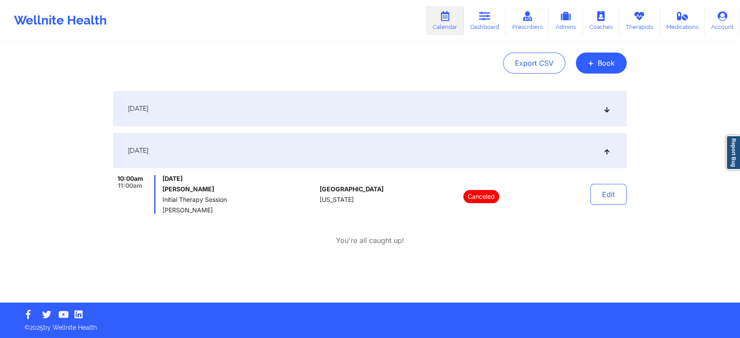
click at [602, 106] on div "October 14, 2025" at bounding box center [369, 108] width 513 height 35
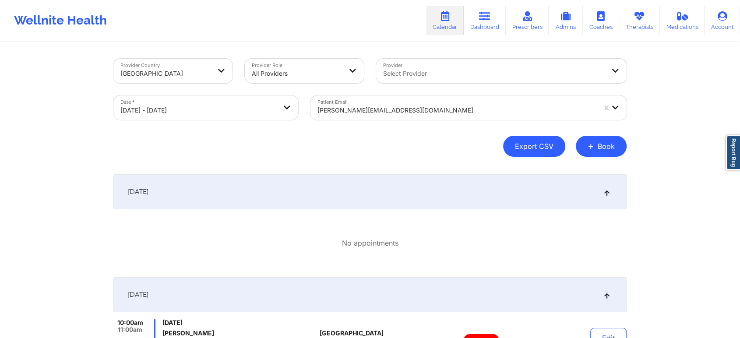
scroll to position [0, 0]
click at [448, 107] on div at bounding box center [457, 110] width 279 height 11
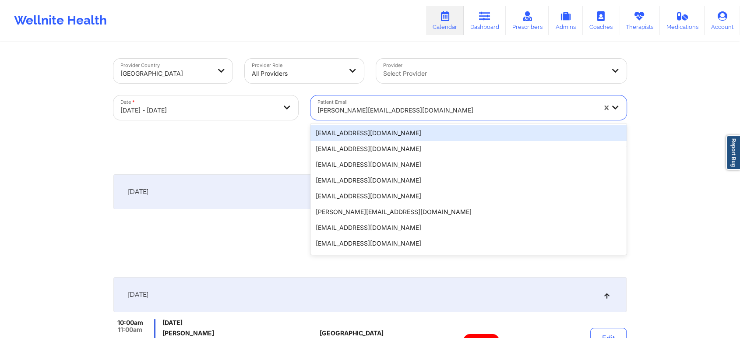
paste input "snyderashley1985@gmail.com"
type input "snyderashley1985@gmail.com"
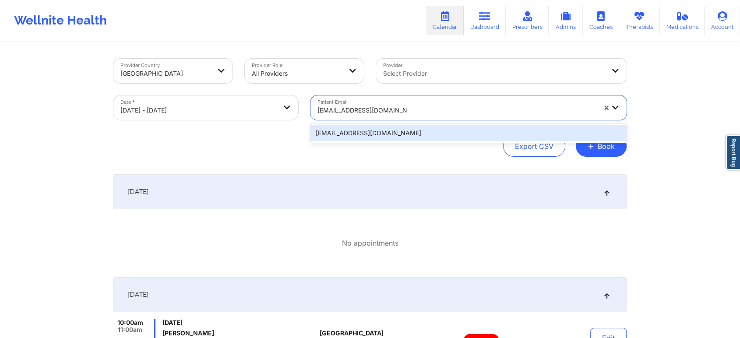
click at [436, 133] on div "snyderashley1985@gmail.com" at bounding box center [469, 133] width 316 height 16
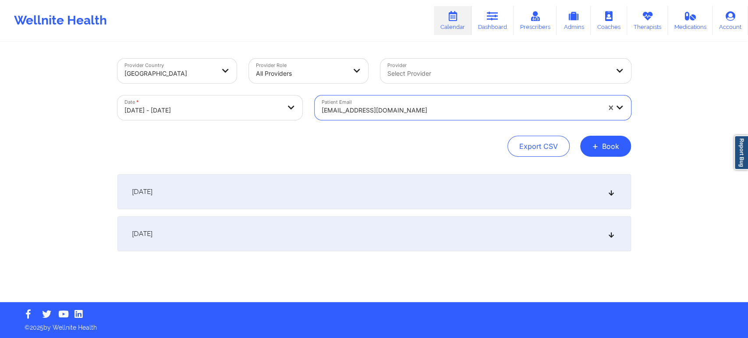
click at [534, 242] on div "October 15, 2025" at bounding box center [373, 233] width 513 height 35
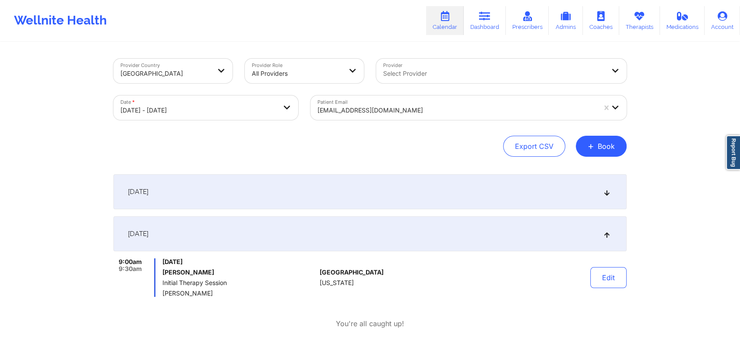
click at [461, 186] on div "October 14, 2025" at bounding box center [369, 191] width 513 height 35
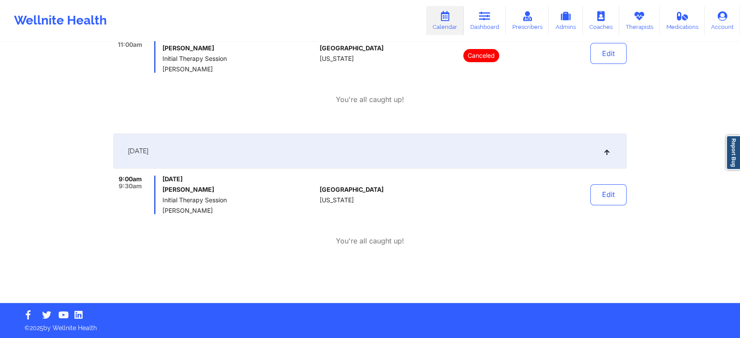
scroll to position [182, 0]
click at [612, 195] on button "Edit" at bounding box center [608, 194] width 36 height 21
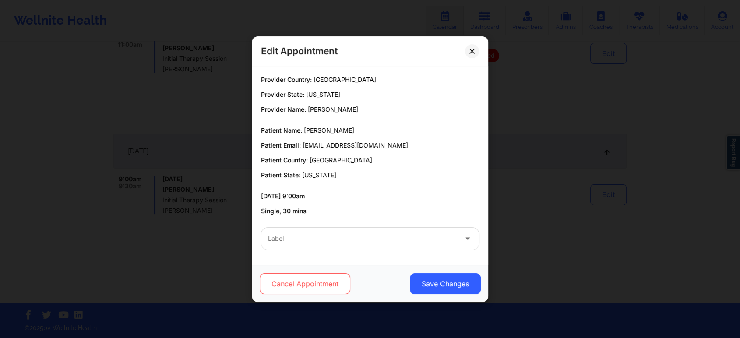
click at [310, 283] on button "Cancel Appointment" at bounding box center [305, 283] width 91 height 21
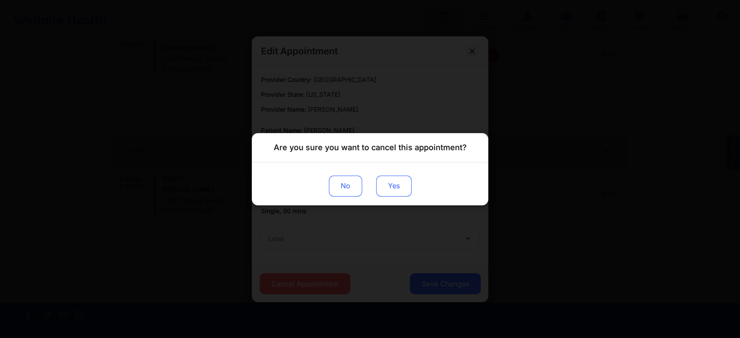
click at [400, 181] on button "Yes" at bounding box center [393, 185] width 35 height 21
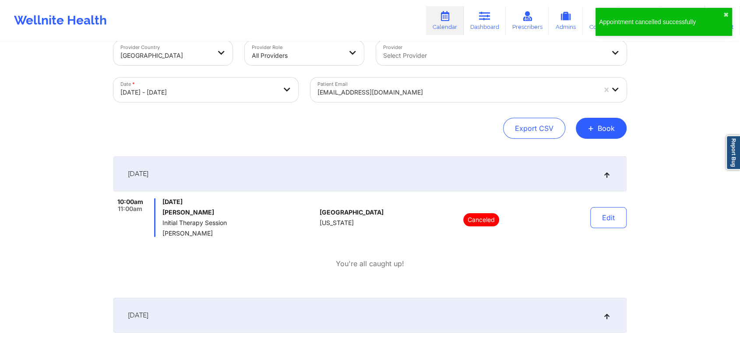
scroll to position [0, 0]
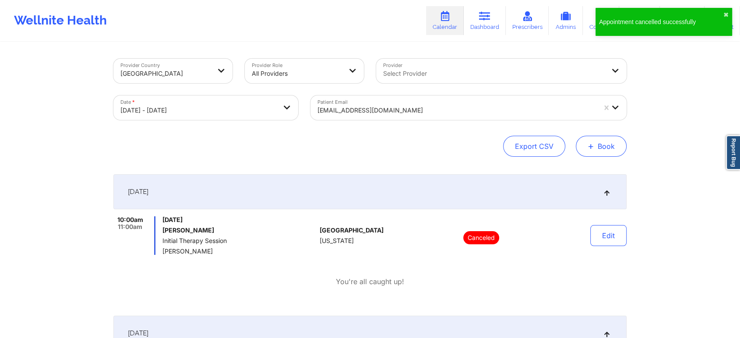
click at [614, 153] on button "+ Book" at bounding box center [601, 146] width 51 height 21
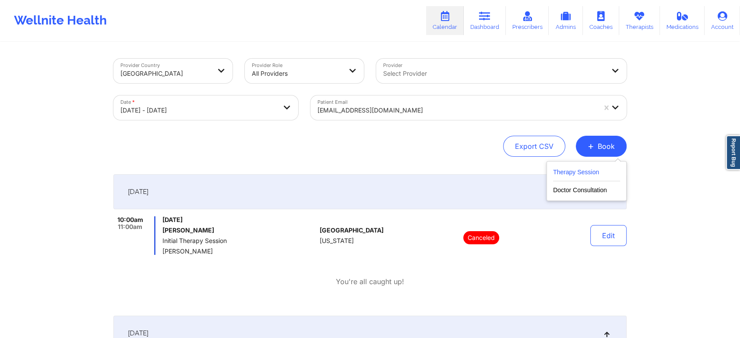
click at [582, 168] on button "Therapy Session" at bounding box center [586, 174] width 67 height 14
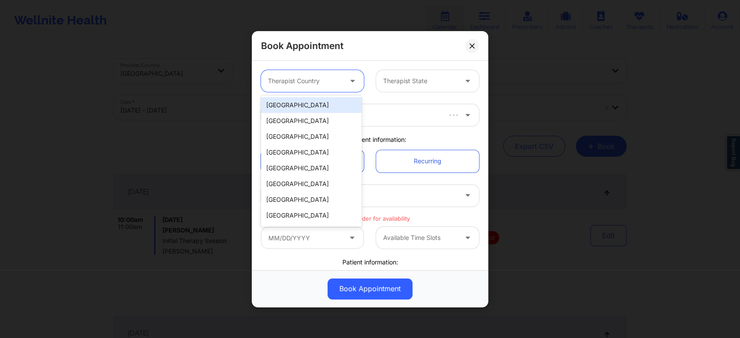
click at [298, 73] on div "Therapist Country" at bounding box center [302, 81] width 82 height 22
click at [305, 102] on div "[GEOGRAPHIC_DATA]" at bounding box center [311, 105] width 101 height 16
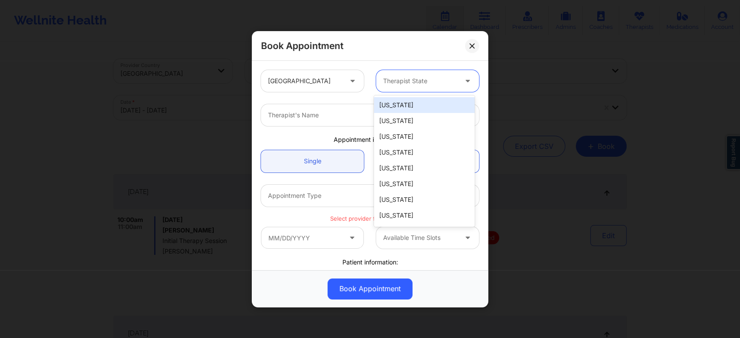
click at [443, 84] on div at bounding box center [420, 81] width 74 height 11
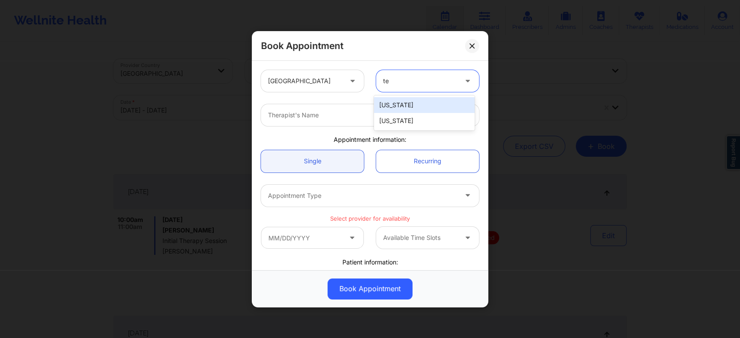
type input "tex"
click at [416, 102] on div "[US_STATE]" at bounding box center [424, 105] width 101 height 16
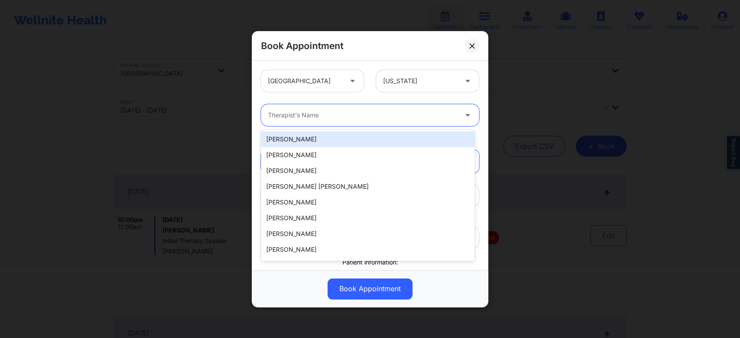
click at [413, 113] on div at bounding box center [362, 115] width 189 height 11
paste input "Beverly Solomon"
type input "Beverly Solomon"
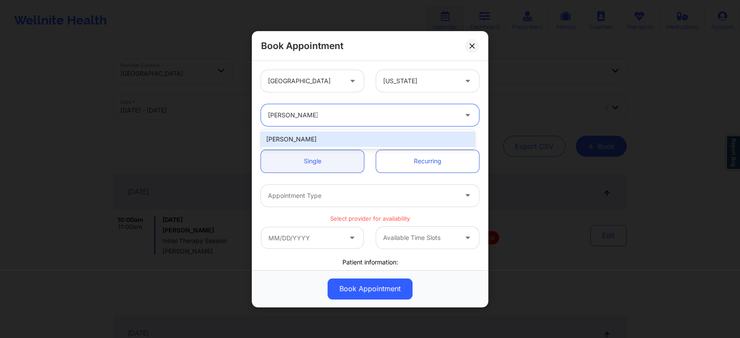
click at [341, 136] on div "Beverly Solomon" at bounding box center [368, 139] width 214 height 16
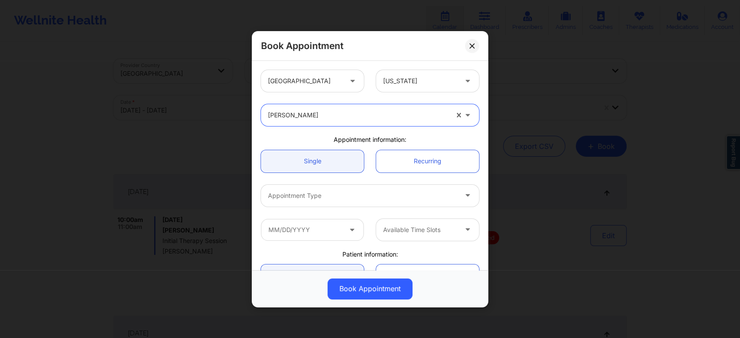
click at [349, 196] on div at bounding box center [362, 196] width 189 height 11
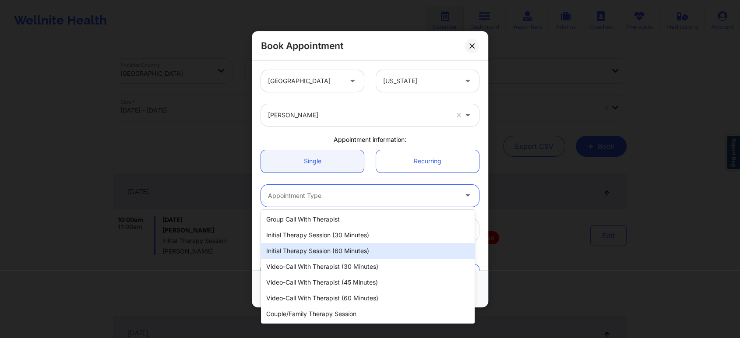
click at [356, 251] on div "Initial Therapy Session (60 minutes)" at bounding box center [368, 251] width 214 height 16
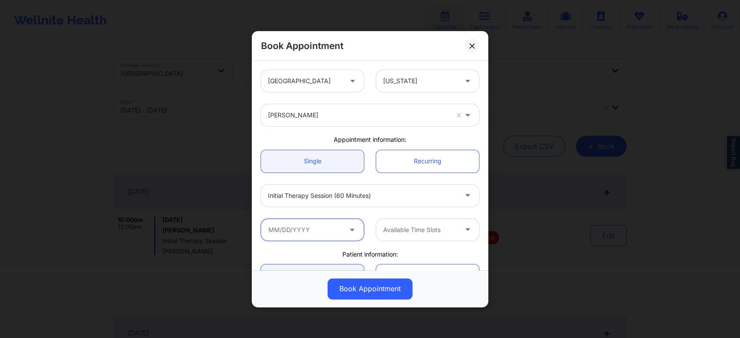
click at [342, 230] on input "text" at bounding box center [312, 230] width 103 height 22
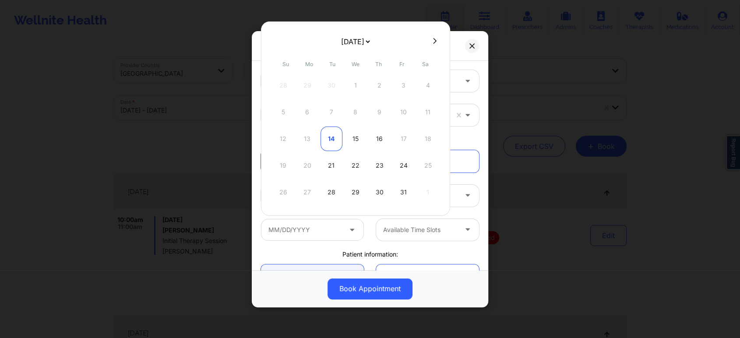
click at [331, 136] on div "14" at bounding box center [332, 139] width 22 height 25
type input "10/14/2025"
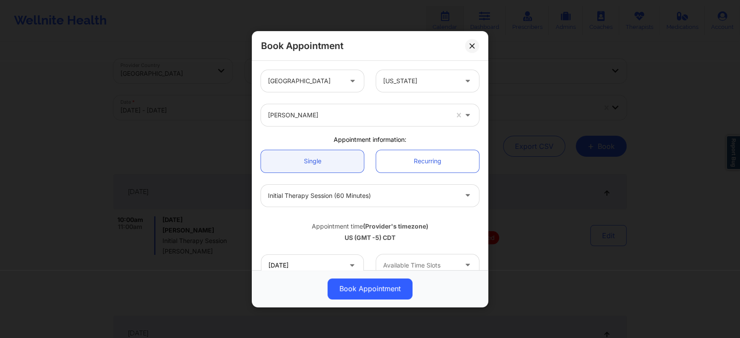
scroll to position [49, 0]
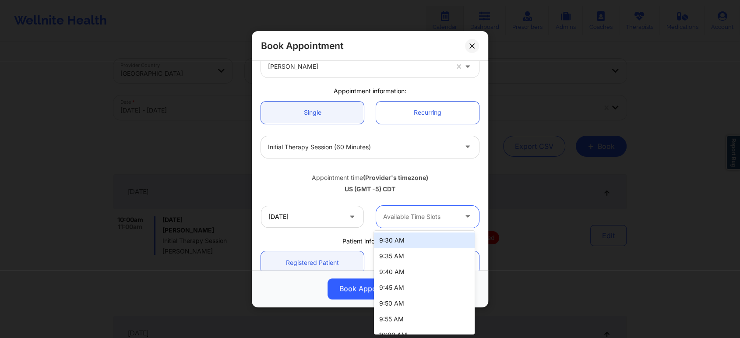
click at [445, 218] on div at bounding box center [420, 217] width 74 height 11
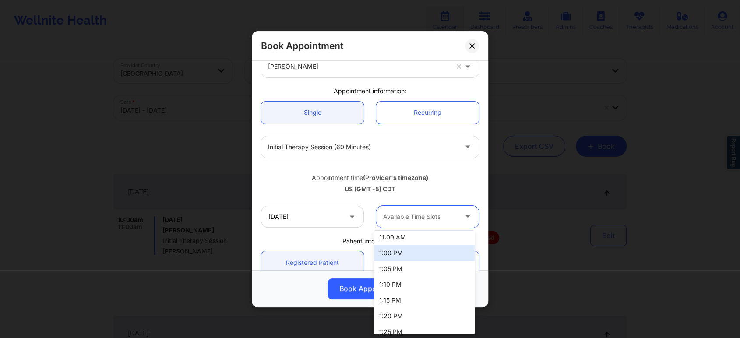
scroll to position [238, 0]
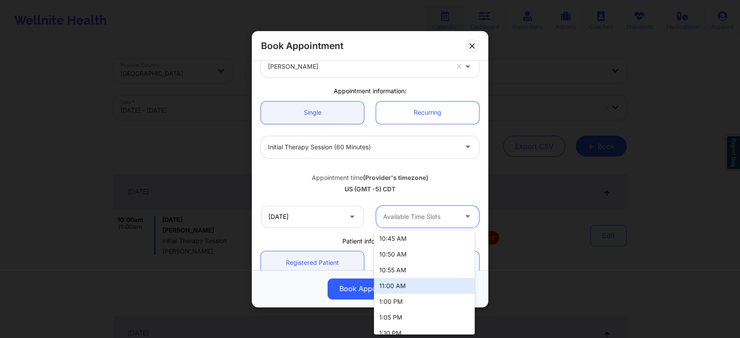
click at [416, 282] on div "11:00 AM" at bounding box center [424, 286] width 101 height 16
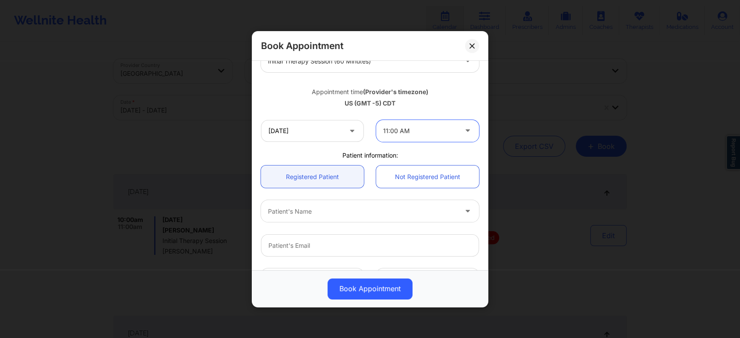
scroll to position [194, 0]
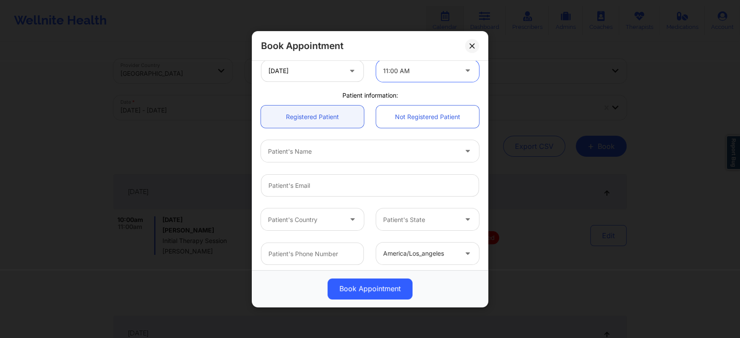
click at [381, 156] on div at bounding box center [362, 151] width 189 height 11
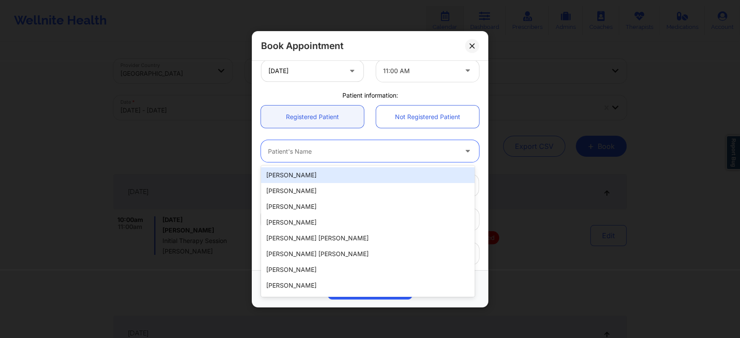
paste input "zjnaus@gmail.com"
type input "zjnaus@gmail.com"
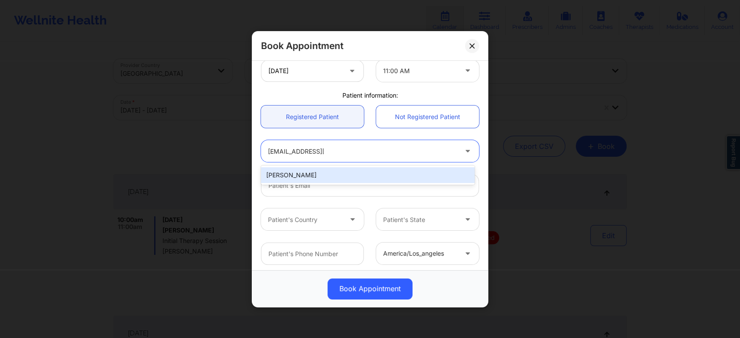
click at [357, 174] on div "Zachary Naus" at bounding box center [368, 175] width 214 height 16
type input "zjnaus@gmail.com"
type input "4693601509"
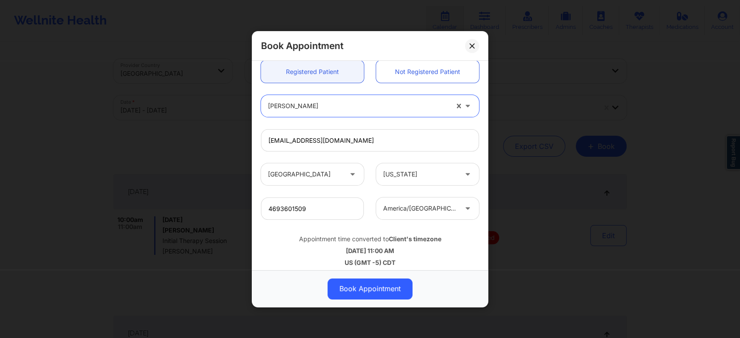
scroll to position [245, 0]
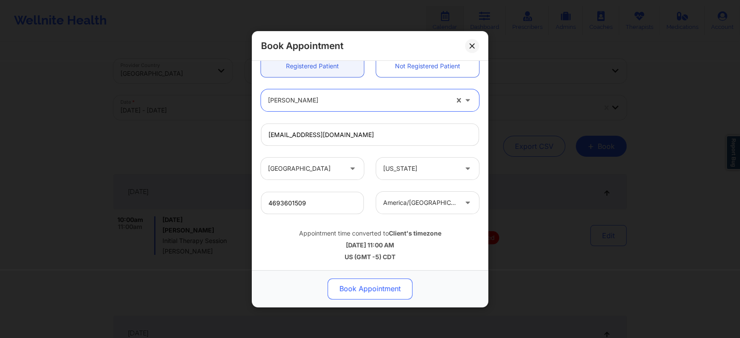
click at [395, 288] on button "Book Appointment" at bounding box center [370, 288] width 85 height 21
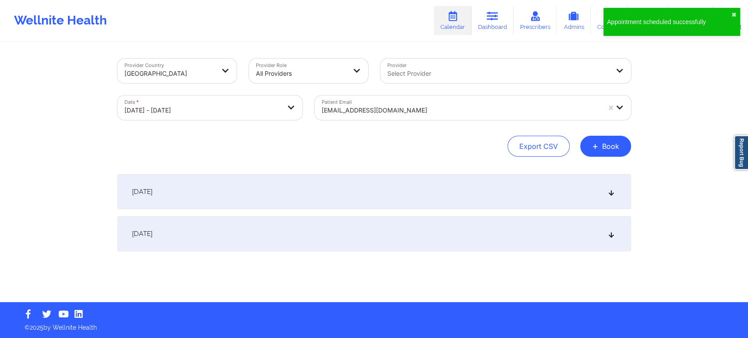
click at [445, 105] on div at bounding box center [460, 110] width 279 height 11
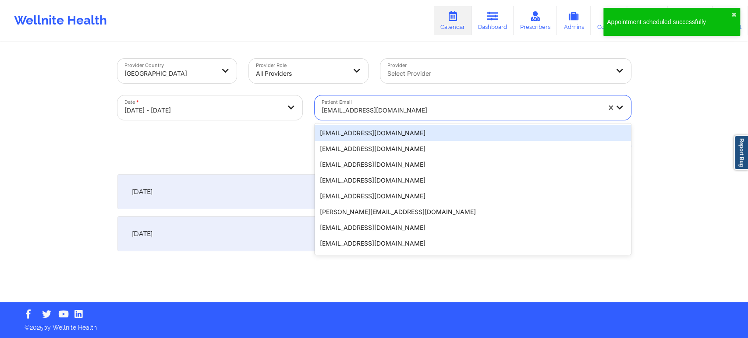
paste input "williamjhollowell@gmail.com"
type input "williamjhollowell@gmail.com"
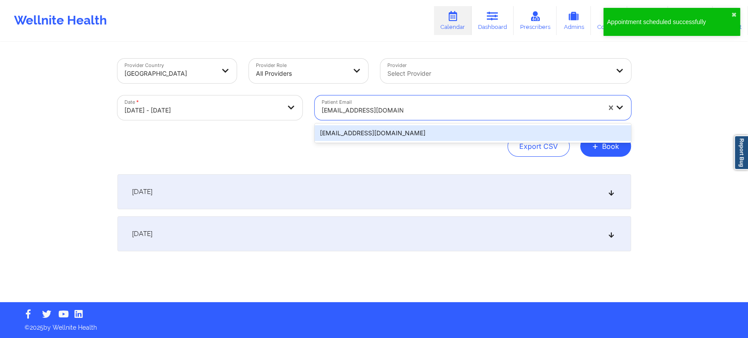
click at [408, 132] on div "williamjhollowell@gmail.com" at bounding box center [472, 133] width 316 height 16
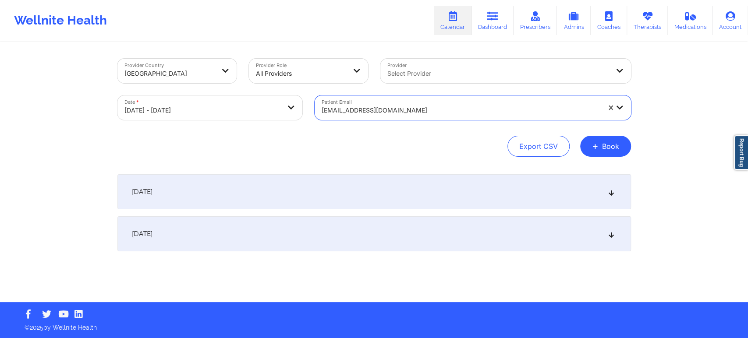
click at [371, 195] on div "October 14, 2025" at bounding box center [373, 191] width 513 height 35
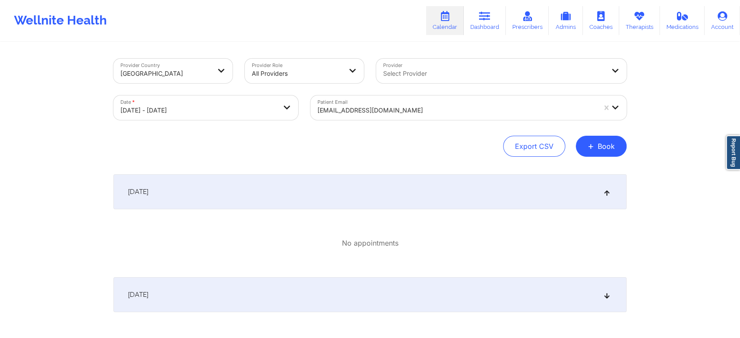
click at [390, 185] on div "October 14, 2025" at bounding box center [369, 191] width 513 height 35
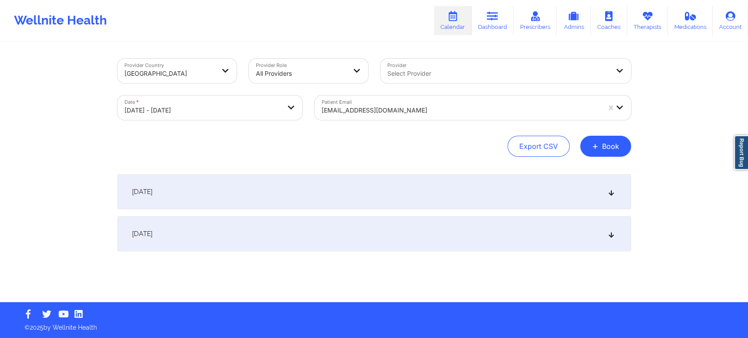
click at [381, 240] on div "October 15, 2025" at bounding box center [373, 233] width 513 height 35
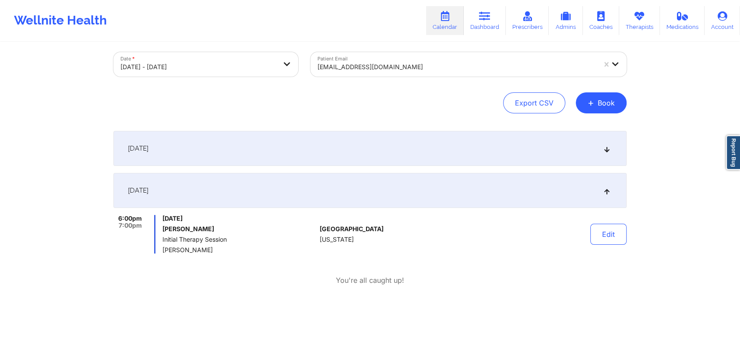
scroll to position [0, 0]
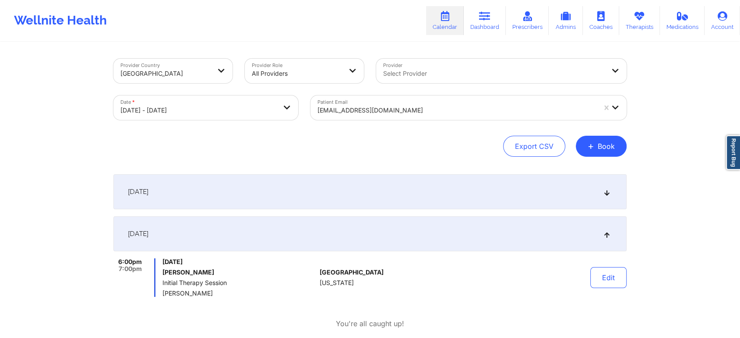
click at [435, 115] on div at bounding box center [457, 110] width 279 height 11
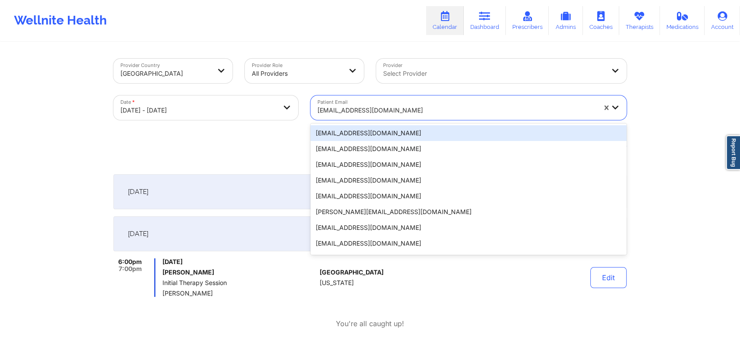
paste input "zjnaus@gmail.com"
type input "zjnaus@gmail.com"
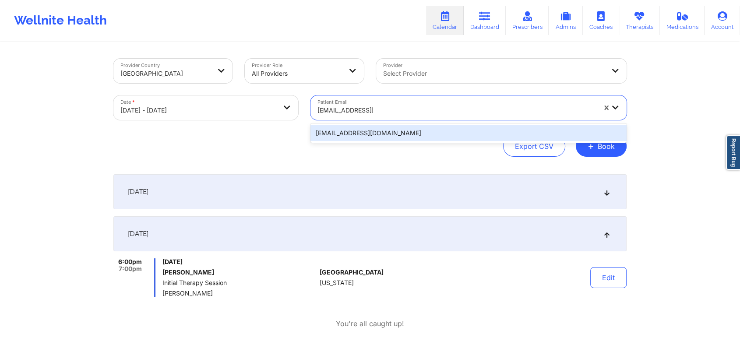
click at [415, 134] on div "zjnaus@gmail.com" at bounding box center [469, 133] width 316 height 16
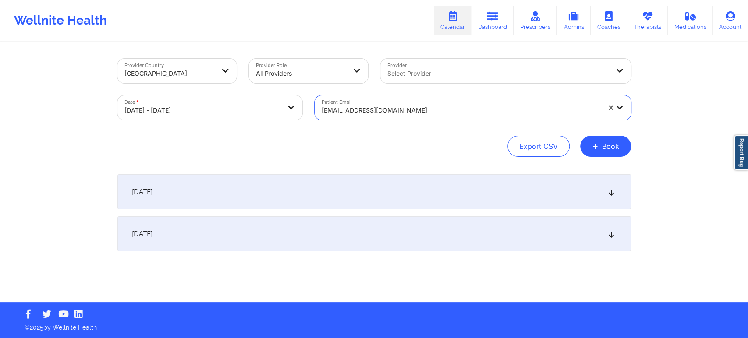
click at [424, 188] on div "October 14, 2025" at bounding box center [373, 191] width 513 height 35
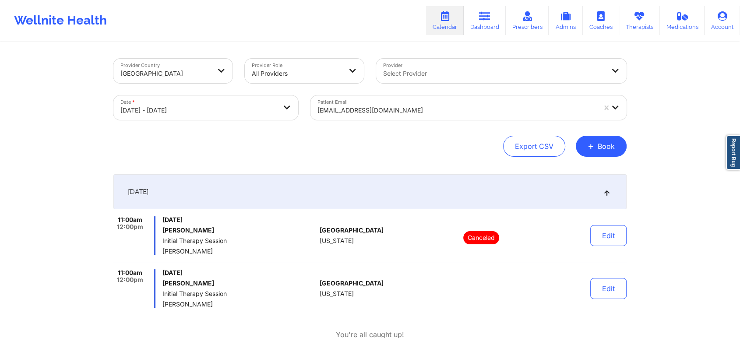
click at [429, 187] on div "October 14, 2025" at bounding box center [369, 191] width 513 height 35
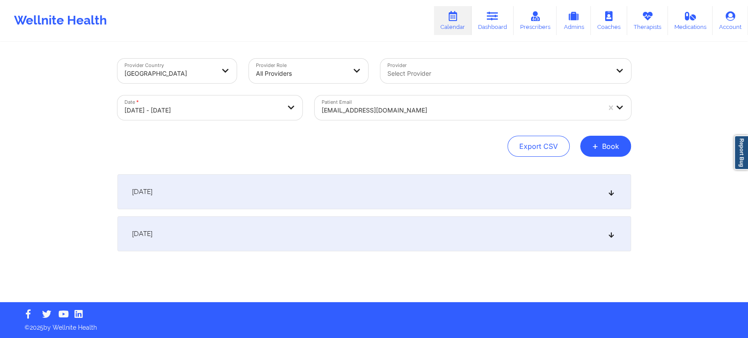
click at [446, 116] on div "zjnaus@gmail.com" at bounding box center [460, 110] width 279 height 19
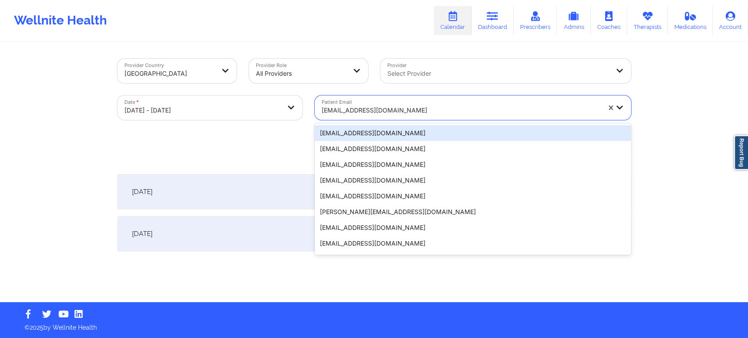
paste input "justin321x90@gmail.com"
type input "justin321x90@gmail.com"
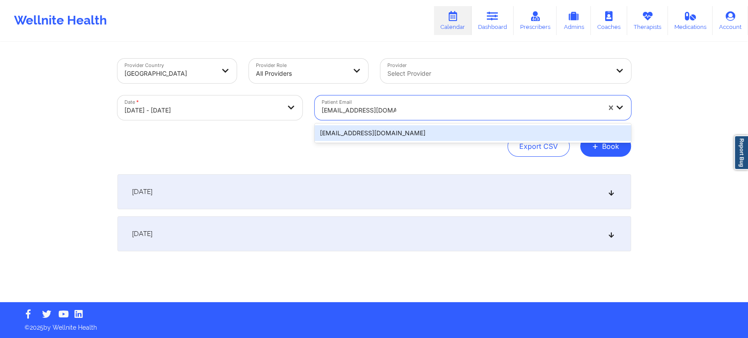
click at [365, 138] on div "justin321x90@gmail.com" at bounding box center [472, 133] width 316 height 16
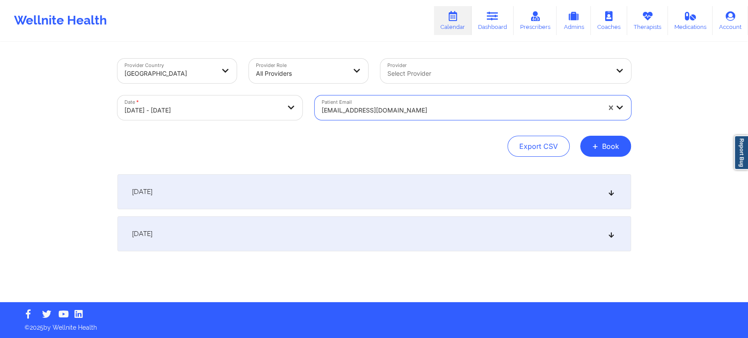
click at [370, 235] on div "October 15, 2025" at bounding box center [373, 233] width 513 height 35
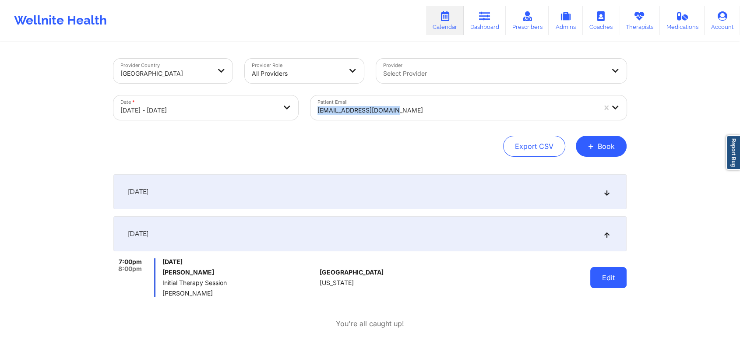
click at [607, 274] on button "Edit" at bounding box center [608, 277] width 36 height 21
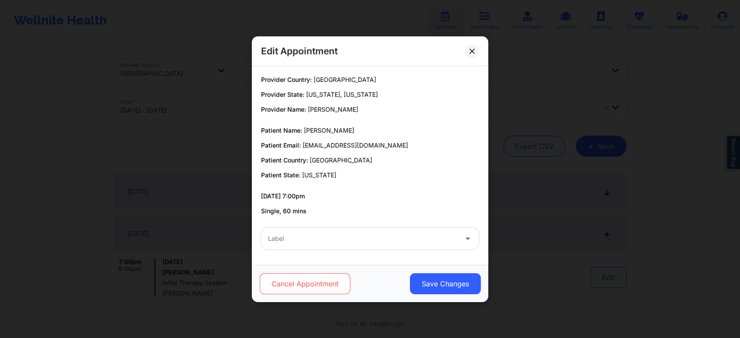
click at [316, 286] on button "Cancel Appointment" at bounding box center [305, 283] width 91 height 21
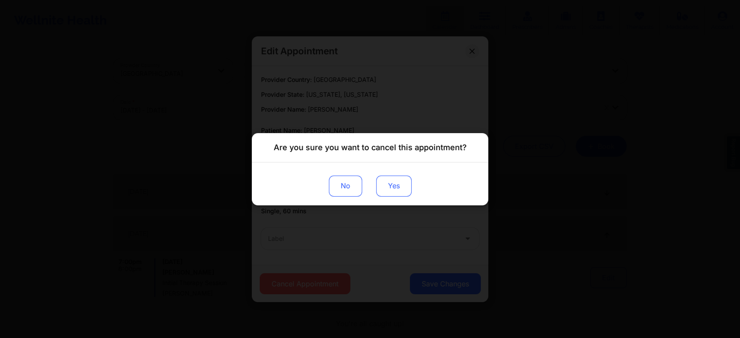
click at [396, 181] on button "Yes" at bounding box center [393, 185] width 35 height 21
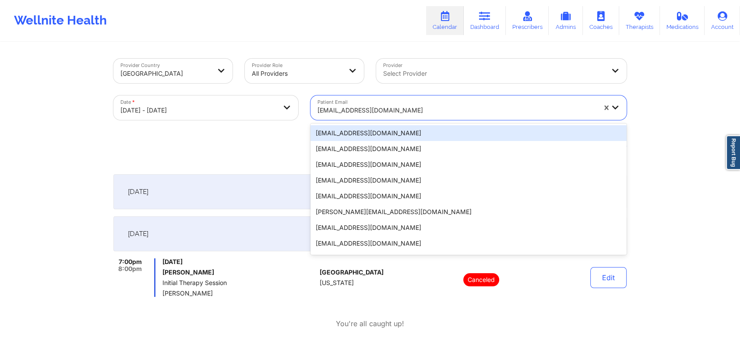
click at [428, 113] on div at bounding box center [457, 110] width 279 height 11
paste input "placour@ebrschools.org"
type input "placour@ebrschools.org"
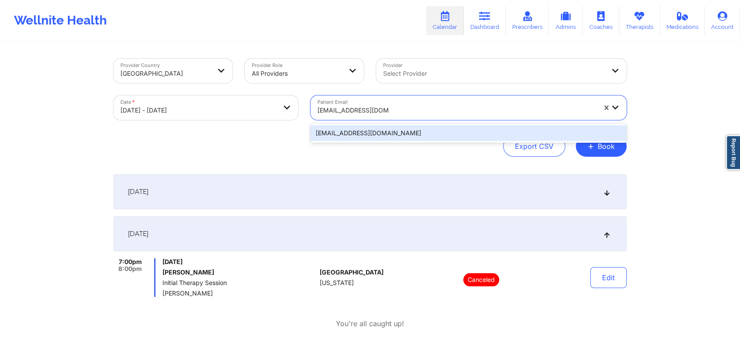
click at [412, 130] on div "placour@ebrschools.org" at bounding box center [469, 133] width 316 height 16
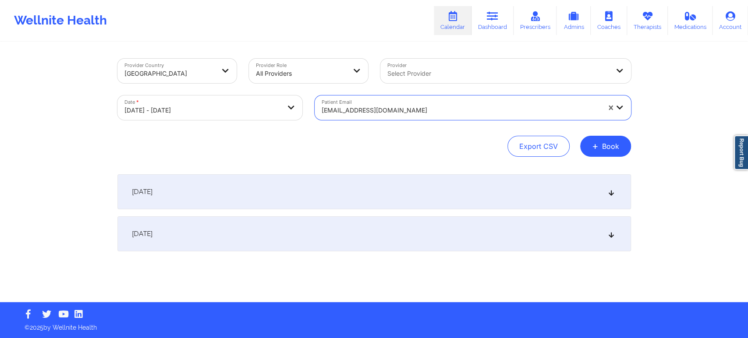
click at [457, 233] on div "October 15, 2025" at bounding box center [373, 233] width 513 height 35
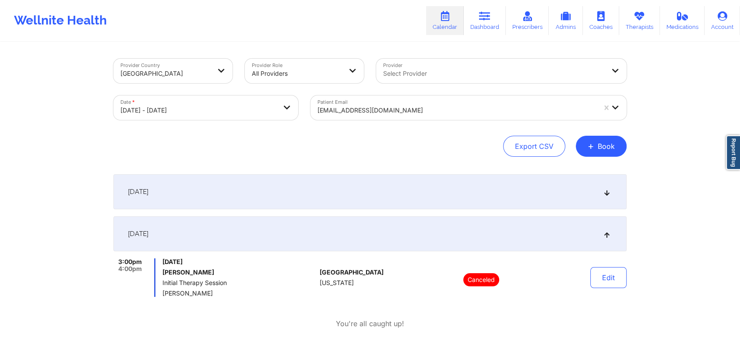
scroll to position [49, 0]
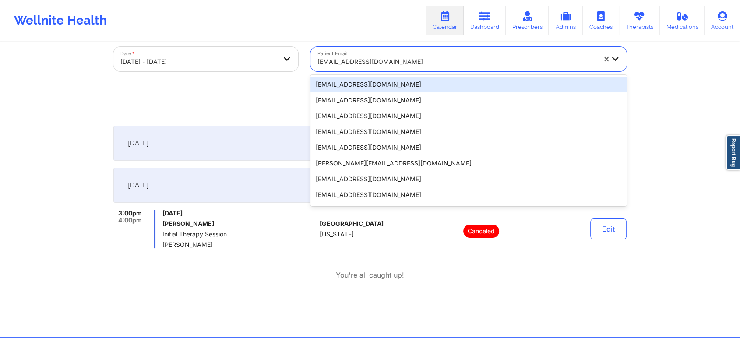
click at [438, 63] on div at bounding box center [457, 61] width 279 height 11
paste input "sdvlasoff@gmail.com"
type input "sdvlasoff@gmail.com"
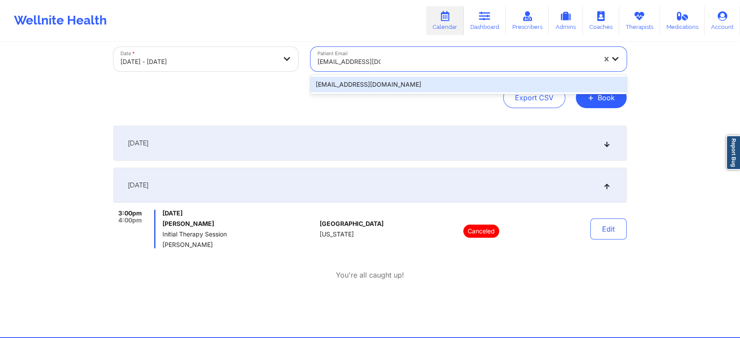
click at [373, 83] on div "sdvlasoff@gmail.com" at bounding box center [469, 85] width 316 height 16
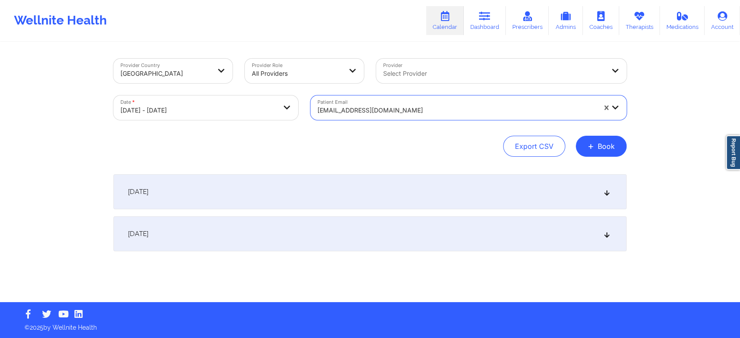
scroll to position [0, 0]
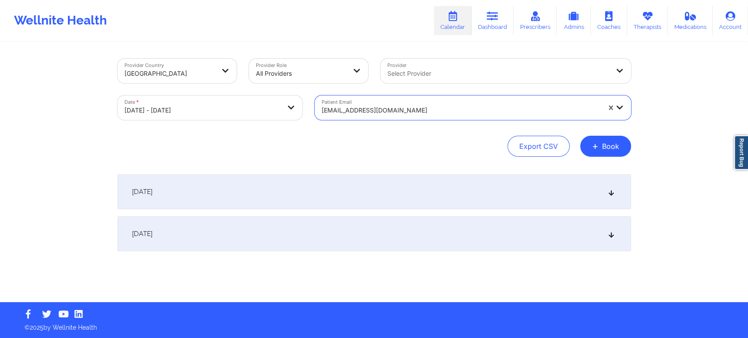
click at [364, 231] on div "October 15, 2025" at bounding box center [373, 233] width 513 height 35
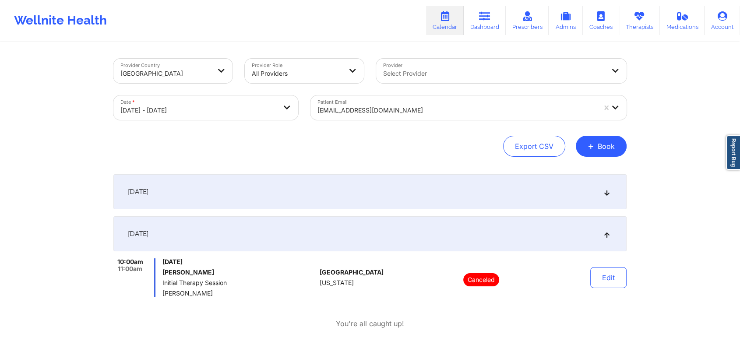
click at [464, 109] on div at bounding box center [457, 110] width 279 height 11
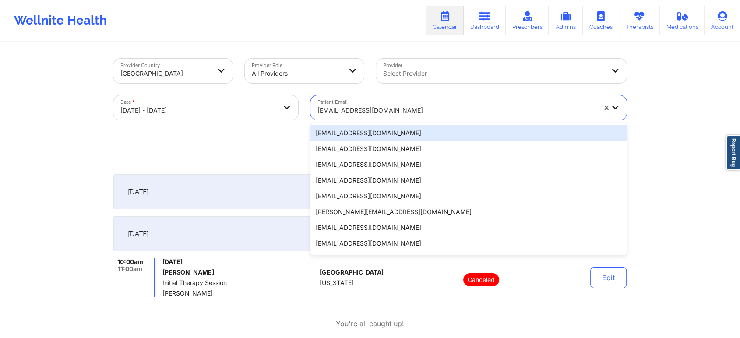
paste input "cynthia.cox420@aol.com"
type input "cynthia.cox420@aol.com"
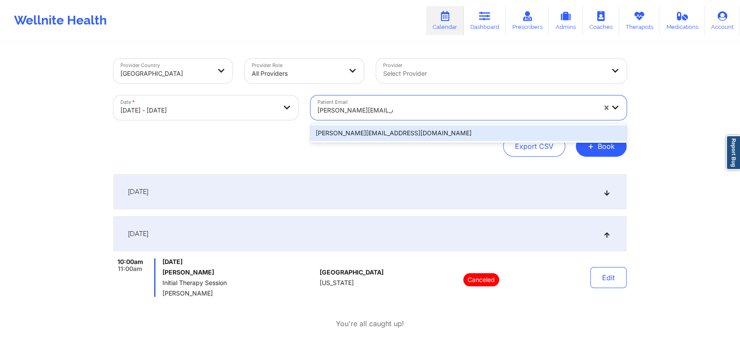
click at [411, 133] on div "cynthia.cox420@aol.com" at bounding box center [469, 133] width 316 height 16
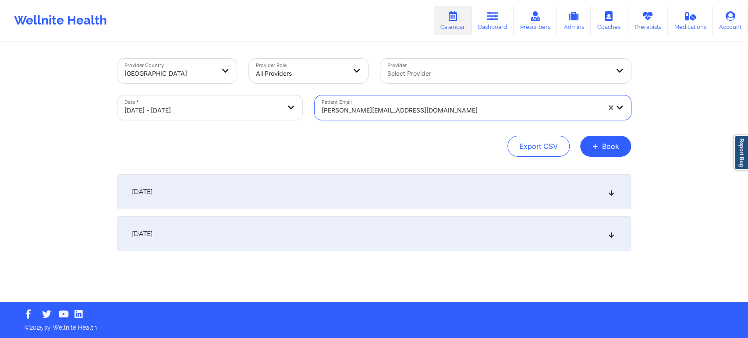
click at [517, 236] on div "October 15, 2025" at bounding box center [373, 233] width 513 height 35
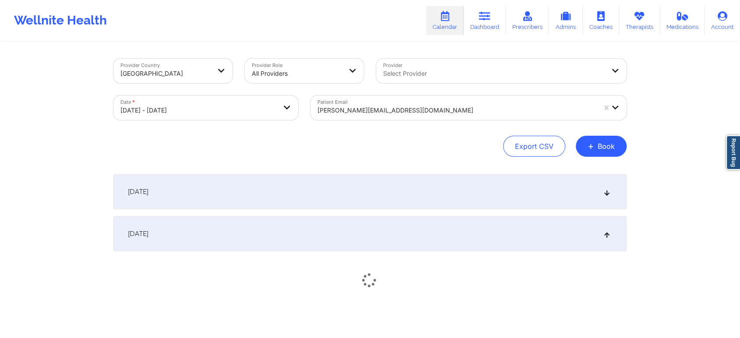
scroll to position [42, 0]
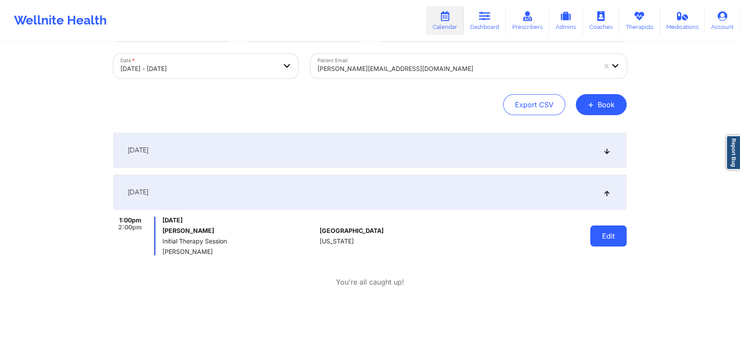
click at [618, 236] on button "Edit" at bounding box center [608, 236] width 36 height 21
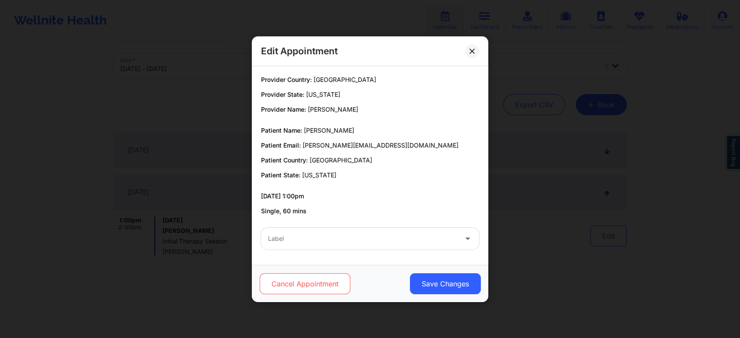
click at [315, 289] on button "Cancel Appointment" at bounding box center [305, 283] width 91 height 21
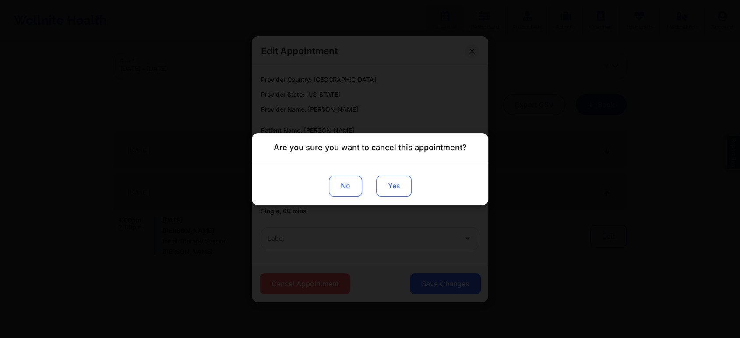
click at [391, 192] on button "Yes" at bounding box center [393, 185] width 35 height 21
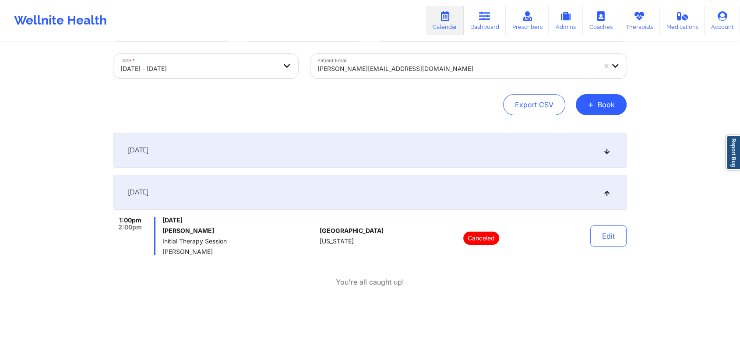
click at [442, 72] on div at bounding box center [457, 69] width 279 height 11
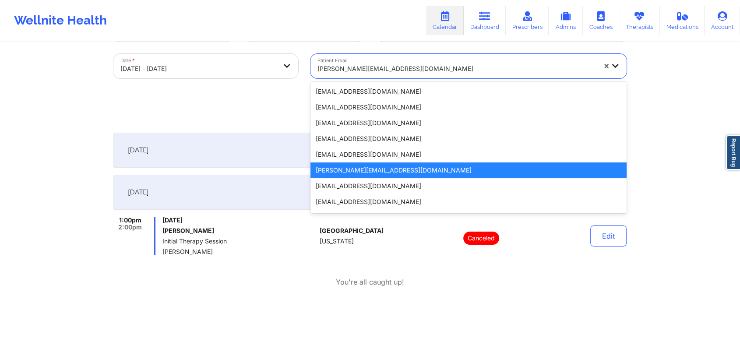
paste input "sylopezcruz@gmail.com"
type input "sylopezcruz@gmail.com"
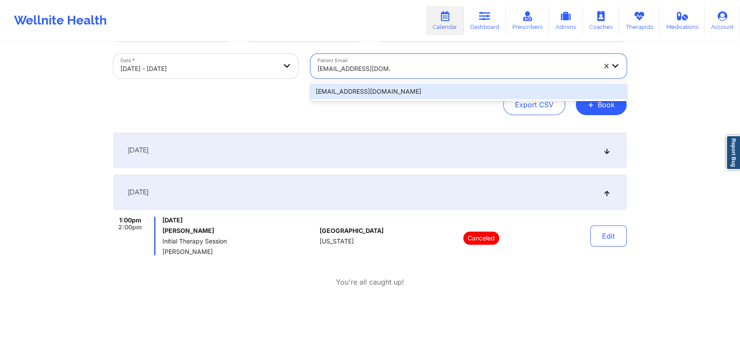
click at [414, 87] on div "sylopezcruz@gmail.com" at bounding box center [469, 92] width 316 height 16
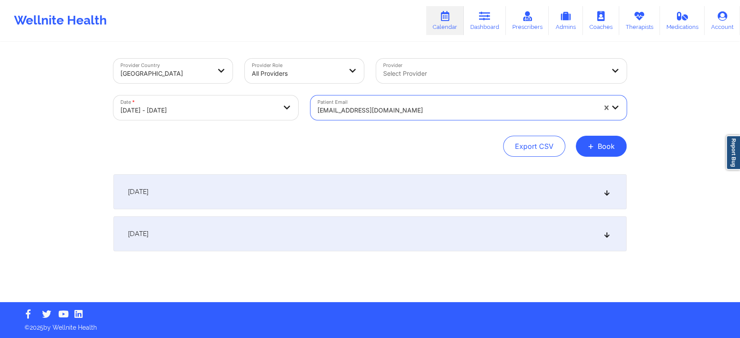
scroll to position [0, 0]
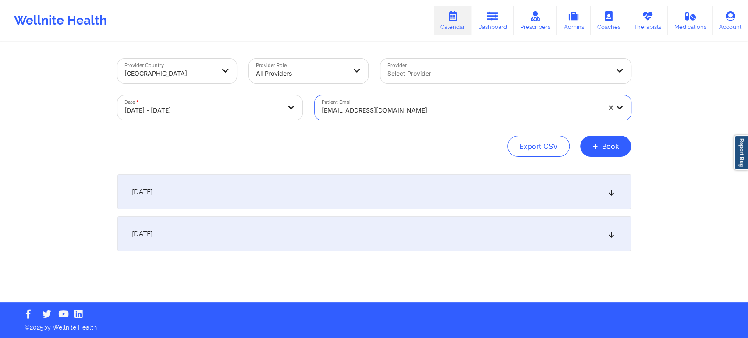
click at [448, 237] on div "October 15, 2025" at bounding box center [373, 233] width 513 height 35
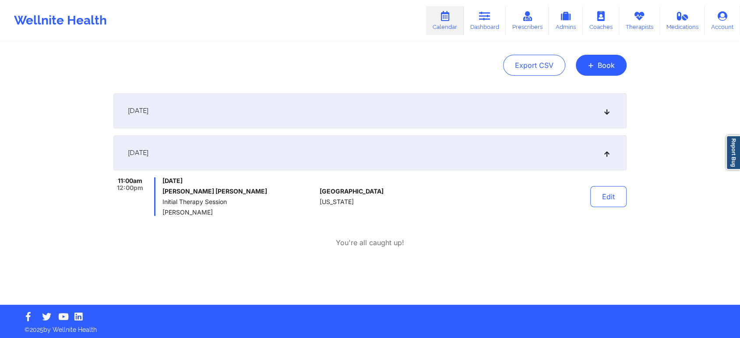
scroll to position [83, 0]
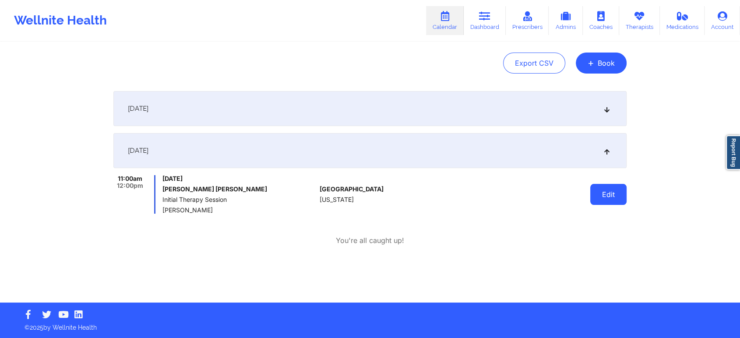
click at [606, 198] on button "Edit" at bounding box center [608, 194] width 36 height 21
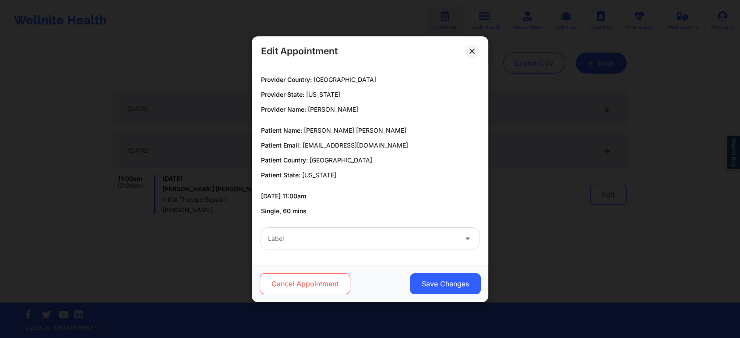
click at [284, 293] on button "Cancel Appointment" at bounding box center [305, 283] width 91 height 21
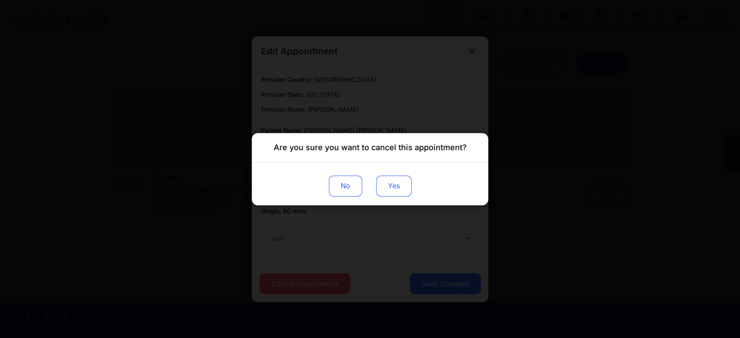
click at [393, 192] on button "Yes" at bounding box center [393, 185] width 35 height 21
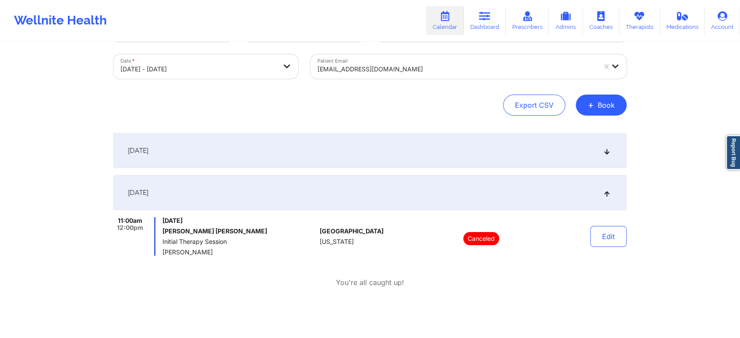
scroll to position [0, 0]
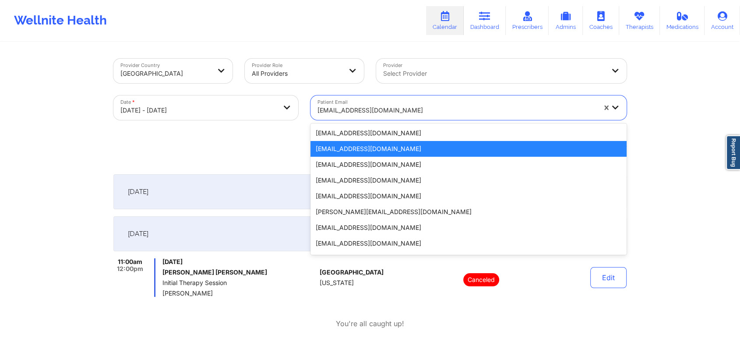
click at [410, 115] on div at bounding box center [457, 110] width 279 height 11
paste input "snyderashley1985@gmail.com"
type input "snyderashley1985@gmail.com"
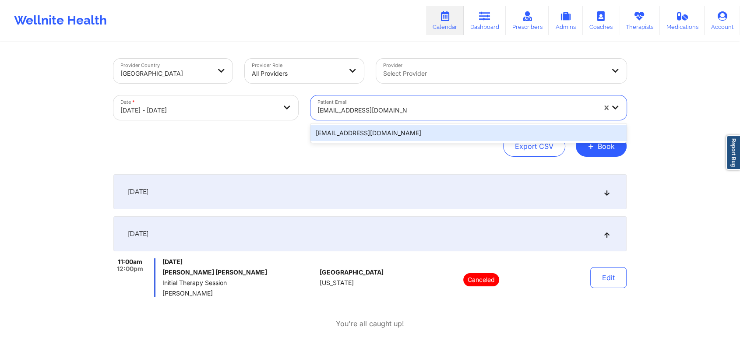
click at [405, 132] on div "snyderashley1985@gmail.com" at bounding box center [469, 133] width 316 height 16
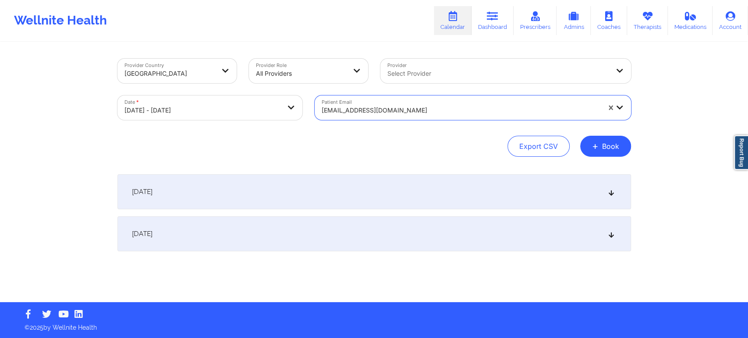
click at [378, 239] on div "October 15, 2025" at bounding box center [373, 233] width 513 height 35
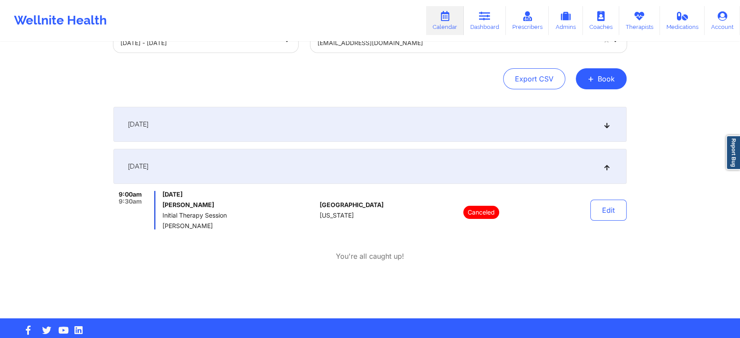
scroll to position [83, 0]
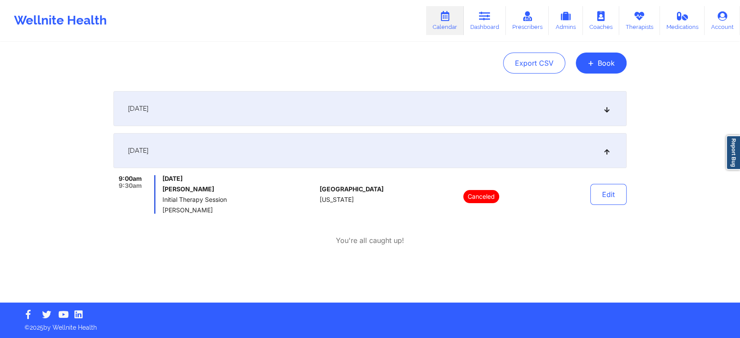
drag, startPoint x: 216, startPoint y: 209, endPoint x: 163, endPoint y: 209, distance: 52.6
click at [163, 209] on span "[PERSON_NAME]" at bounding box center [239, 210] width 154 height 7
copy span "[PERSON_NAME]"
click at [596, 65] on button "+ Book" at bounding box center [601, 63] width 51 height 21
click at [582, 89] on button "Therapy Session" at bounding box center [586, 91] width 67 height 14
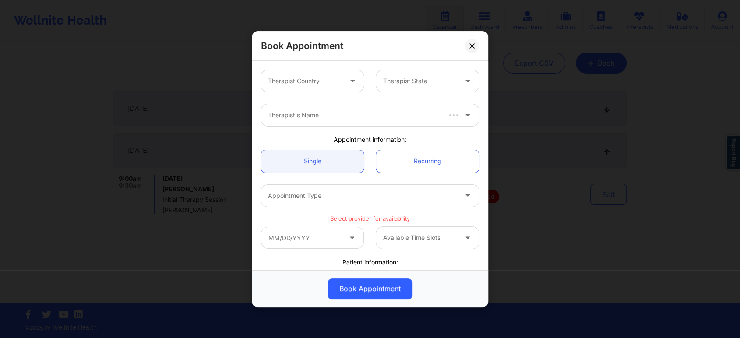
click at [325, 81] on div at bounding box center [305, 81] width 74 height 11
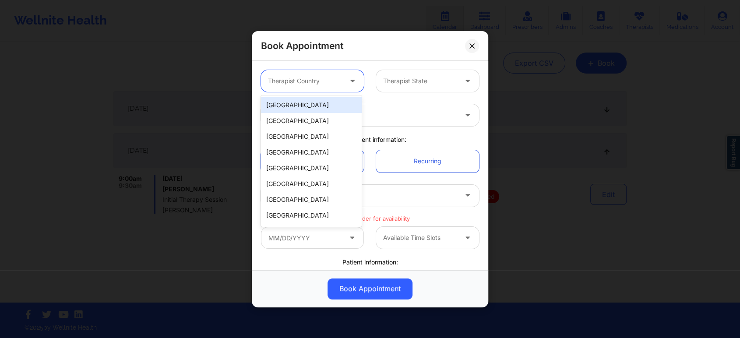
click at [307, 109] on div "[GEOGRAPHIC_DATA]" at bounding box center [311, 105] width 101 height 16
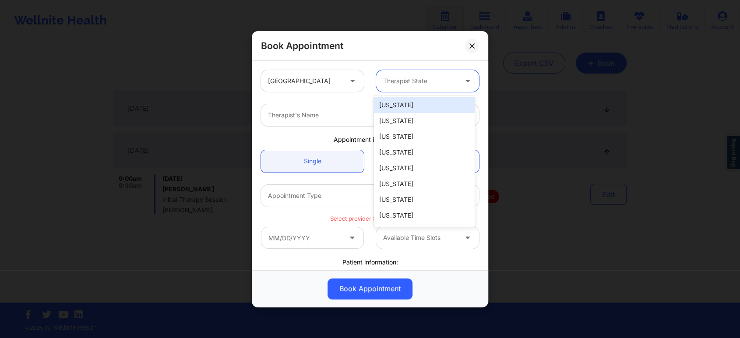
click at [418, 78] on div at bounding box center [420, 81] width 74 height 11
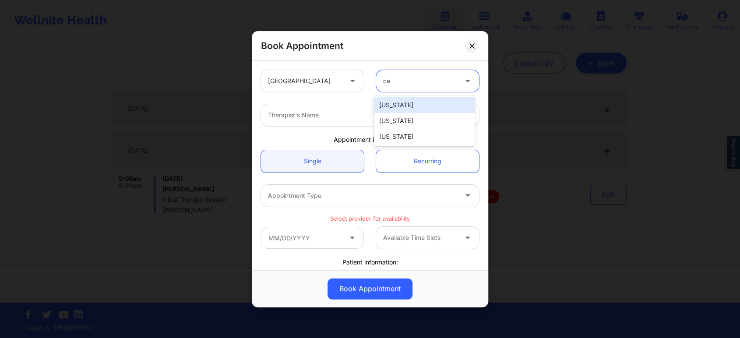
type input "cal"
click at [406, 104] on div "[US_STATE]" at bounding box center [424, 105] width 101 height 16
click at [396, 118] on div at bounding box center [362, 115] width 189 height 11
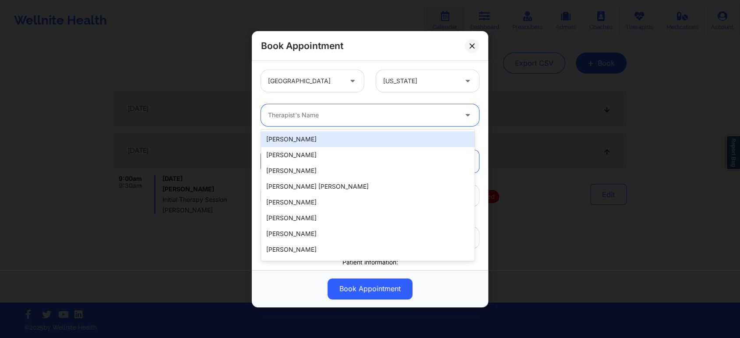
paste input "[PERSON_NAME]"
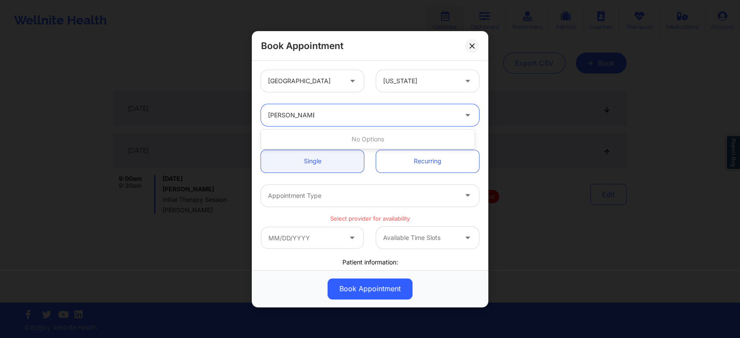
type input "[PERSON_NAME]"
click at [357, 140] on div "[PERSON_NAME]" at bounding box center [368, 139] width 214 height 16
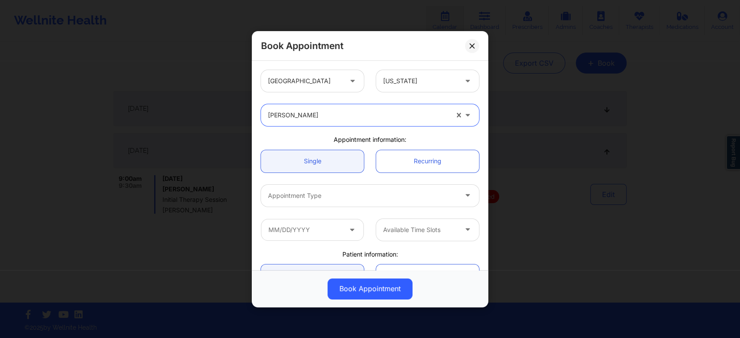
click at [403, 191] on div at bounding box center [362, 196] width 189 height 11
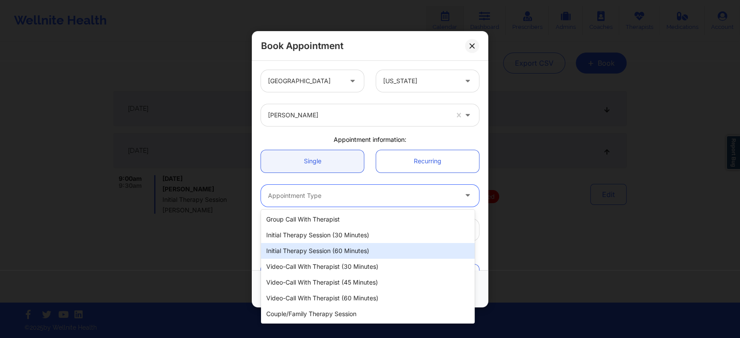
click at [384, 248] on div "Initial Therapy Session (60 minutes)" at bounding box center [368, 251] width 214 height 16
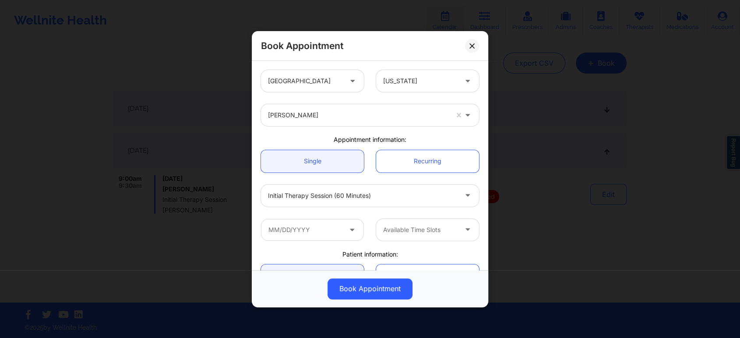
click at [348, 230] on icon at bounding box center [352, 227] width 9 height 7
click at [295, 229] on input "text" at bounding box center [312, 230] width 103 height 22
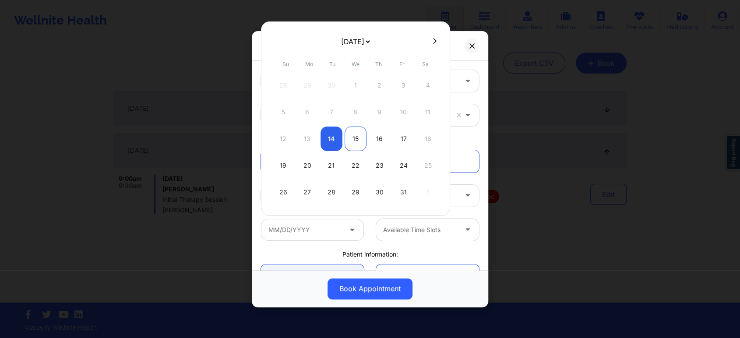
click at [359, 136] on div "15" at bounding box center [356, 139] width 22 height 25
type input "10/15/2025"
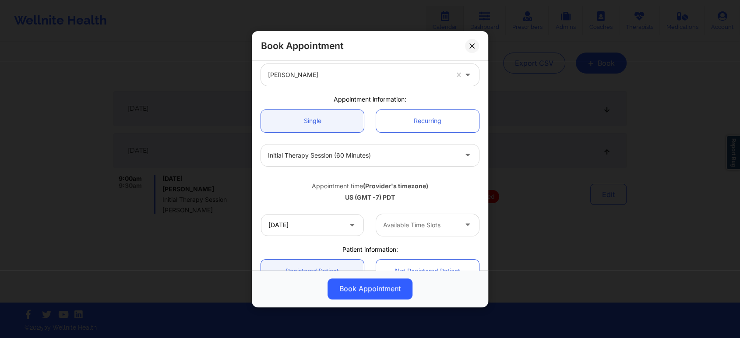
scroll to position [49, 0]
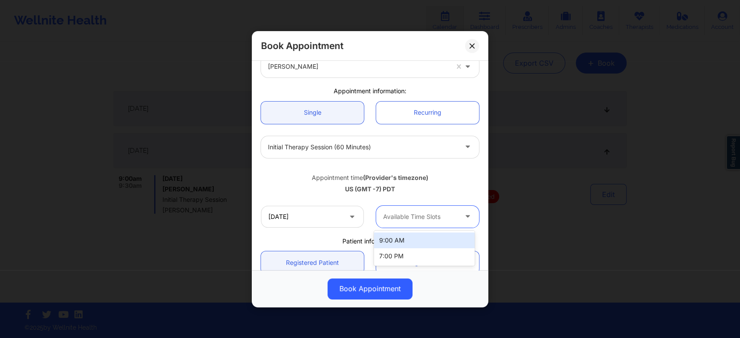
click at [449, 208] on div "Available Time Slots" at bounding box center [417, 216] width 82 height 22
click at [435, 243] on div "9:00 AM" at bounding box center [424, 241] width 101 height 16
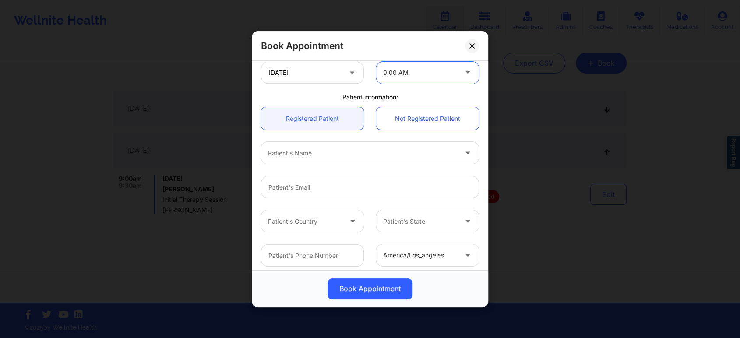
scroll to position [194, 0]
click at [381, 143] on div "Patient's Name" at bounding box center [359, 151] width 197 height 22
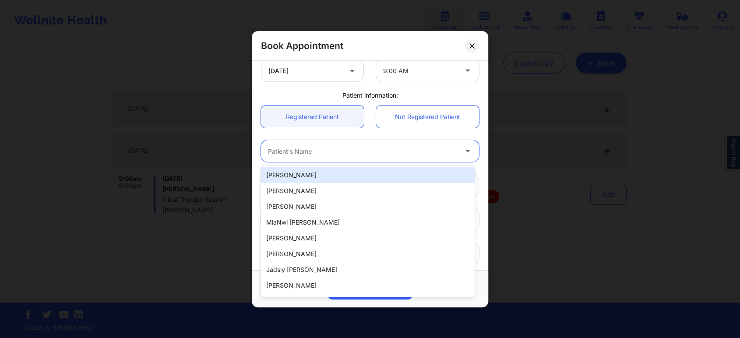
paste input "snyderashley1985@gmail.com"
type input "snyderashley1985@gmail.com"
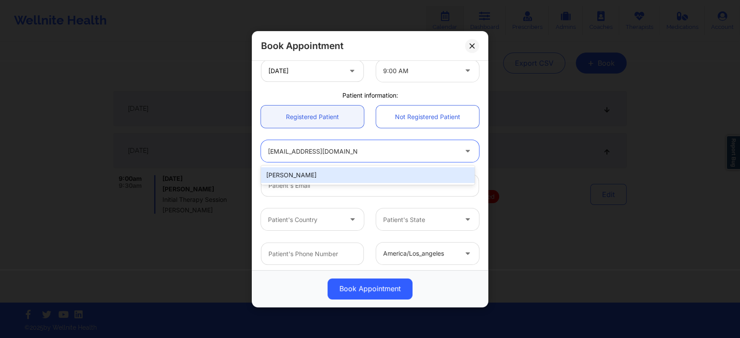
click at [369, 173] on div "Ashley Snyder" at bounding box center [368, 175] width 214 height 16
type input "snyderashley1985@gmail.com"
type input "9253295039"
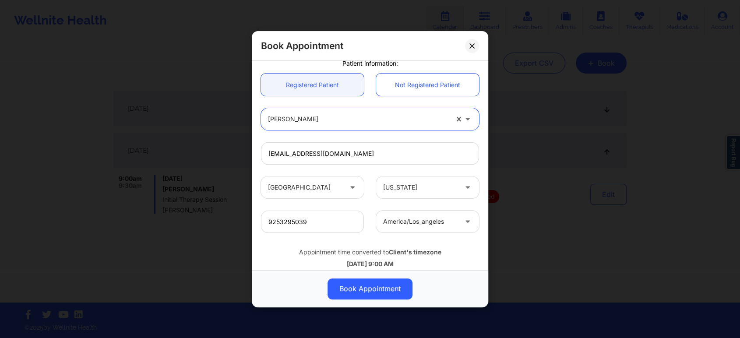
scroll to position [243, 0]
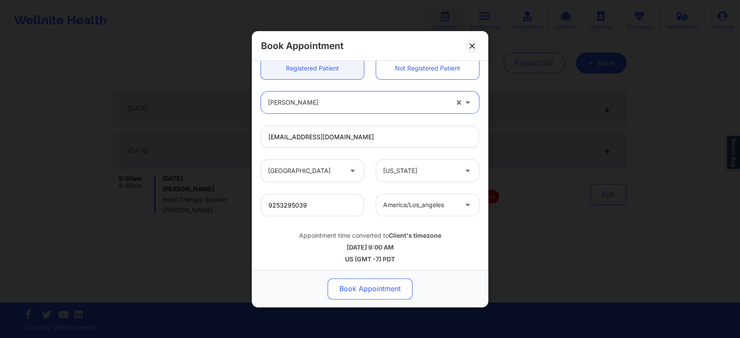
click at [389, 283] on button "Book Appointment" at bounding box center [370, 288] width 85 height 21
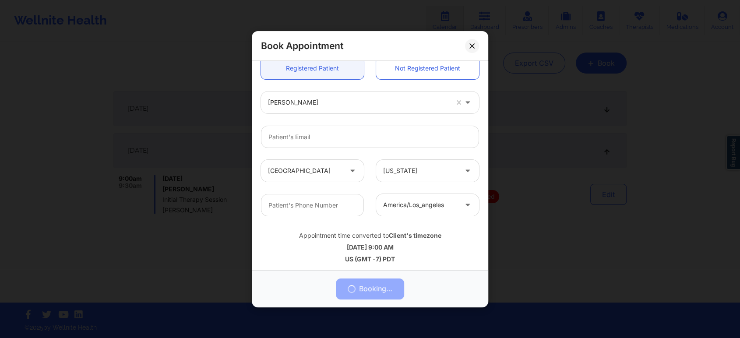
scroll to position [0, 0]
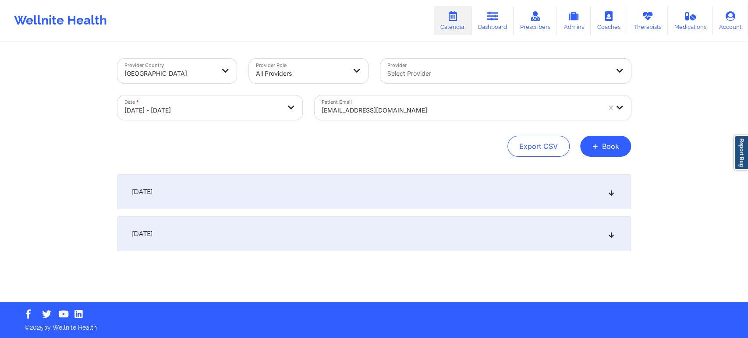
click at [613, 235] on icon at bounding box center [610, 234] width 7 height 6
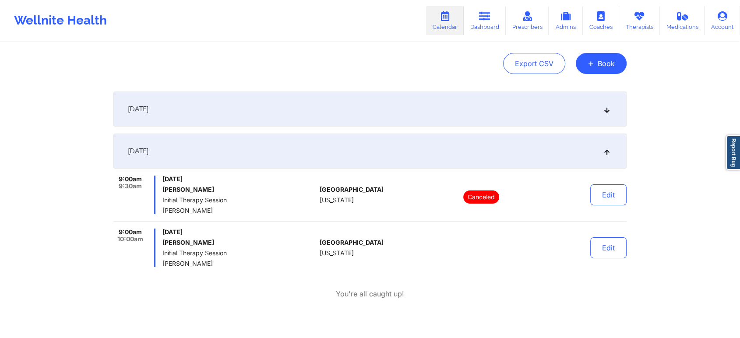
scroll to position [97, 0]
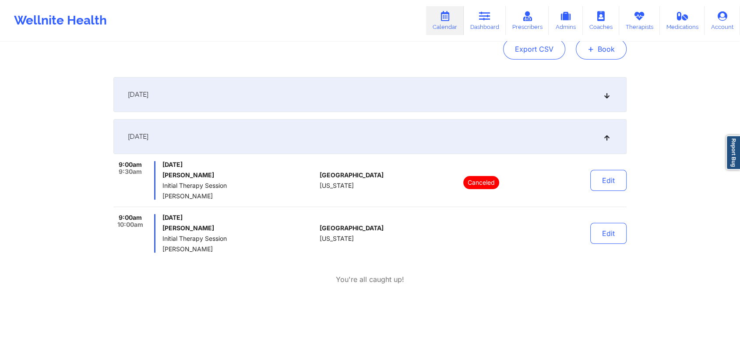
click at [612, 55] on button "+ Book" at bounding box center [601, 49] width 51 height 21
click at [591, 74] on button "Therapy Session" at bounding box center [586, 77] width 67 height 14
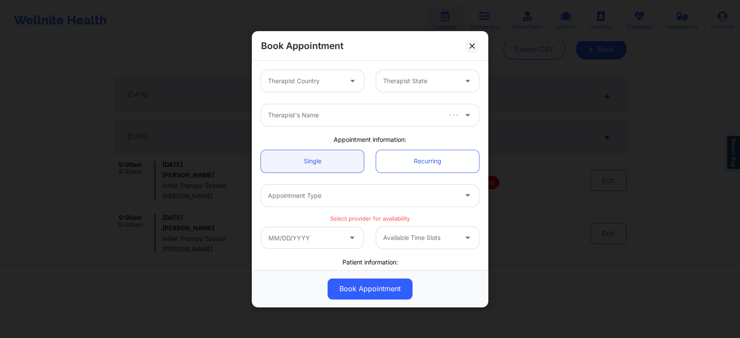
click at [315, 78] on div at bounding box center [305, 81] width 74 height 11
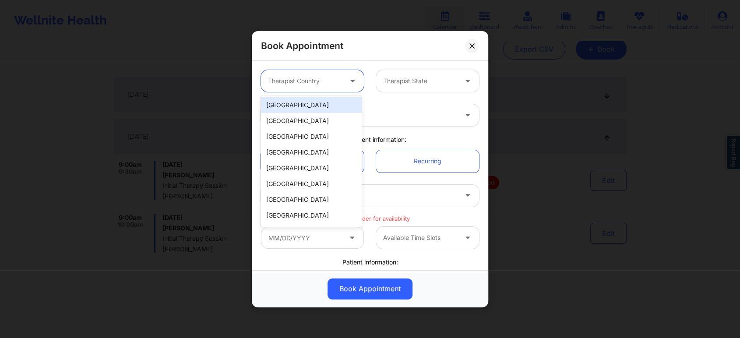
click at [311, 104] on div "[GEOGRAPHIC_DATA]" at bounding box center [311, 105] width 101 height 16
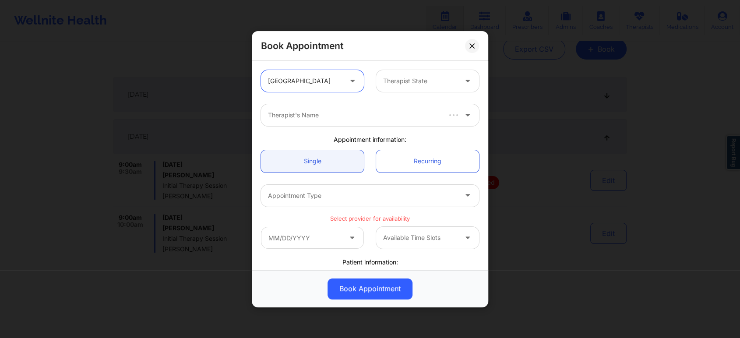
click at [416, 88] on div "Therapist State" at bounding box center [417, 81] width 82 height 22
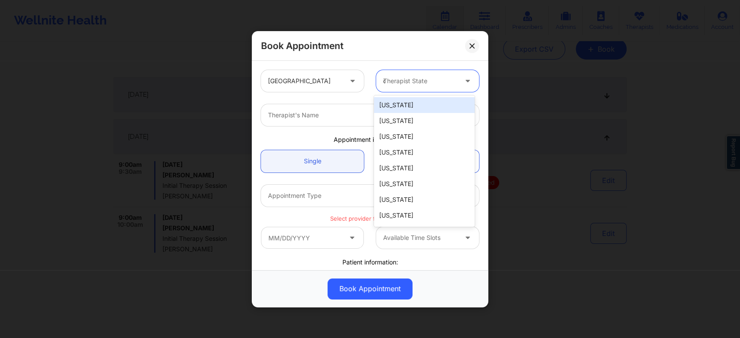
type input "ca"
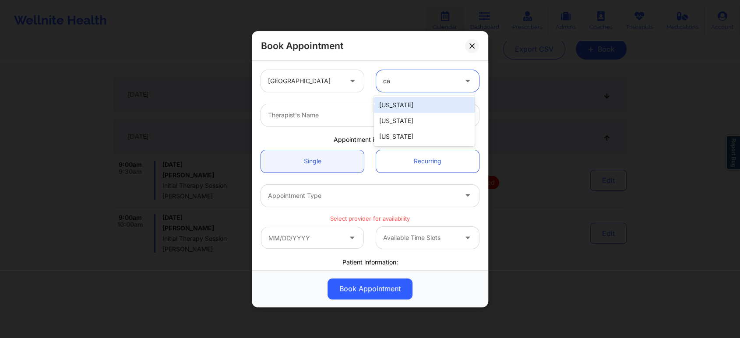
click at [427, 104] on div "[US_STATE]" at bounding box center [424, 105] width 101 height 16
click at [413, 113] on div at bounding box center [362, 115] width 189 height 11
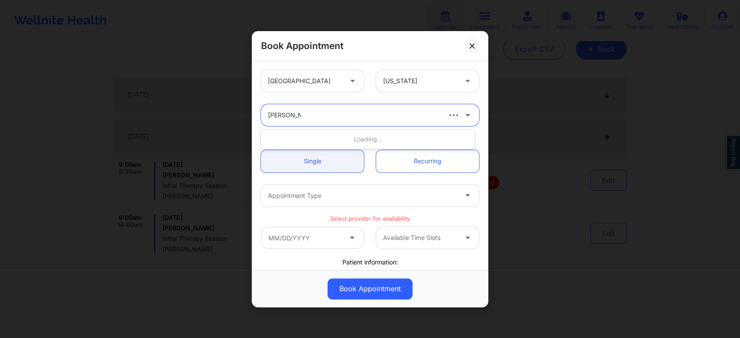
type input "shannon pf"
click at [378, 134] on div "[PERSON_NAME]" at bounding box center [368, 139] width 214 height 16
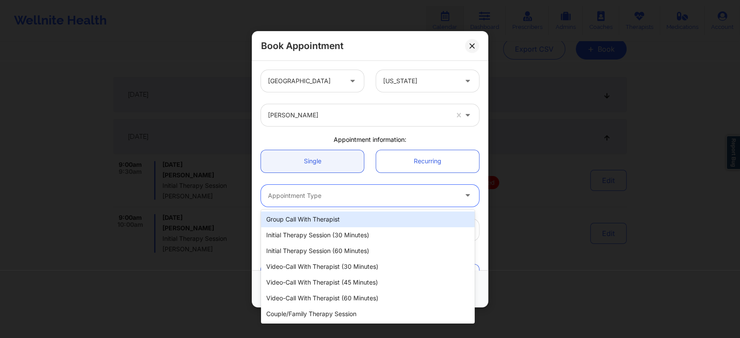
click at [347, 197] on div at bounding box center [362, 196] width 189 height 11
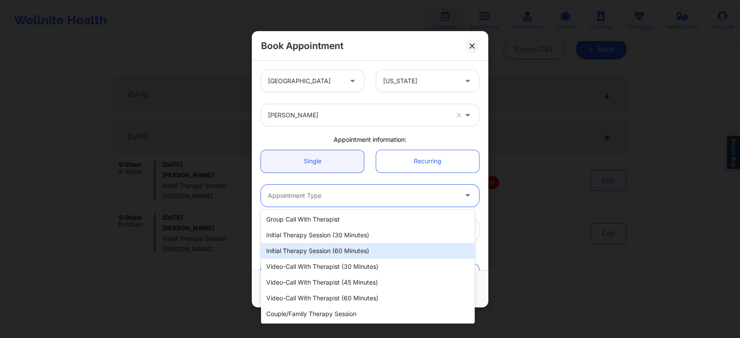
click at [343, 249] on div "Initial Therapy Session (60 minutes)" at bounding box center [368, 251] width 214 height 16
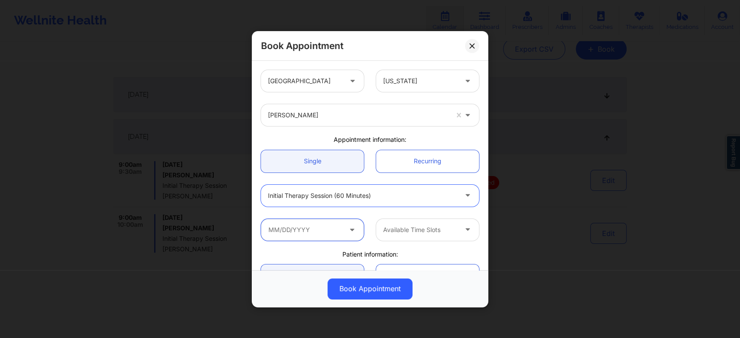
click at [344, 234] on input "text" at bounding box center [312, 230] width 103 height 22
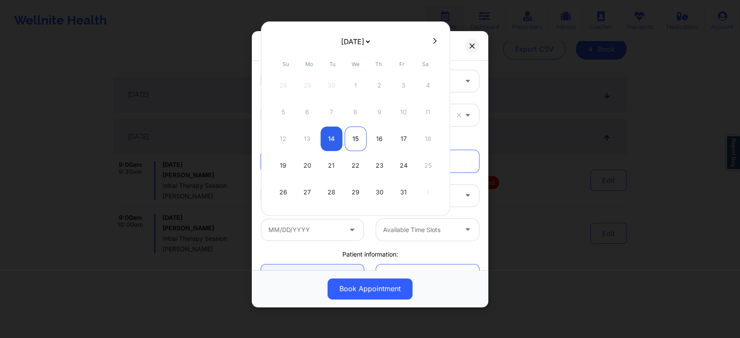
click at [353, 138] on div "15" at bounding box center [356, 139] width 22 height 25
type input "10/15/2025"
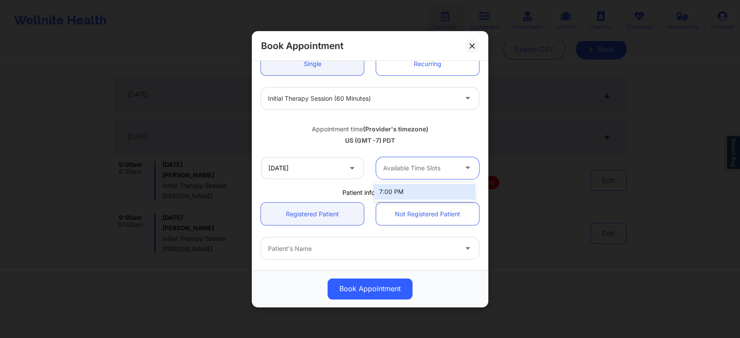
click at [458, 163] on div at bounding box center [468, 168] width 21 height 22
click at [454, 162] on div "Available Time Slots" at bounding box center [417, 168] width 82 height 22
click at [473, 46] on icon at bounding box center [471, 45] width 5 height 5
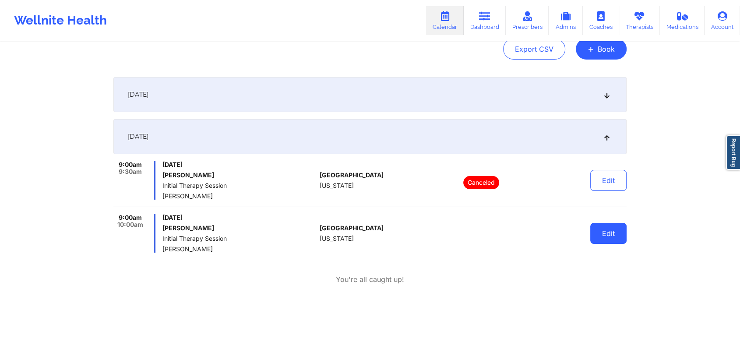
click at [606, 233] on button "Edit" at bounding box center [608, 233] width 36 height 21
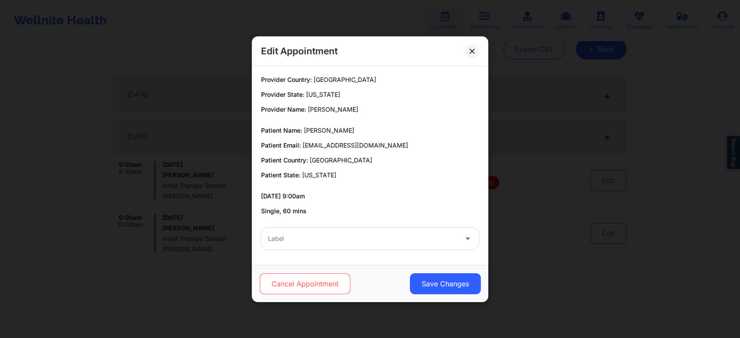
click at [308, 284] on button "Cancel Appointment" at bounding box center [305, 283] width 91 height 21
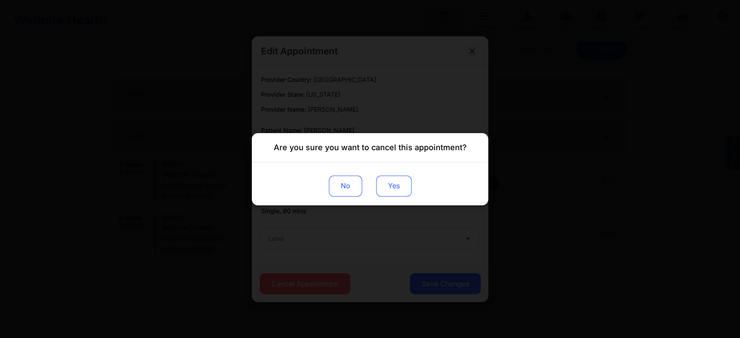
click at [401, 189] on button "Yes" at bounding box center [393, 185] width 35 height 21
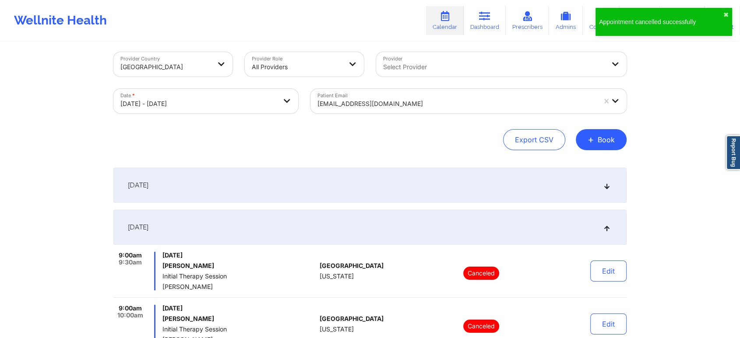
scroll to position [0, 0]
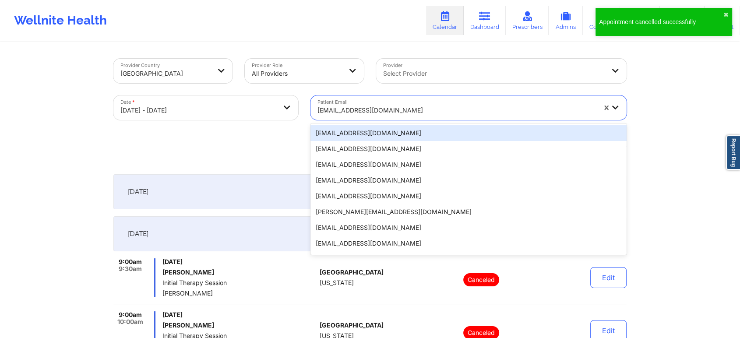
click at [447, 110] on div at bounding box center [457, 110] width 279 height 11
paste input "justin321x90@gmail.com"
type input "justin321x90@gmail.com"
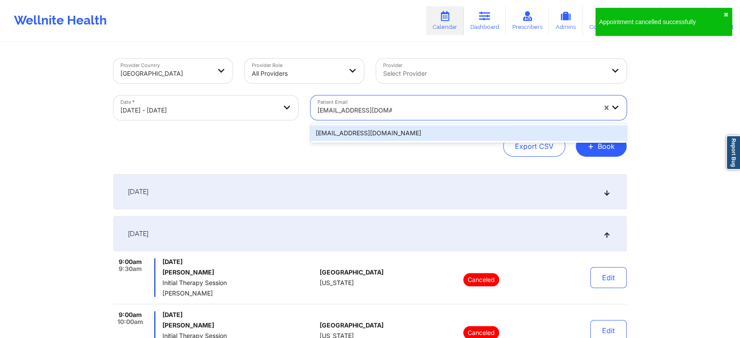
click at [399, 134] on div "justin321x90@gmail.com" at bounding box center [469, 133] width 316 height 16
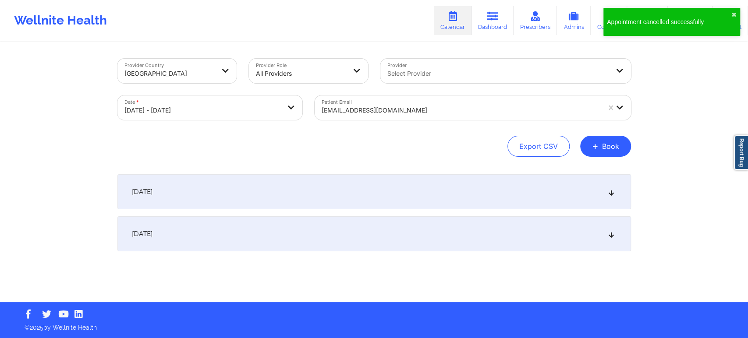
click at [412, 234] on div "October 15, 2025" at bounding box center [373, 233] width 513 height 35
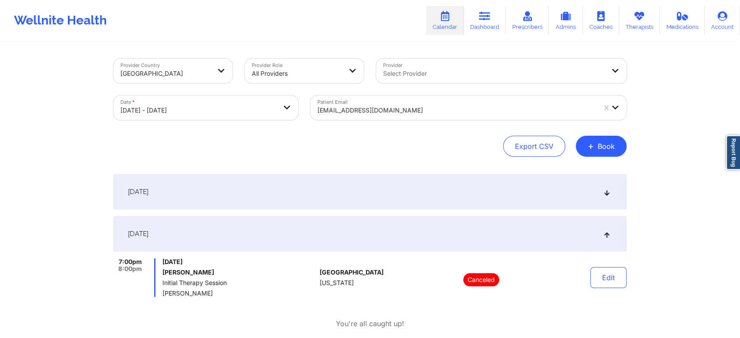
select select "2025-9"
select select "2025-10"
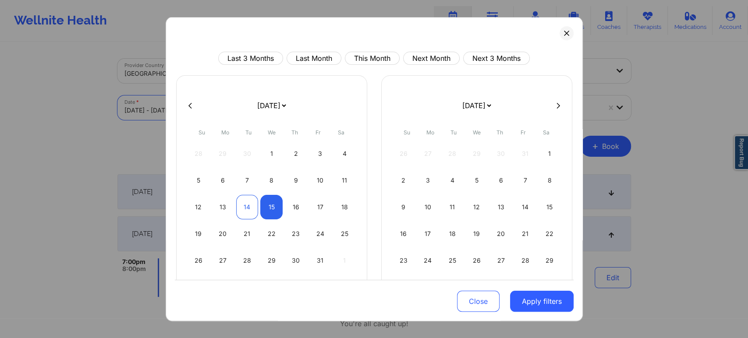
click at [244, 211] on div "14" at bounding box center [247, 207] width 22 height 25
select select "2025-9"
select select "2025-10"
select select "2025-9"
select select "2025-10"
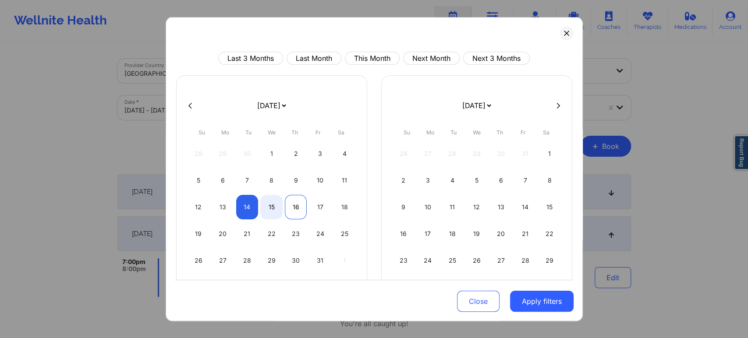
select select "2025-9"
select select "2025-10"
click at [294, 210] on div "16" at bounding box center [296, 207] width 22 height 25
select select "2025-9"
select select "2025-10"
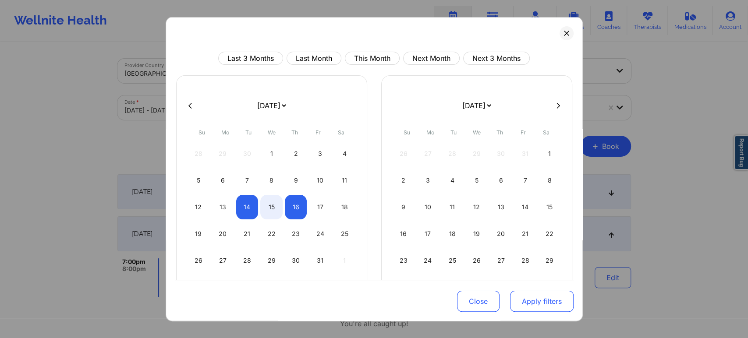
click at [531, 306] on button "Apply filters" at bounding box center [542, 301] width 64 height 21
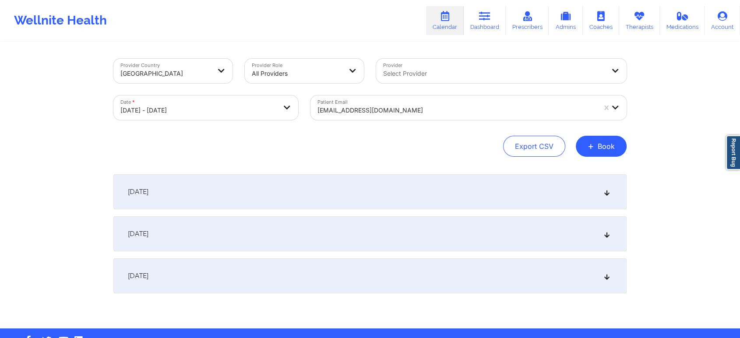
click at [420, 98] on div "justin321x90@gmail.com" at bounding box center [454, 107] width 286 height 25
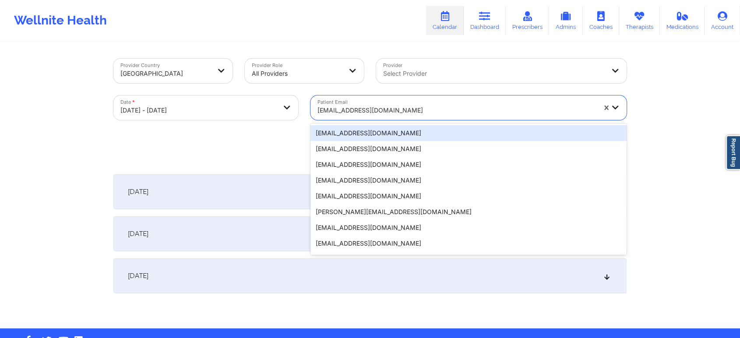
paste input "alectund@gmail.com"
type input "alectund@gmail.com"
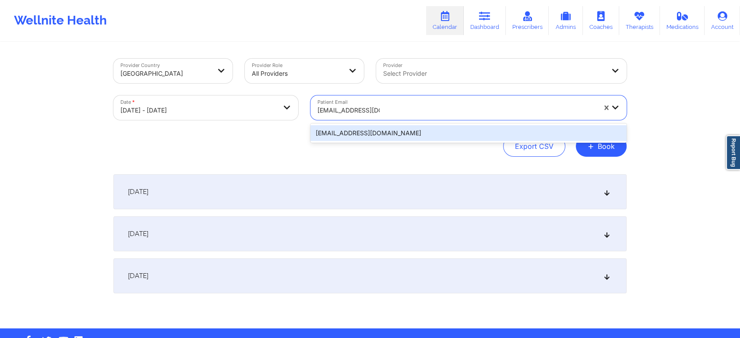
click at [400, 131] on div "alectund@gmail.com" at bounding box center [469, 133] width 316 height 16
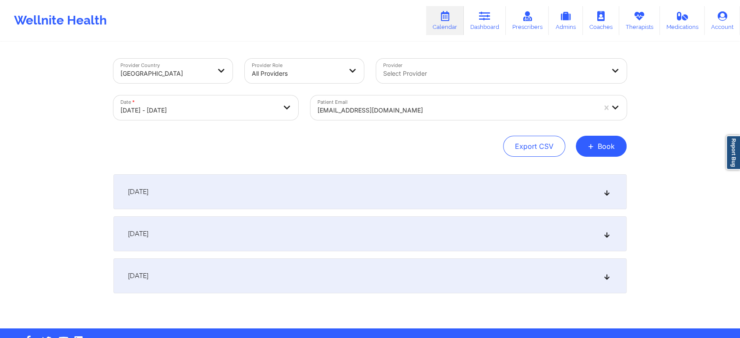
click at [606, 285] on div "October 16, 2025" at bounding box center [369, 275] width 513 height 35
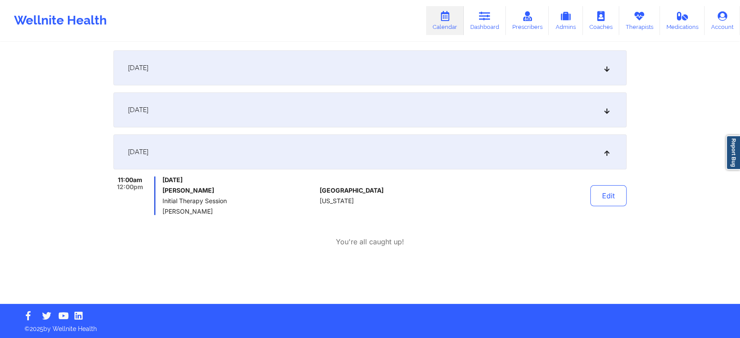
scroll to position [125, 0]
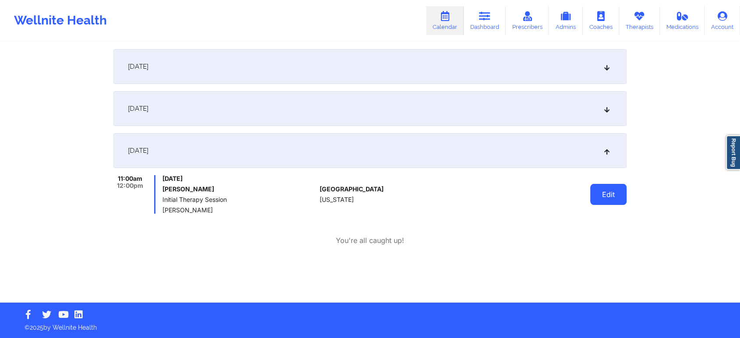
click at [611, 198] on button "Edit" at bounding box center [608, 194] width 36 height 21
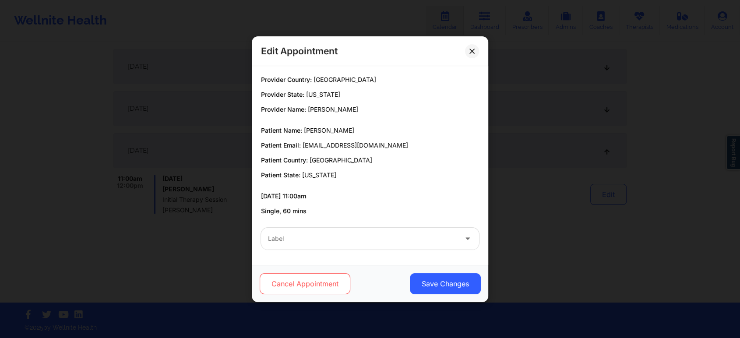
click at [295, 285] on button "Cancel Appointment" at bounding box center [305, 283] width 91 height 21
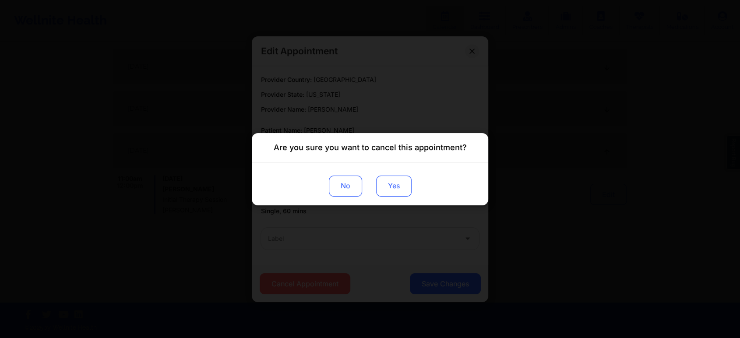
click at [401, 187] on button "Yes" at bounding box center [393, 185] width 35 height 21
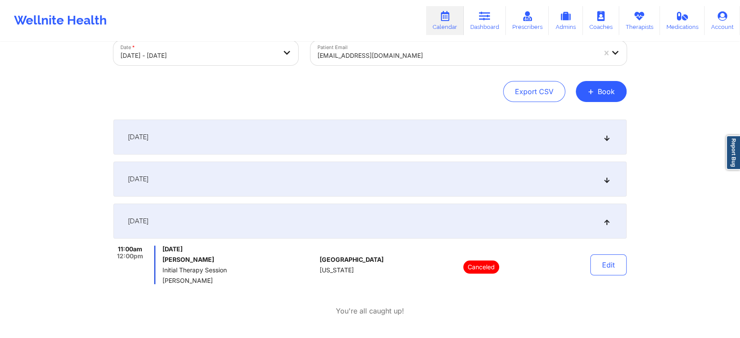
scroll to position [0, 0]
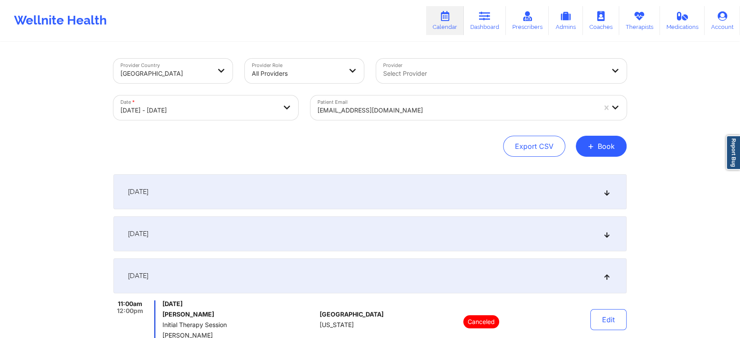
click at [431, 107] on div at bounding box center [457, 110] width 279 height 11
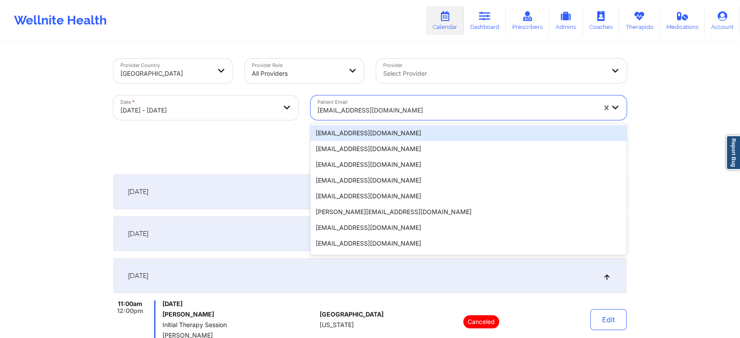
paste input "snyderashley1985@gmail.com"
type input "snyderashley1985@gmail.com"
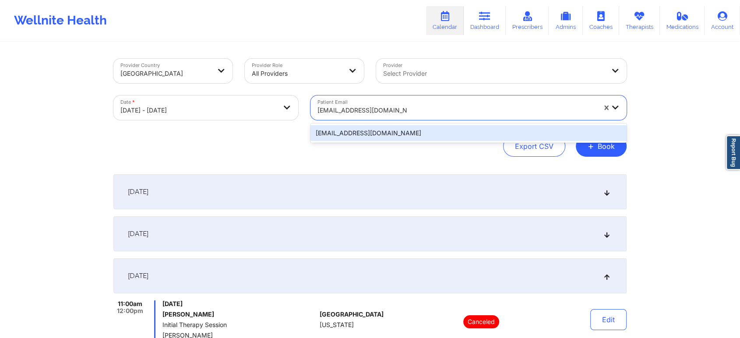
click at [413, 131] on div "snyderashley1985@gmail.com" at bounding box center [469, 133] width 316 height 16
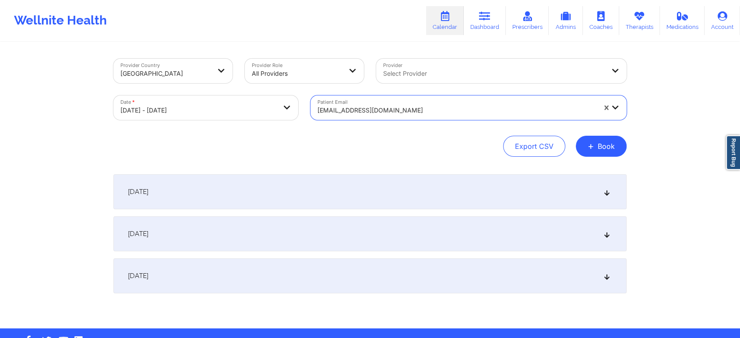
click at [472, 235] on div "October 15, 2025" at bounding box center [369, 233] width 513 height 35
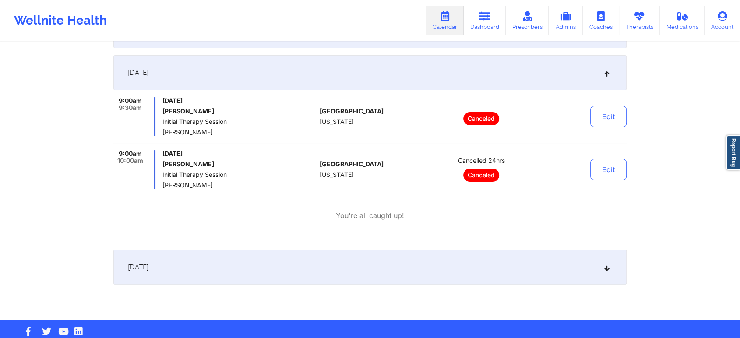
scroll to position [178, 0]
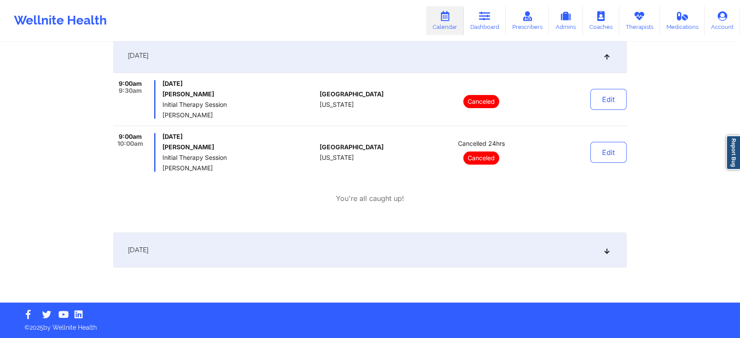
click at [487, 238] on div "October 16, 2025" at bounding box center [369, 250] width 513 height 35
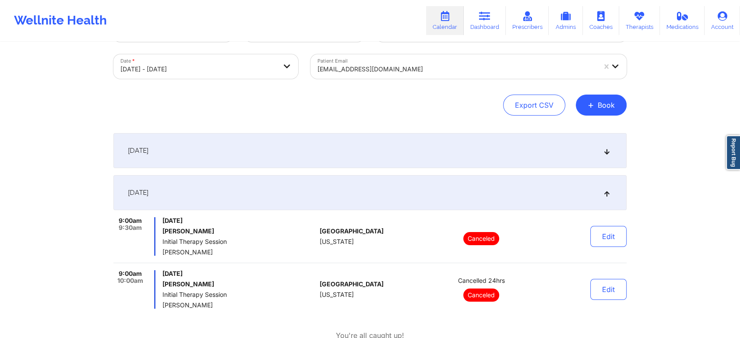
scroll to position [0, 0]
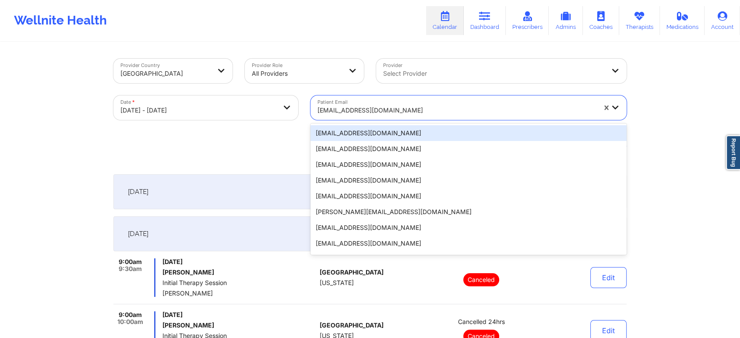
click at [440, 101] on div "snyderashley1985@gmail.com" at bounding box center [457, 110] width 279 height 19
paste input "cnsuire@gmail.com"
type input "cnsuire@gmail.com"
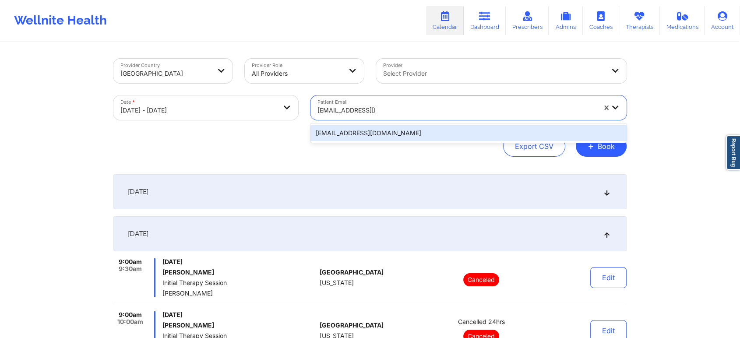
click at [401, 132] on div "cnsuire@gmail.com" at bounding box center [469, 133] width 316 height 16
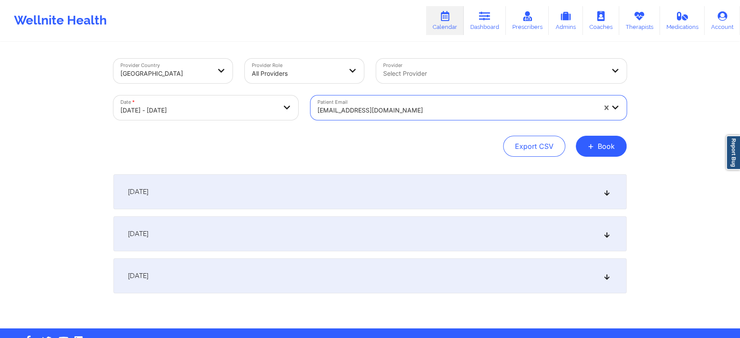
click at [382, 190] on div "October 14, 2025" at bounding box center [369, 191] width 513 height 35
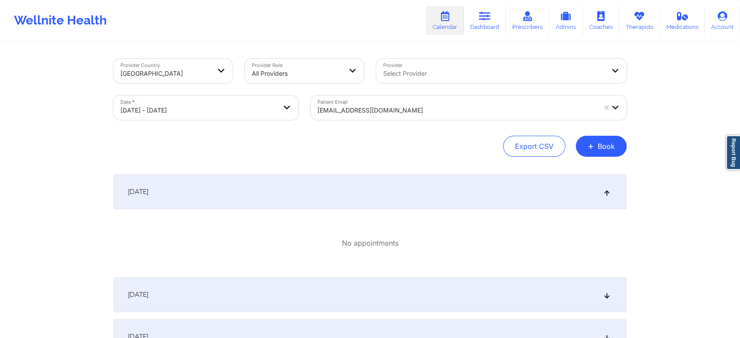
click at [385, 188] on div "October 14, 2025" at bounding box center [369, 191] width 513 height 35
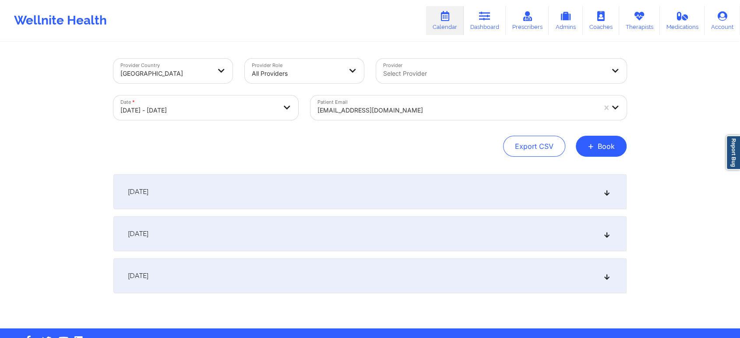
click at [373, 278] on div "October 16, 2025" at bounding box center [369, 275] width 513 height 35
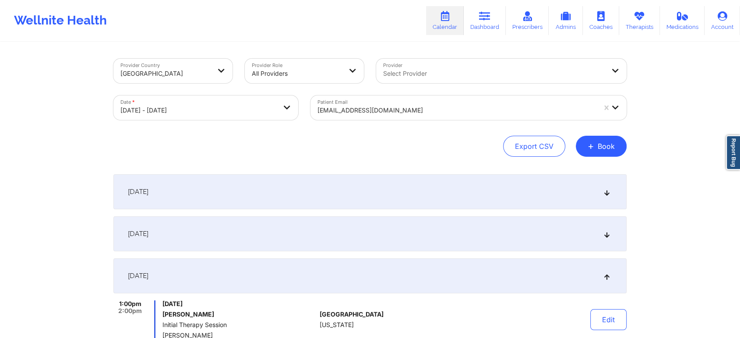
click at [417, 107] on div at bounding box center [457, 110] width 279 height 11
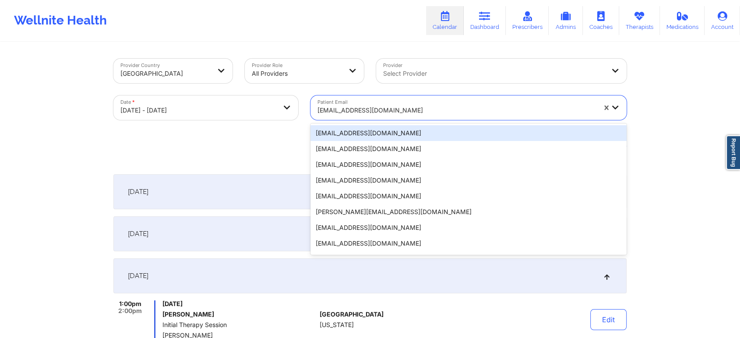
paste input "snelson3094@gmail.com"
type input "snelson3094@gmail.com"
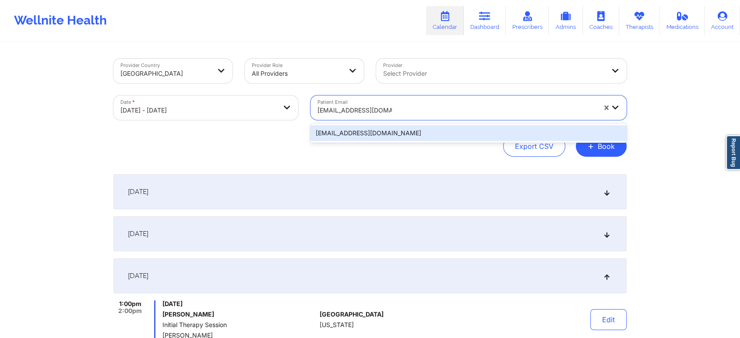
click at [401, 139] on div "snelson3094@gmail.com" at bounding box center [469, 133] width 316 height 16
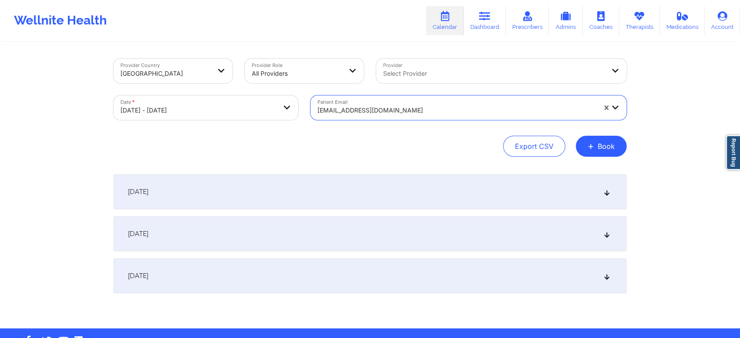
click at [396, 284] on div "October 16, 2025" at bounding box center [369, 275] width 513 height 35
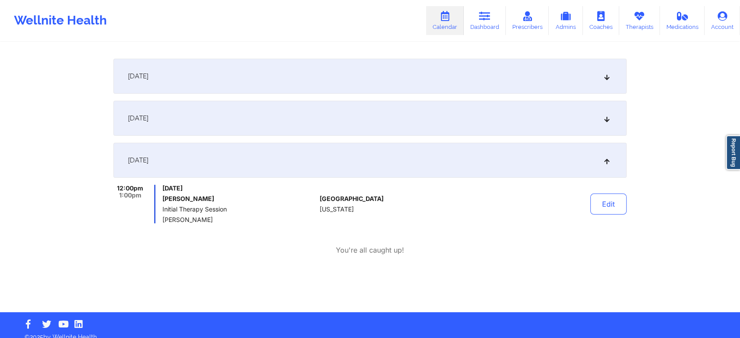
scroll to position [125, 0]
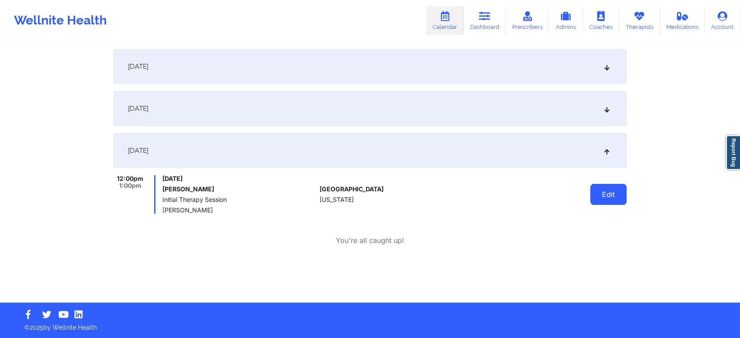
click at [608, 199] on button "Edit" at bounding box center [608, 194] width 36 height 21
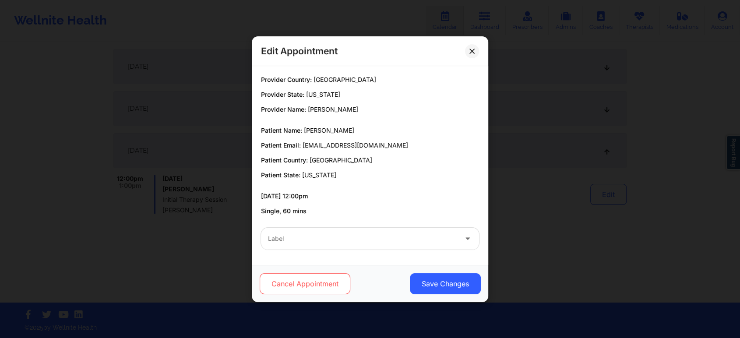
click at [299, 284] on button "Cancel Appointment" at bounding box center [305, 283] width 91 height 21
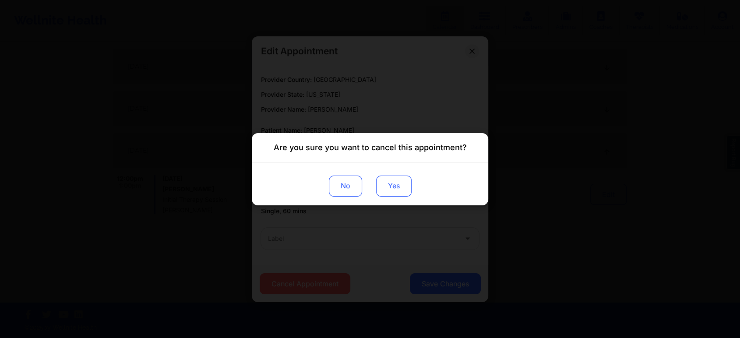
click at [402, 186] on button "Yes" at bounding box center [393, 185] width 35 height 21
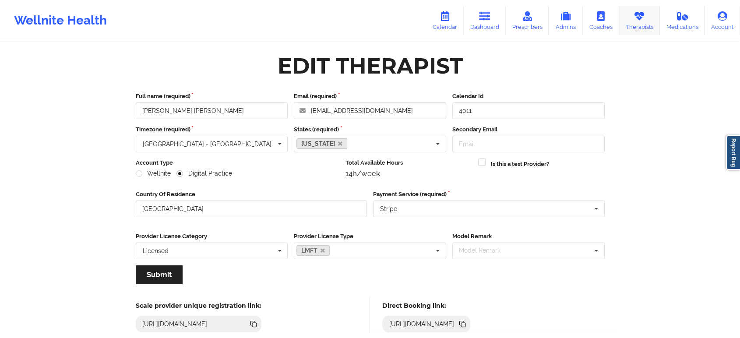
click at [634, 19] on link "Therapists" at bounding box center [639, 20] width 41 height 29
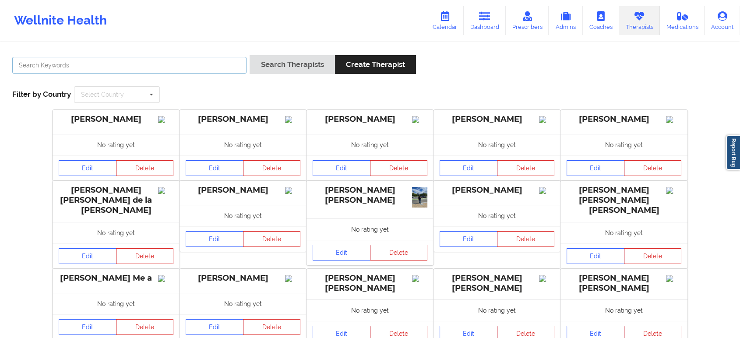
click at [192, 64] on input "text" at bounding box center [129, 65] width 234 height 17
paste input "[PERSON_NAME]"
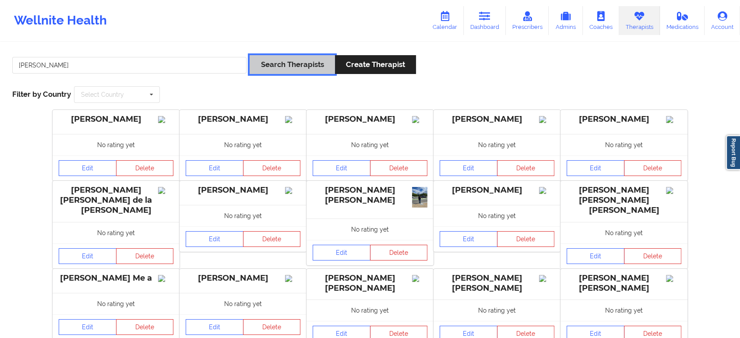
click at [296, 66] on button "Search Therapists" at bounding box center [292, 64] width 85 height 19
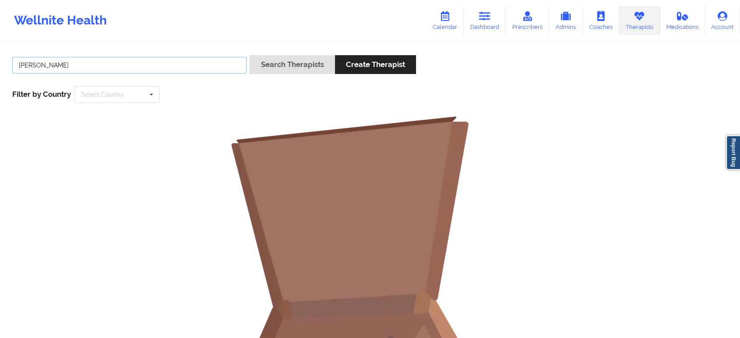
click at [198, 66] on input "[PERSON_NAME]" at bounding box center [129, 65] width 234 height 17
type input "[PERSON_NAME]"
click at [250, 55] on button "Search Therapists" at bounding box center [292, 64] width 85 height 19
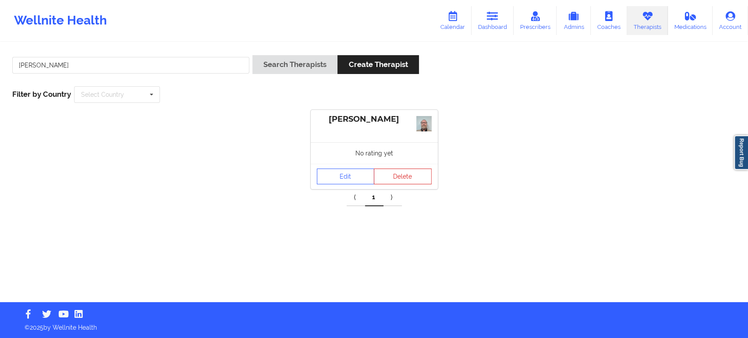
click at [279, 64] on button "Search Therapists" at bounding box center [294, 64] width 85 height 19
click at [350, 175] on link "Edit" at bounding box center [346, 183] width 58 height 16
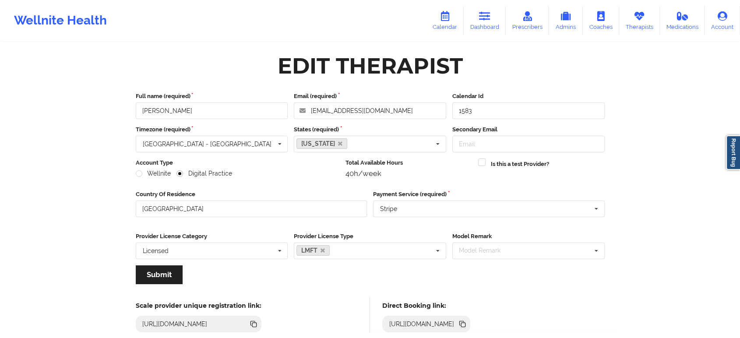
click at [466, 325] on icon at bounding box center [463, 325] width 4 height 4
click at [645, 13] on icon at bounding box center [639, 16] width 11 height 10
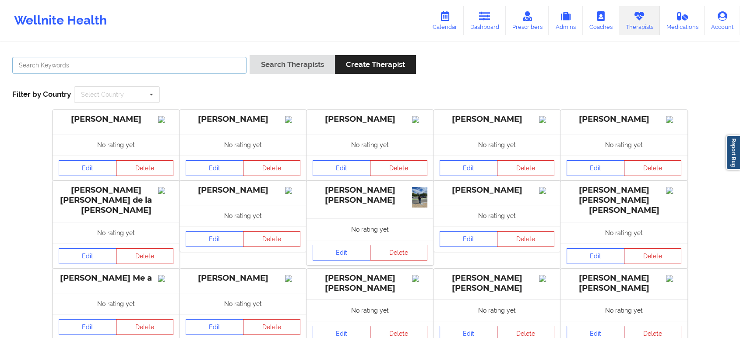
click at [169, 66] on input "text" at bounding box center [129, 65] width 234 height 17
paste input "[PERSON_NAME]"
type input "[PERSON_NAME]"
click at [250, 55] on button "Search Therapists" at bounding box center [292, 64] width 85 height 19
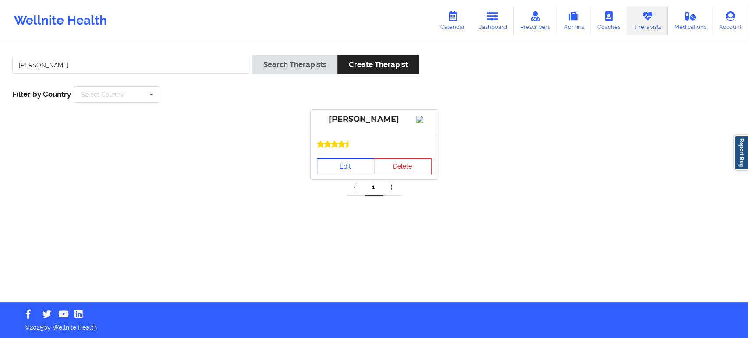
click at [350, 174] on link "Edit" at bounding box center [346, 167] width 58 height 16
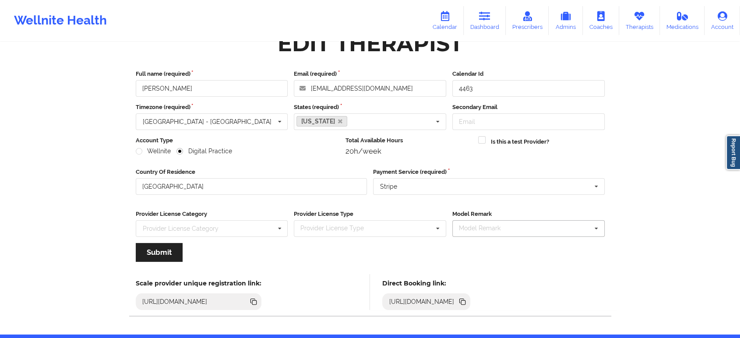
scroll to position [54, 0]
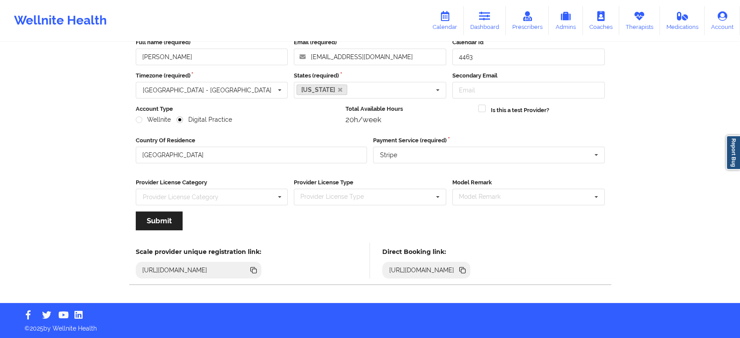
click at [466, 269] on icon at bounding box center [463, 271] width 4 height 4
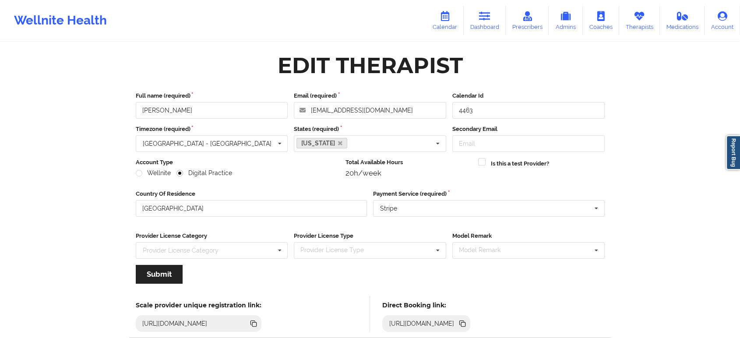
scroll to position [0, 0]
click at [637, 18] on icon at bounding box center [639, 16] width 11 height 10
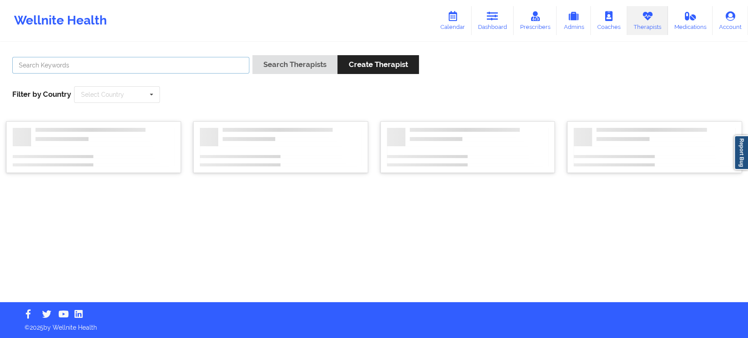
click at [219, 57] on input "text" at bounding box center [130, 65] width 237 height 17
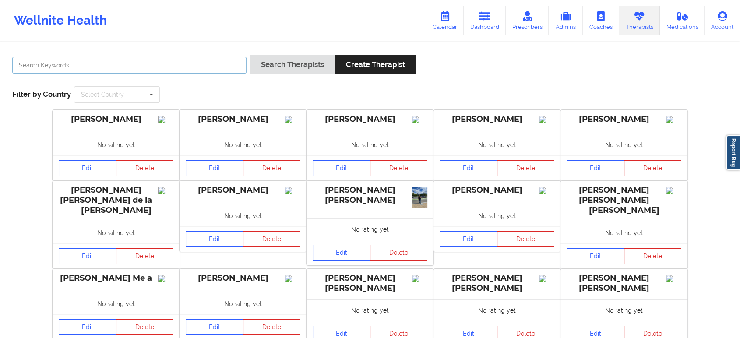
paste input "[PERSON_NAME]"
type input "[PERSON_NAME]"
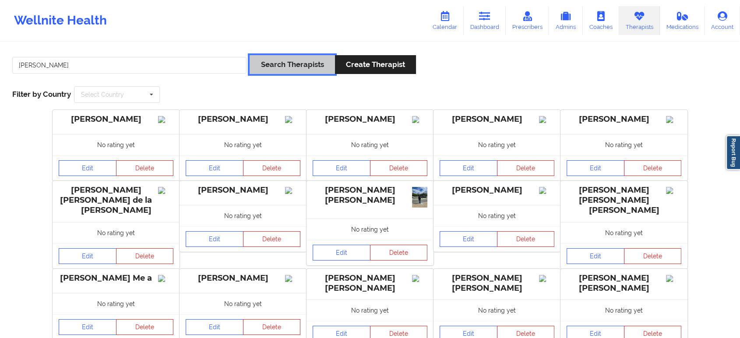
click at [301, 69] on button "Search Therapists" at bounding box center [292, 64] width 85 height 19
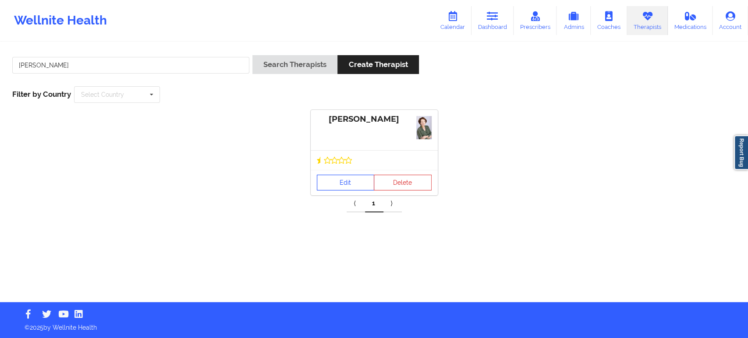
click at [345, 185] on link "Edit" at bounding box center [346, 183] width 58 height 16
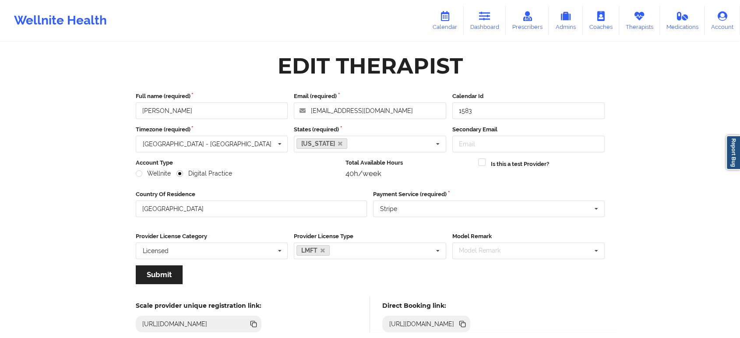
click at [466, 325] on icon at bounding box center [463, 325] width 4 height 4
click at [635, 16] on icon at bounding box center [639, 16] width 11 height 10
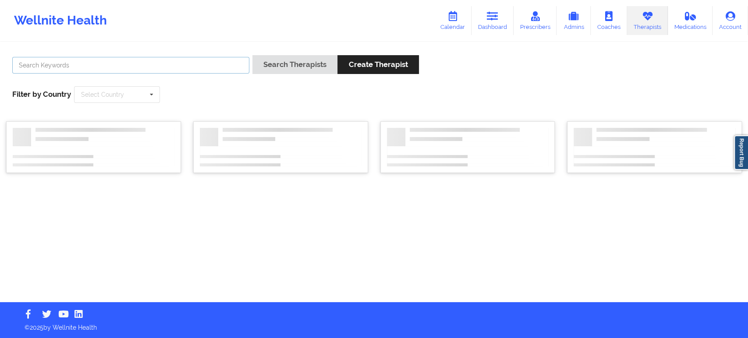
click at [223, 66] on input "text" at bounding box center [130, 65] width 237 height 17
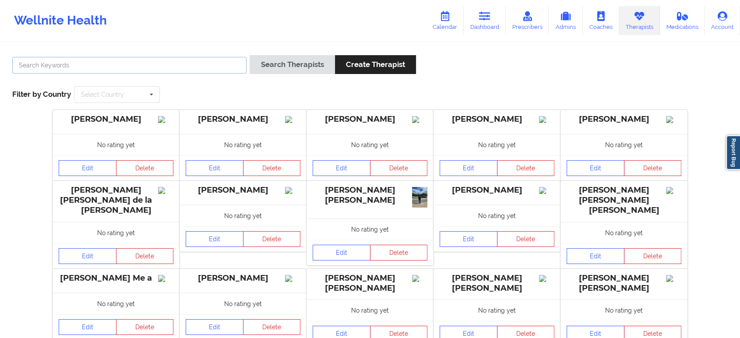
paste input "[PERSON_NAME]"
type input "[PERSON_NAME]"
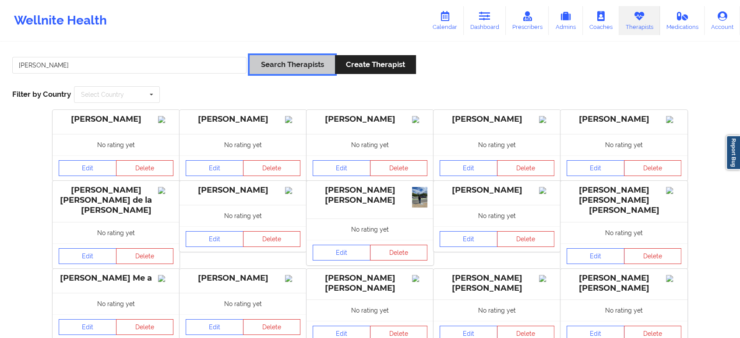
click at [291, 63] on button "Search Therapists" at bounding box center [292, 64] width 85 height 19
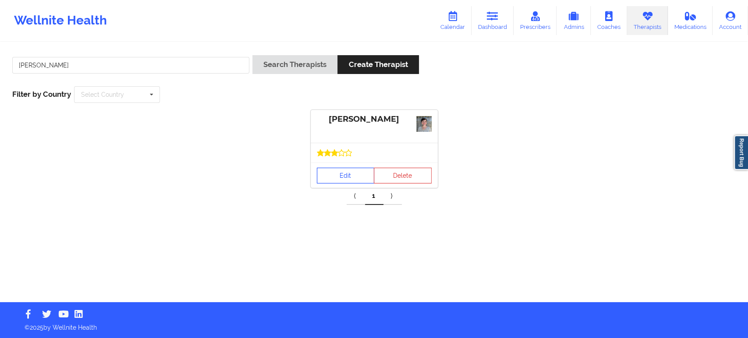
click at [346, 169] on link "Edit" at bounding box center [346, 176] width 58 height 16
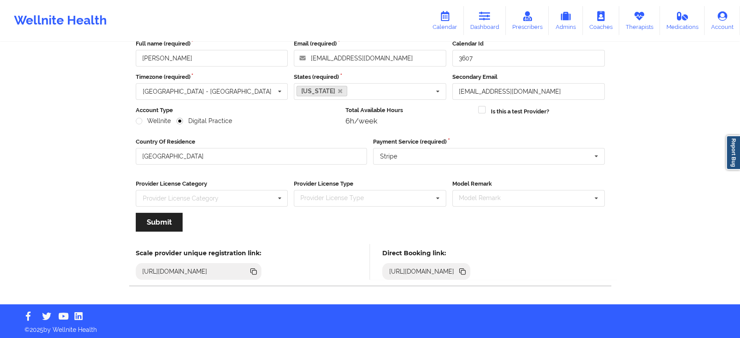
scroll to position [54, 0]
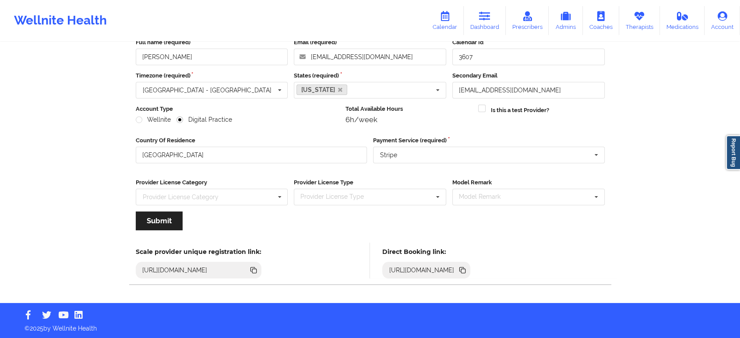
click at [466, 270] on icon at bounding box center [463, 271] width 4 height 4
click at [631, 19] on link "Therapists" at bounding box center [639, 20] width 41 height 29
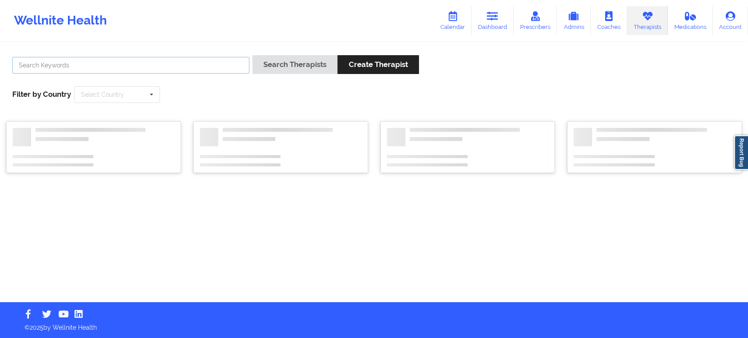
click at [137, 67] on input "text" at bounding box center [130, 65] width 237 height 17
paste input "[PERSON_NAME]"
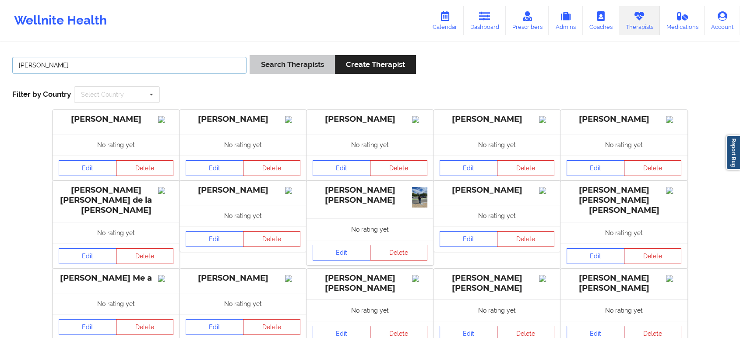
type input "[PERSON_NAME]"
click at [283, 73] on button "Search Therapists" at bounding box center [292, 64] width 85 height 19
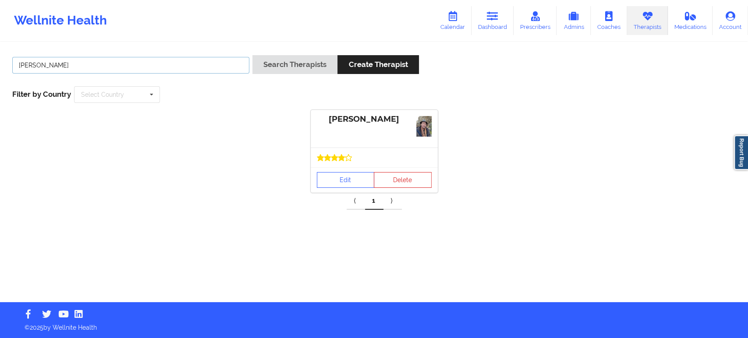
click at [136, 66] on input "[PERSON_NAME]" at bounding box center [130, 65] width 237 height 17
paste input "[PERSON_NAME] [PERSON_NAME]"
type input "[PERSON_NAME] [PERSON_NAME]"
click at [266, 68] on button "Search Therapists" at bounding box center [294, 64] width 85 height 19
click at [349, 182] on link "Edit" at bounding box center [346, 179] width 58 height 16
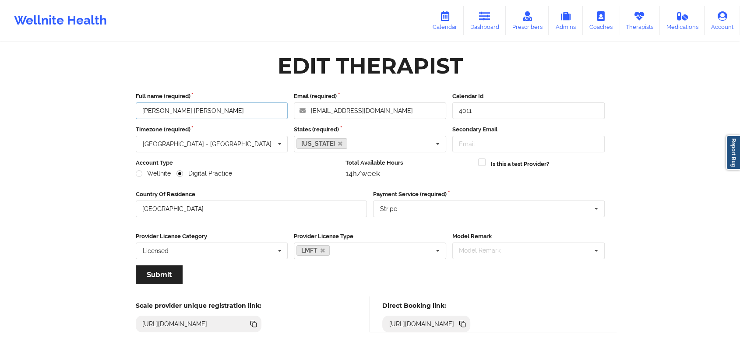
click at [265, 113] on input "[PERSON_NAME] [PERSON_NAME]" at bounding box center [212, 110] width 152 height 17
click at [466, 324] on icon at bounding box center [463, 325] width 4 height 4
click at [637, 28] on link "Therapists" at bounding box center [639, 20] width 41 height 29
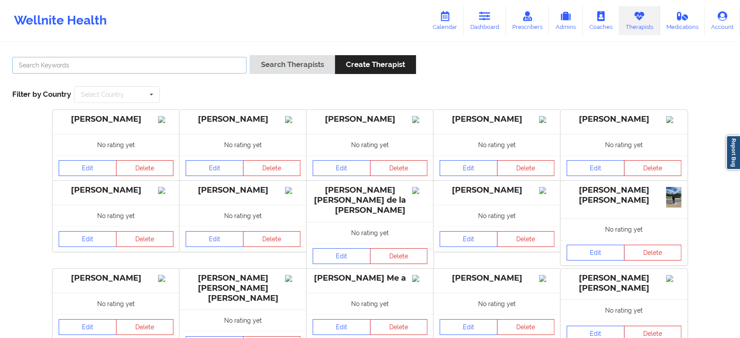
click at [217, 62] on input "text" at bounding box center [129, 65] width 234 height 17
paste input "[PERSON_NAME]"
type input "[PERSON_NAME]"
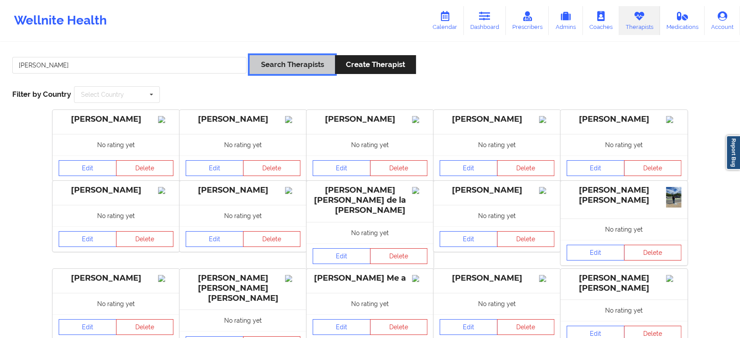
click at [287, 66] on button "Search Therapists" at bounding box center [292, 64] width 85 height 19
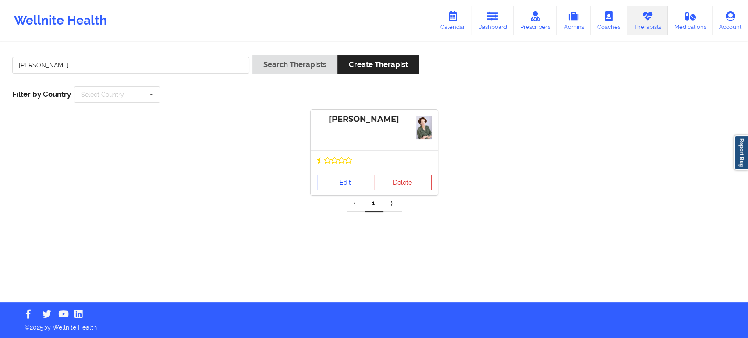
click at [349, 183] on link "Edit" at bounding box center [346, 183] width 58 height 16
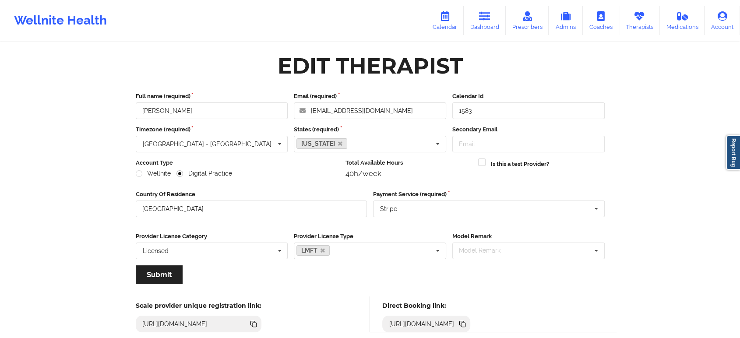
click at [464, 322] on icon at bounding box center [461, 323] width 4 height 4
